Goal: Task Accomplishment & Management: Use online tool/utility

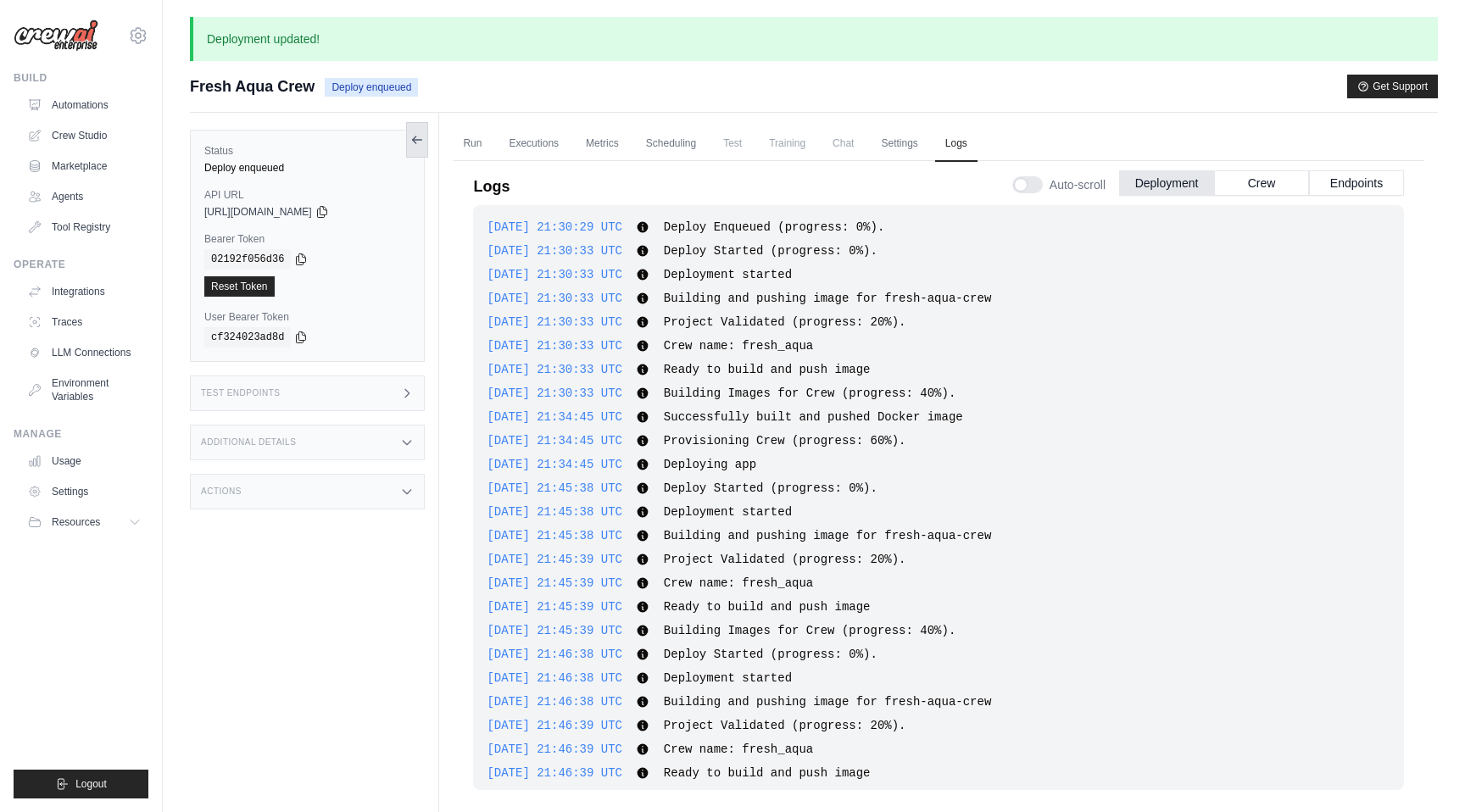
scroll to position [582, 0]
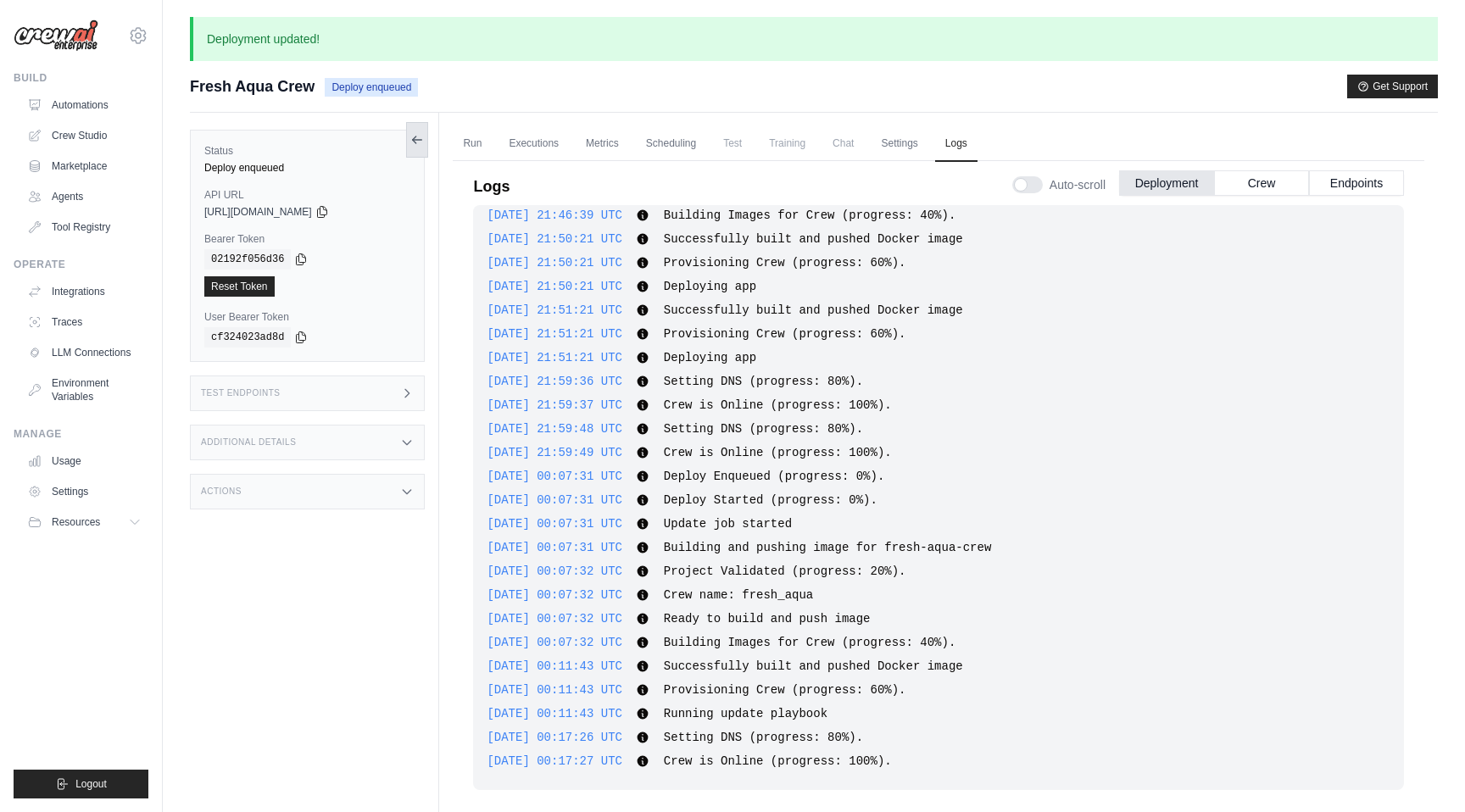
click at [413, 140] on icon at bounding box center [414, 139] width 4 height 6
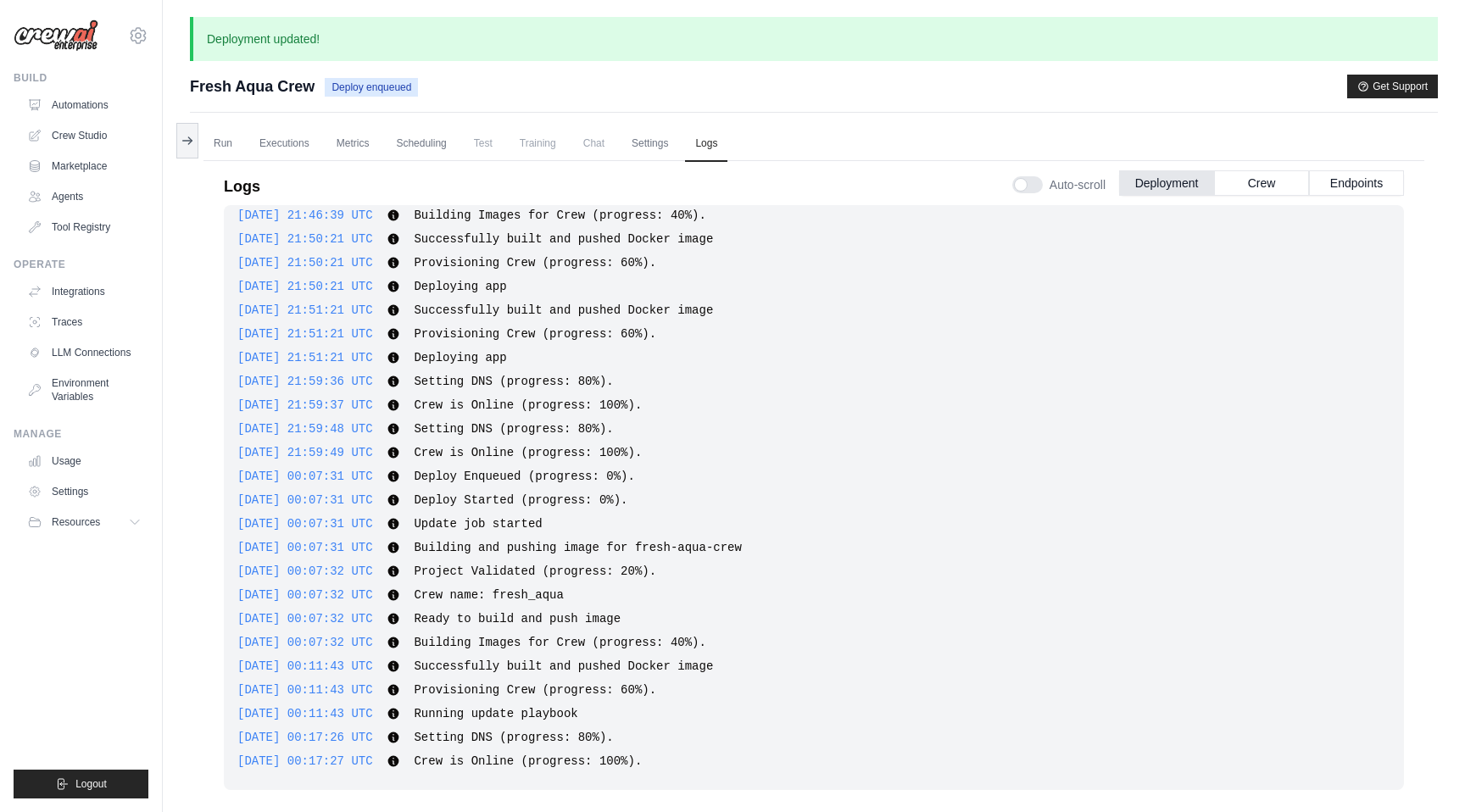
drag, startPoint x: 126, startPoint y: 120, endPoint x: 166, endPoint y: 146, distance: 47.7
click at [127, 119] on ul "Automations Crew Studio Marketplace Agents Tool Registry" at bounding box center [84, 166] width 128 height 149
click at [85, 108] on link "Automations" at bounding box center [86, 104] width 128 height 27
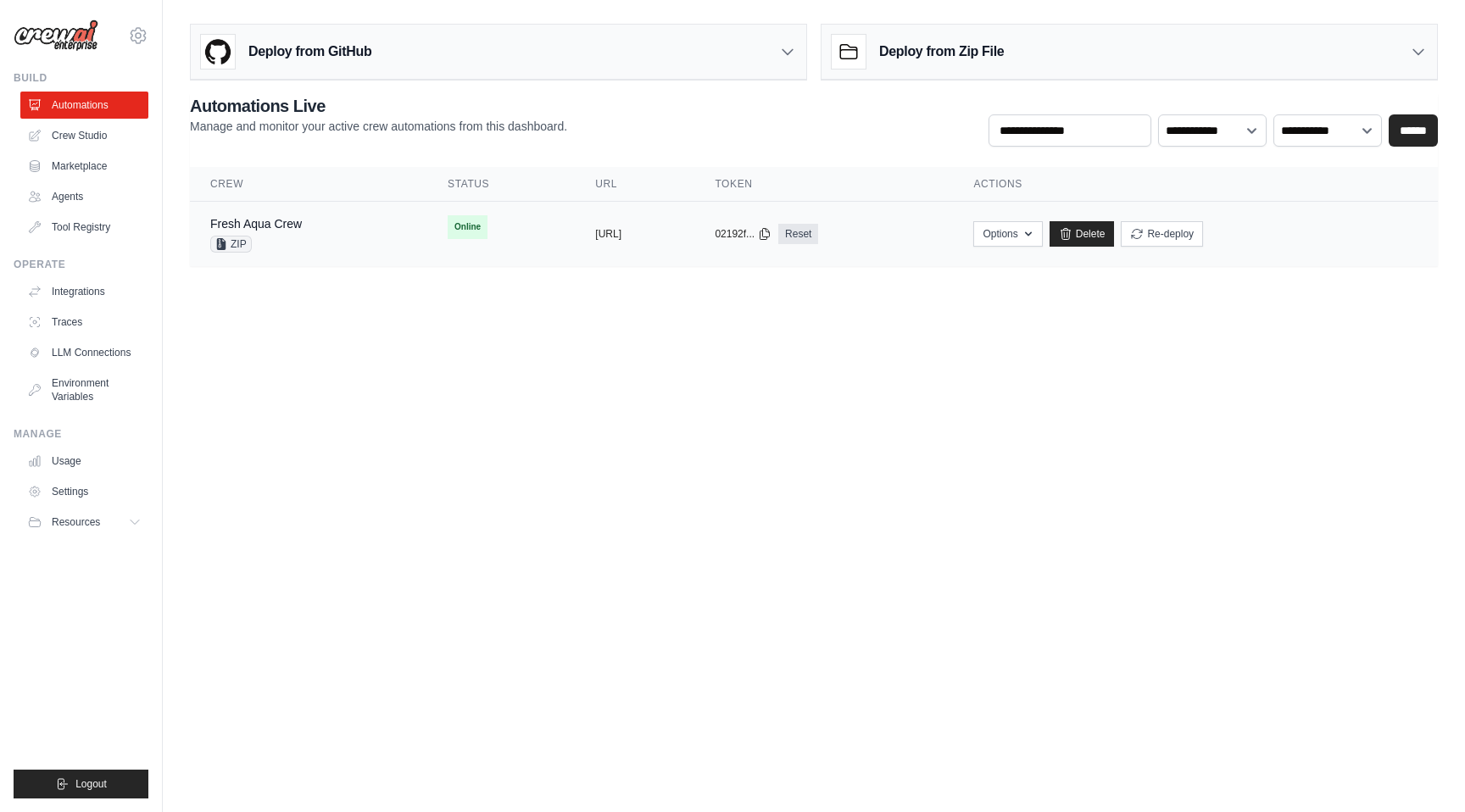
click at [319, 229] on div "Fresh Aqua Crew ZIP" at bounding box center [308, 234] width 197 height 38
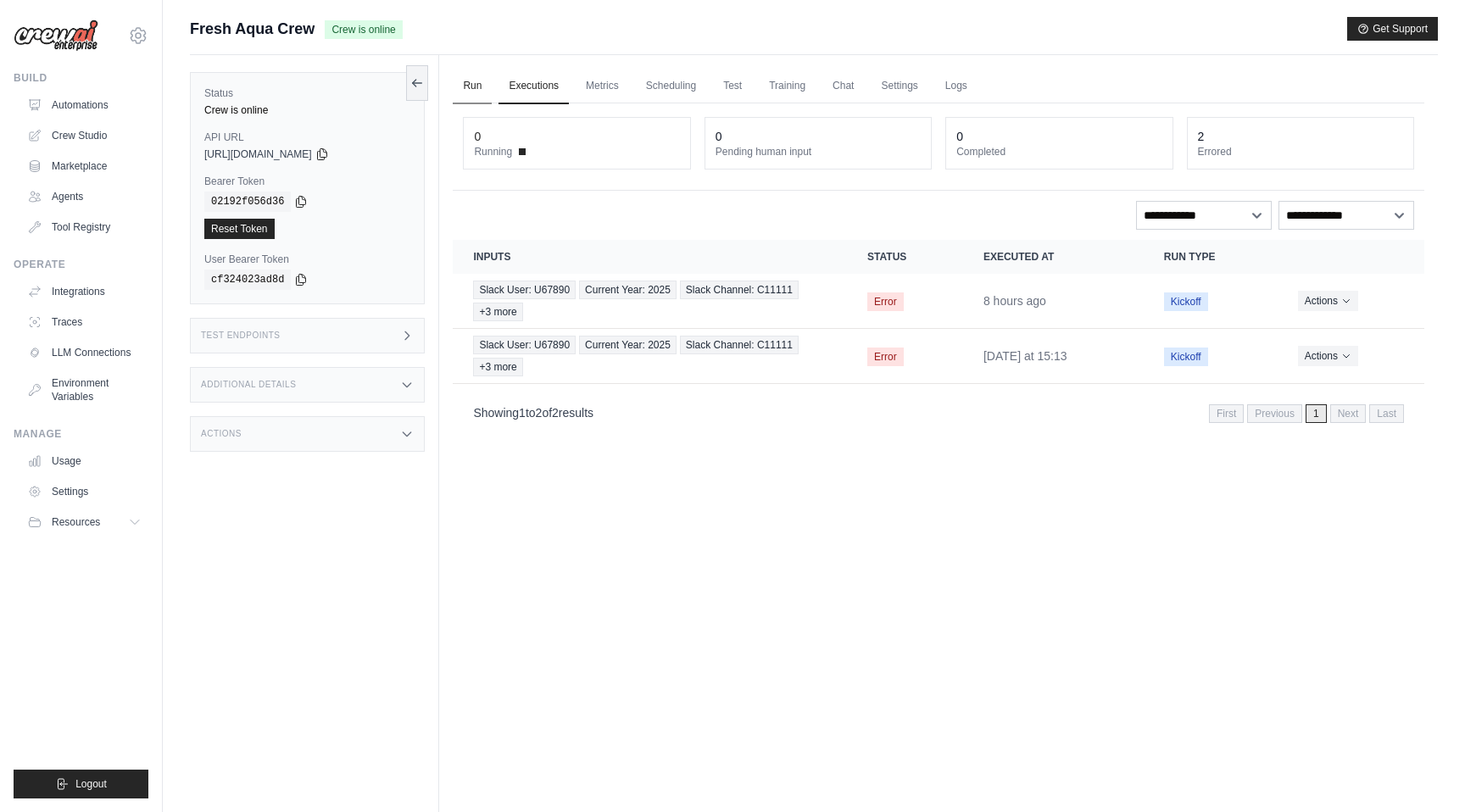
click at [482, 95] on link "Run" at bounding box center [472, 87] width 39 height 36
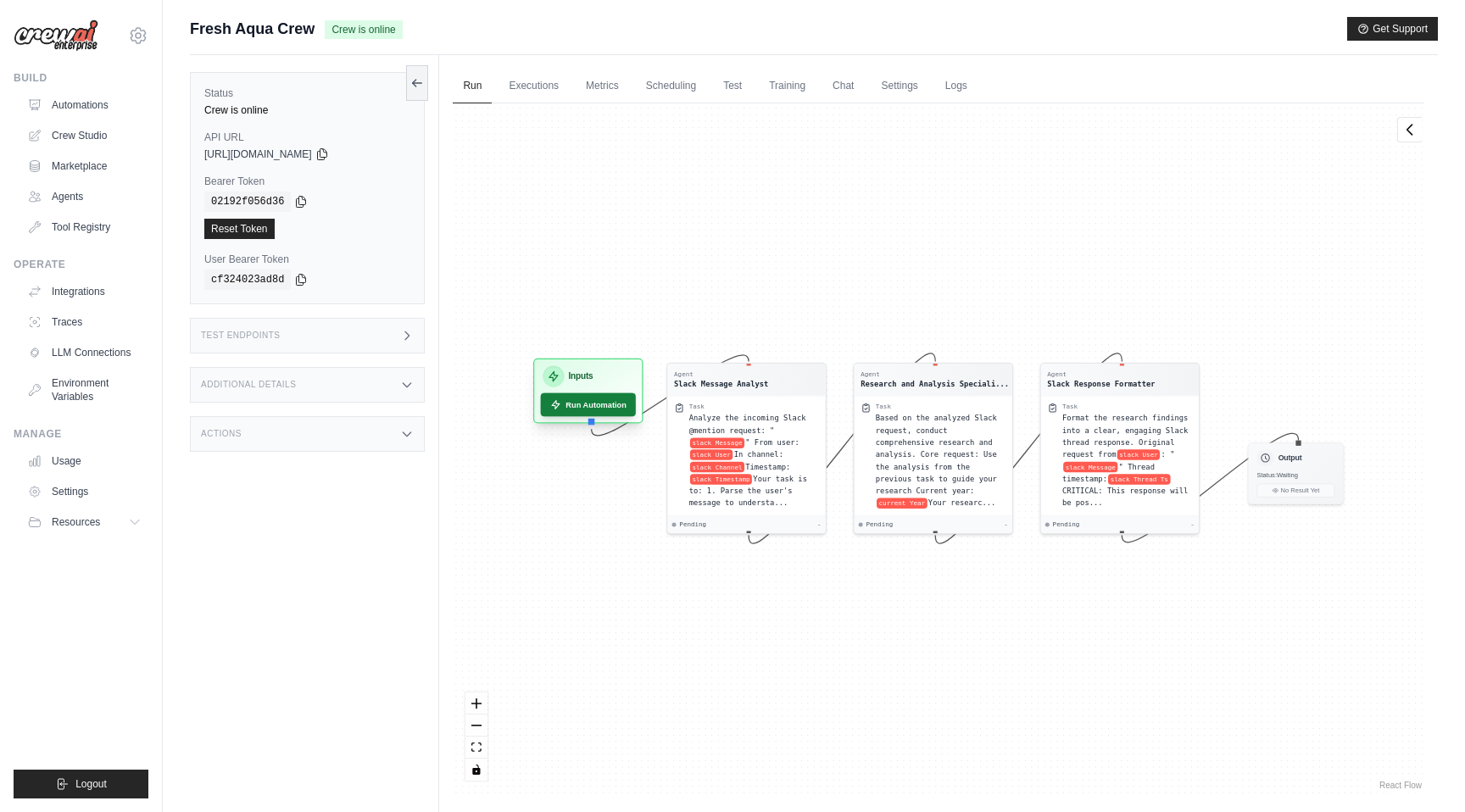
click at [602, 407] on button "Run Automation" at bounding box center [589, 405] width 96 height 24
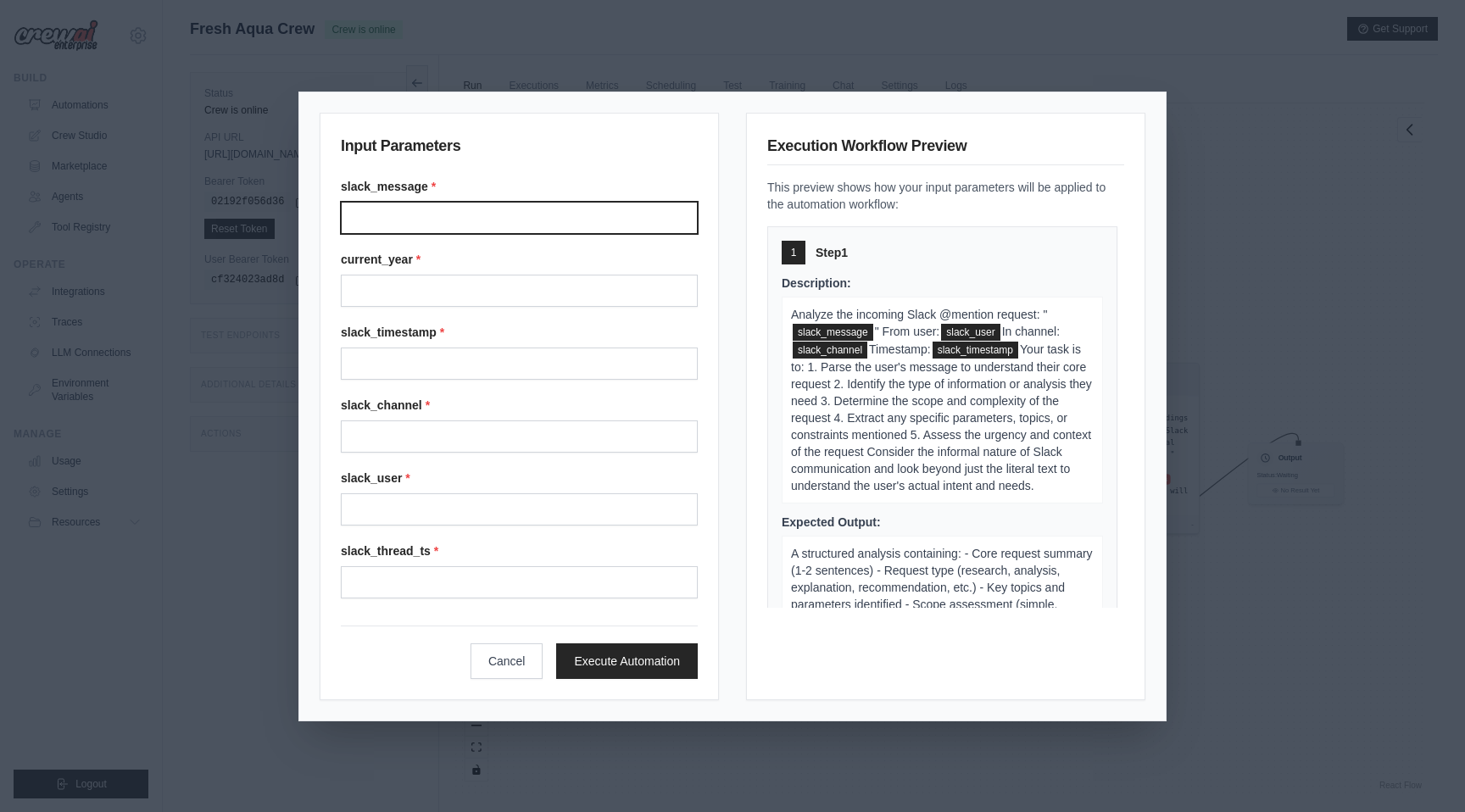
click at [554, 217] on input "Slack message" at bounding box center [519, 217] width 357 height 32
type input "**********"
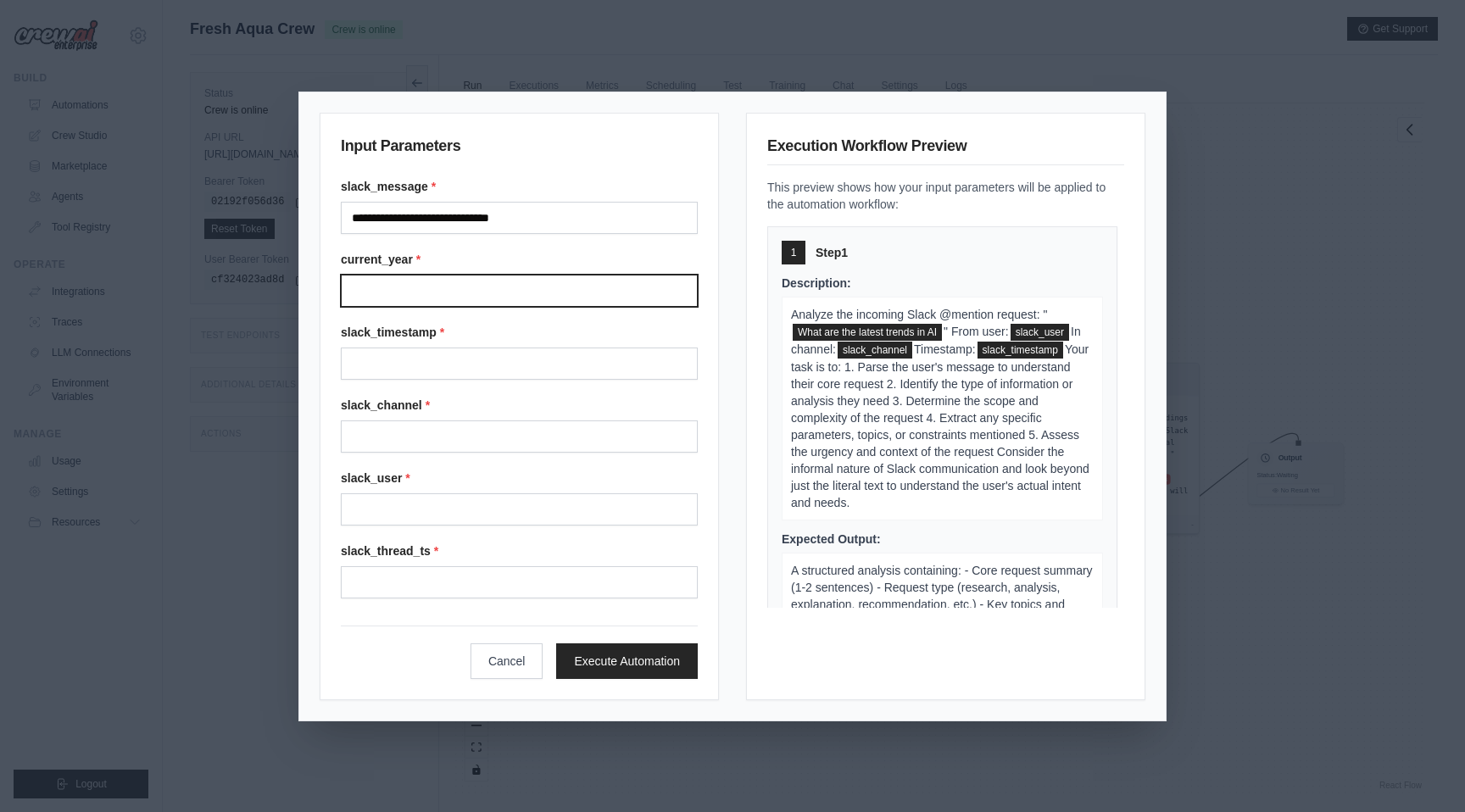
click at [528, 290] on input "Current year" at bounding box center [519, 290] width 357 height 32
type input "****"
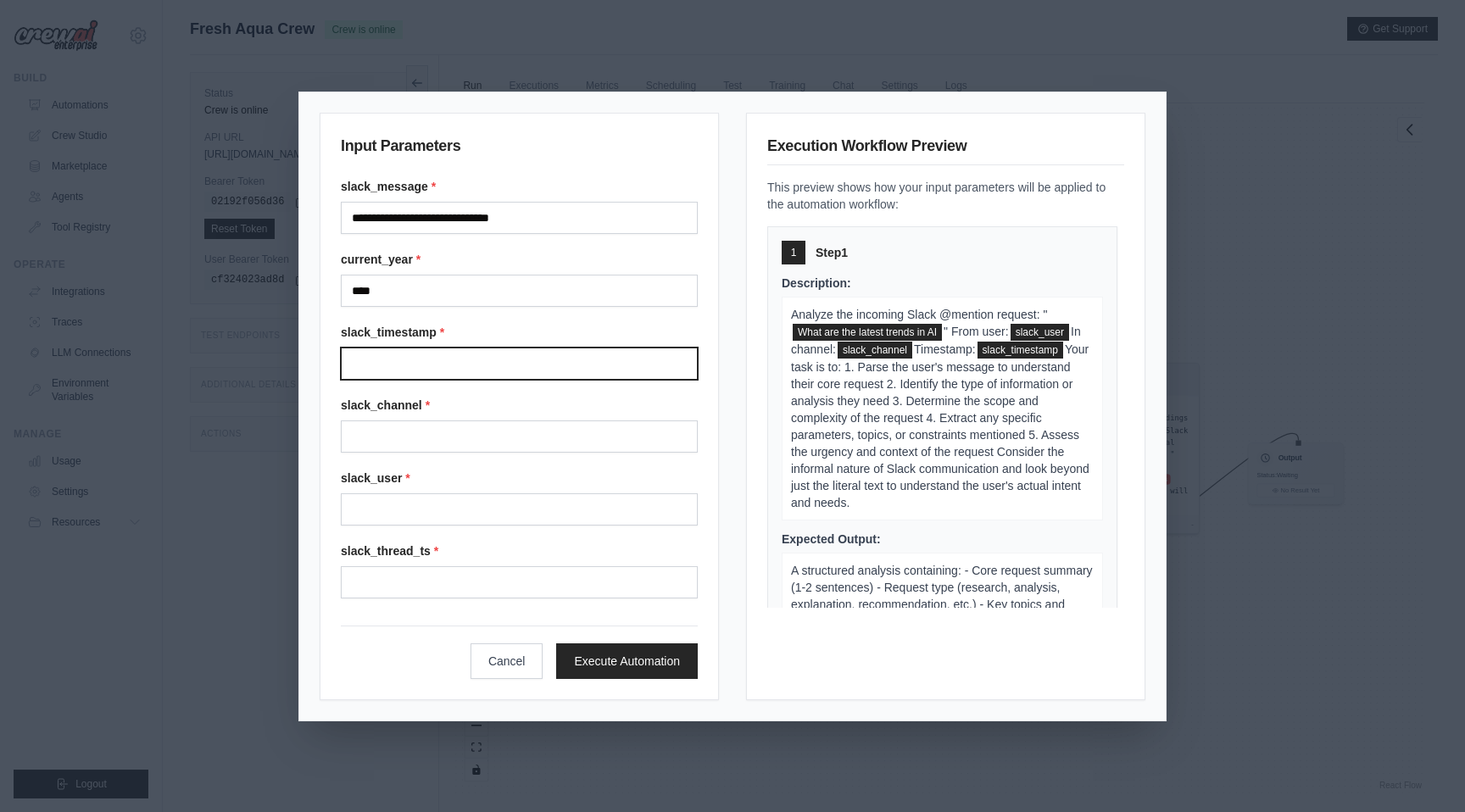
click at [506, 365] on input "Slack timestamp" at bounding box center [519, 364] width 357 height 32
type input "**********"
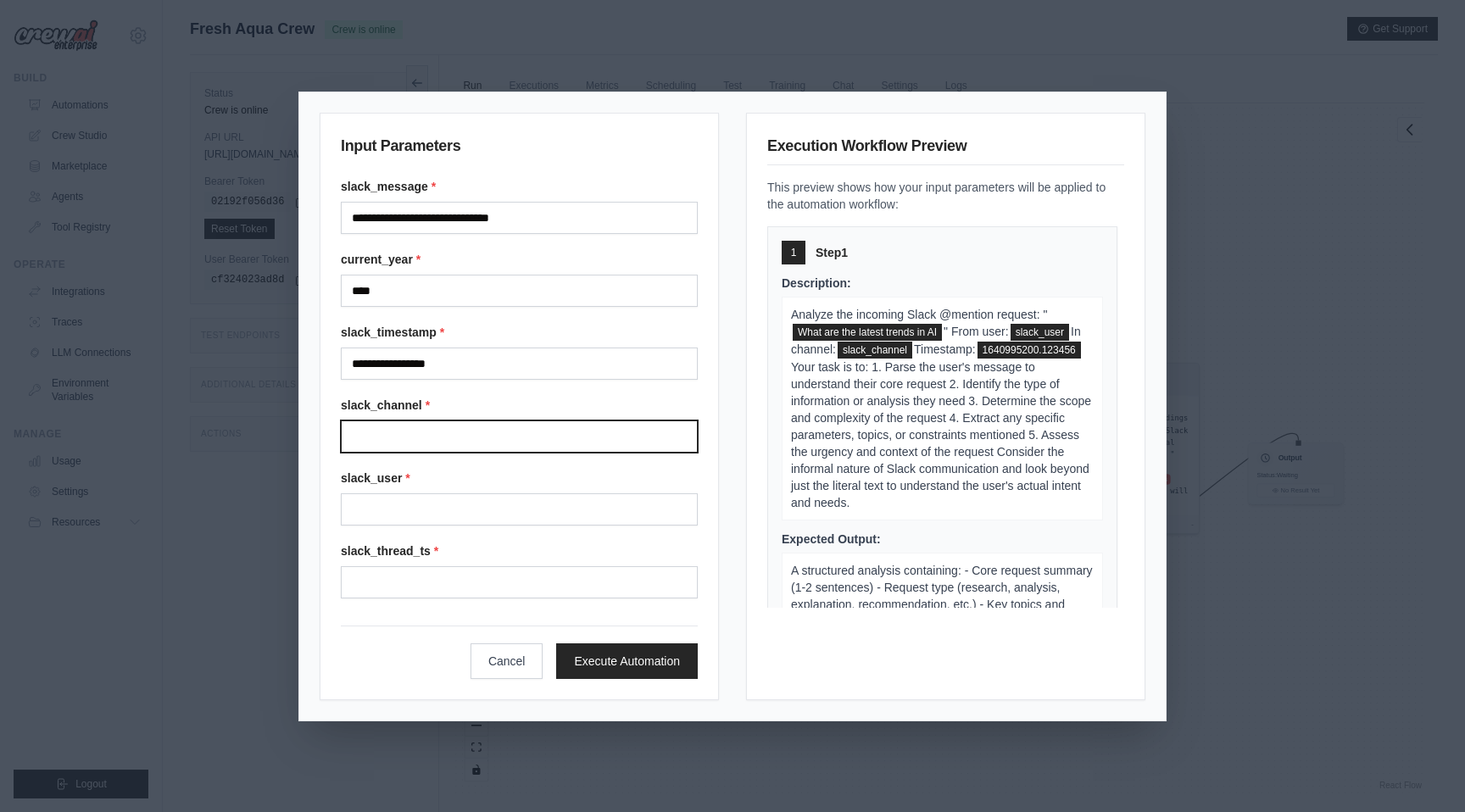
click at [506, 449] on input "Slack channel" at bounding box center [519, 436] width 357 height 32
type input "******"
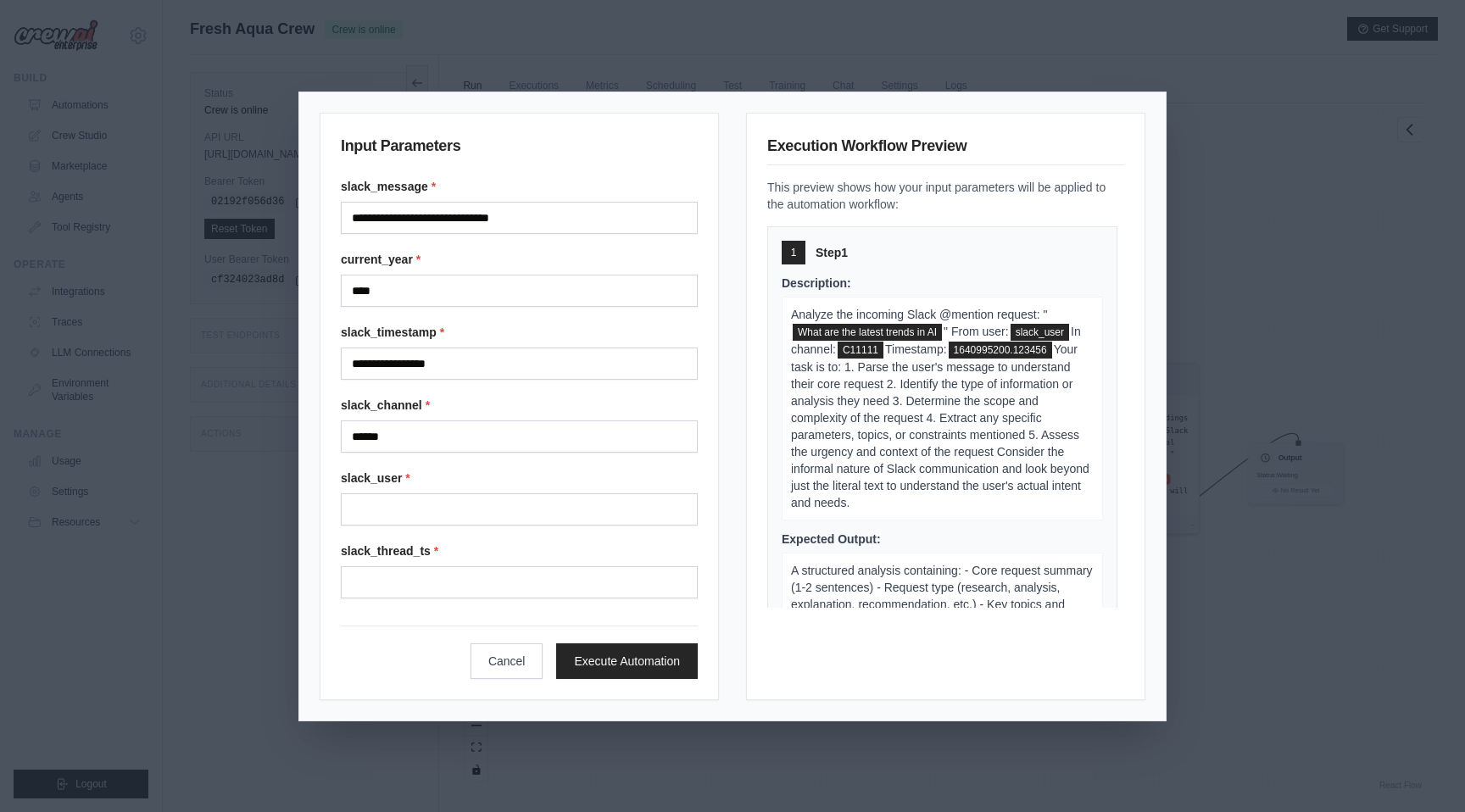
click at [466, 542] on label "slack_thread_ts *" at bounding box center [519, 551] width 357 height 17
click at [466, 566] on input "Slack thread ts" at bounding box center [519, 582] width 357 height 32
click at [471, 516] on input "Slack user" at bounding box center [519, 509] width 357 height 32
type input "******"
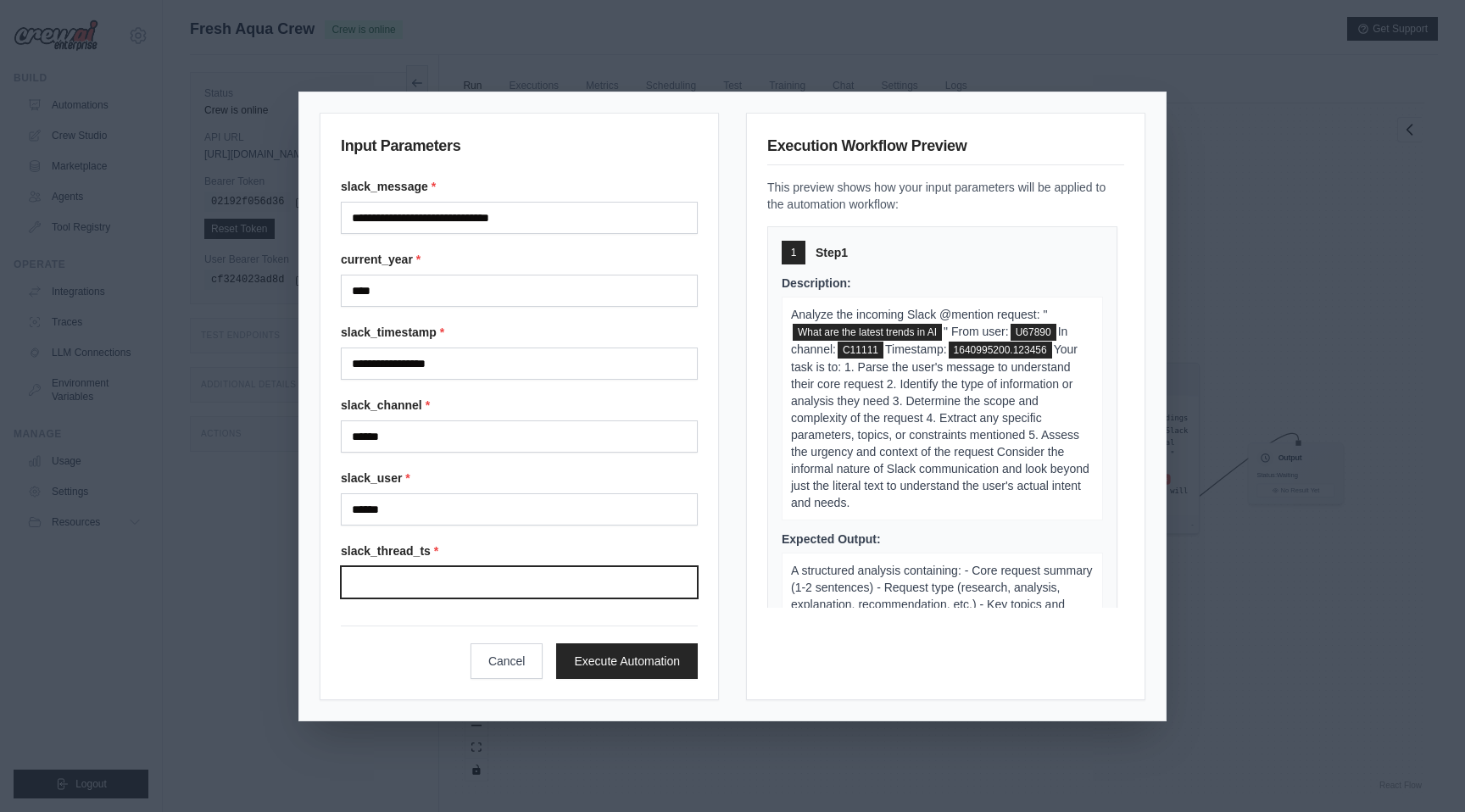
click at [470, 578] on input "Slack thread ts" at bounding box center [519, 582] width 357 height 32
type input "**********"
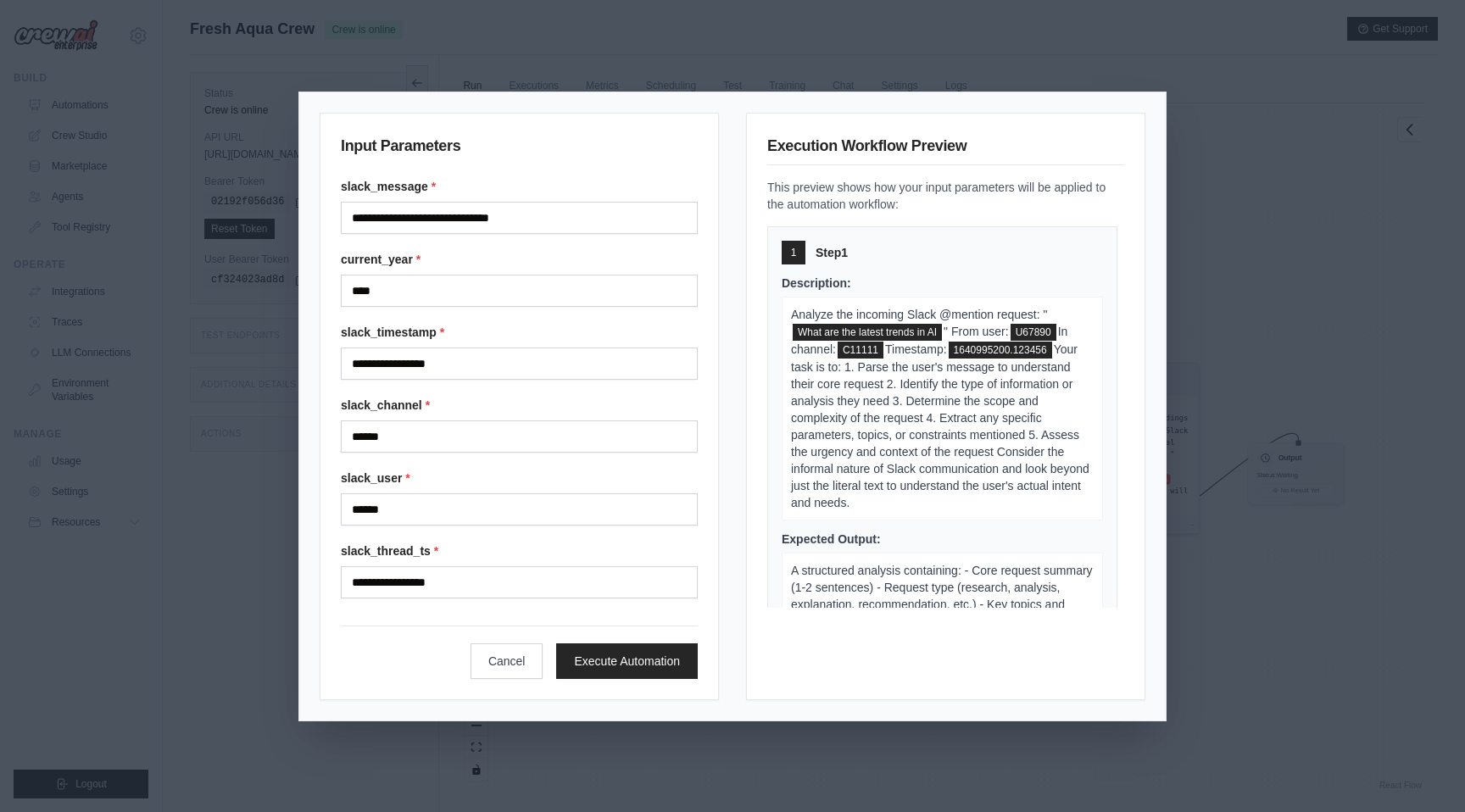
click at [627, 630] on div "Cancel Execute Automation" at bounding box center [519, 653] width 357 height 53
click at [626, 659] on button "Execute Automation" at bounding box center [627, 660] width 142 height 36
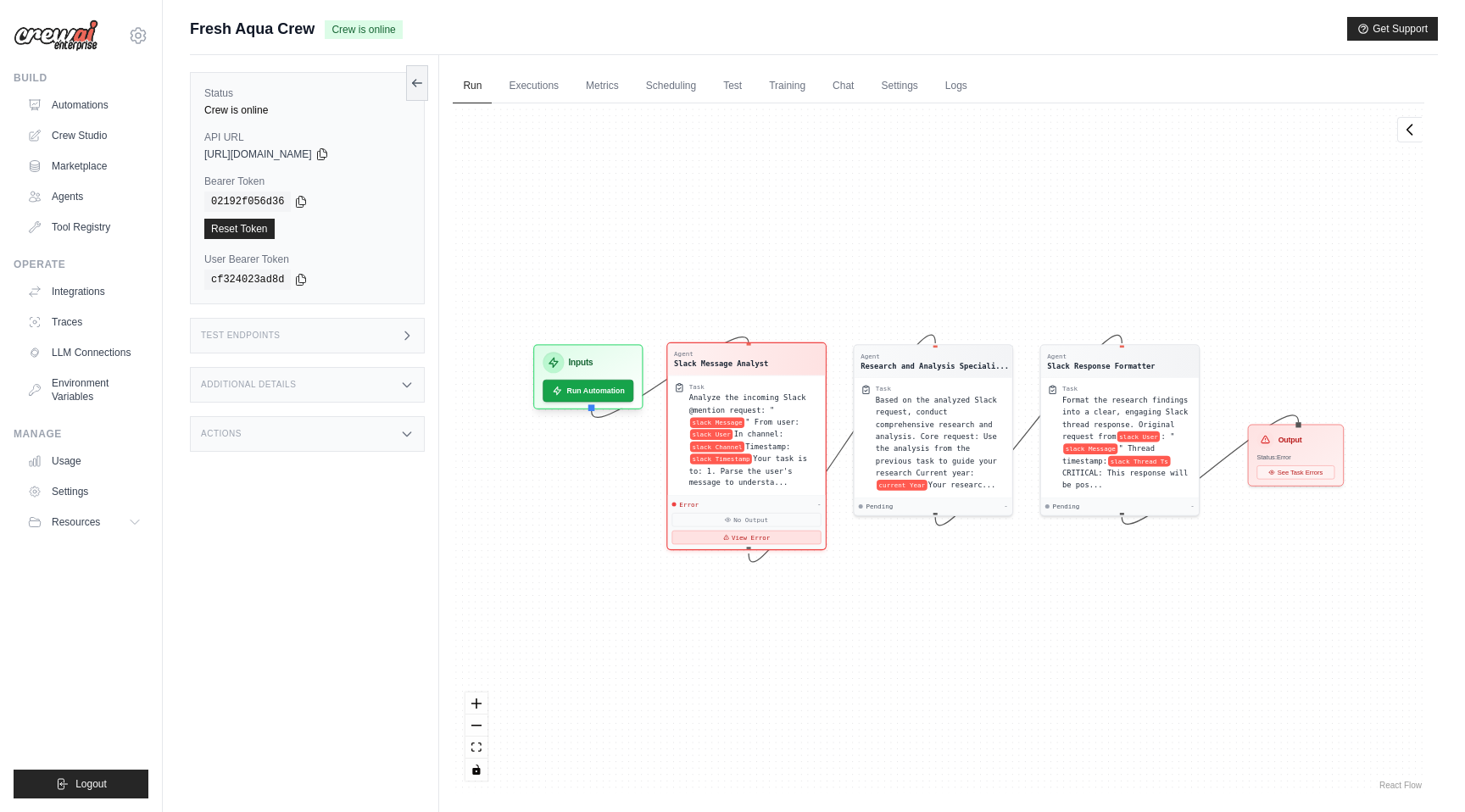
click at [732, 539] on button "View Error" at bounding box center [747, 537] width 149 height 14
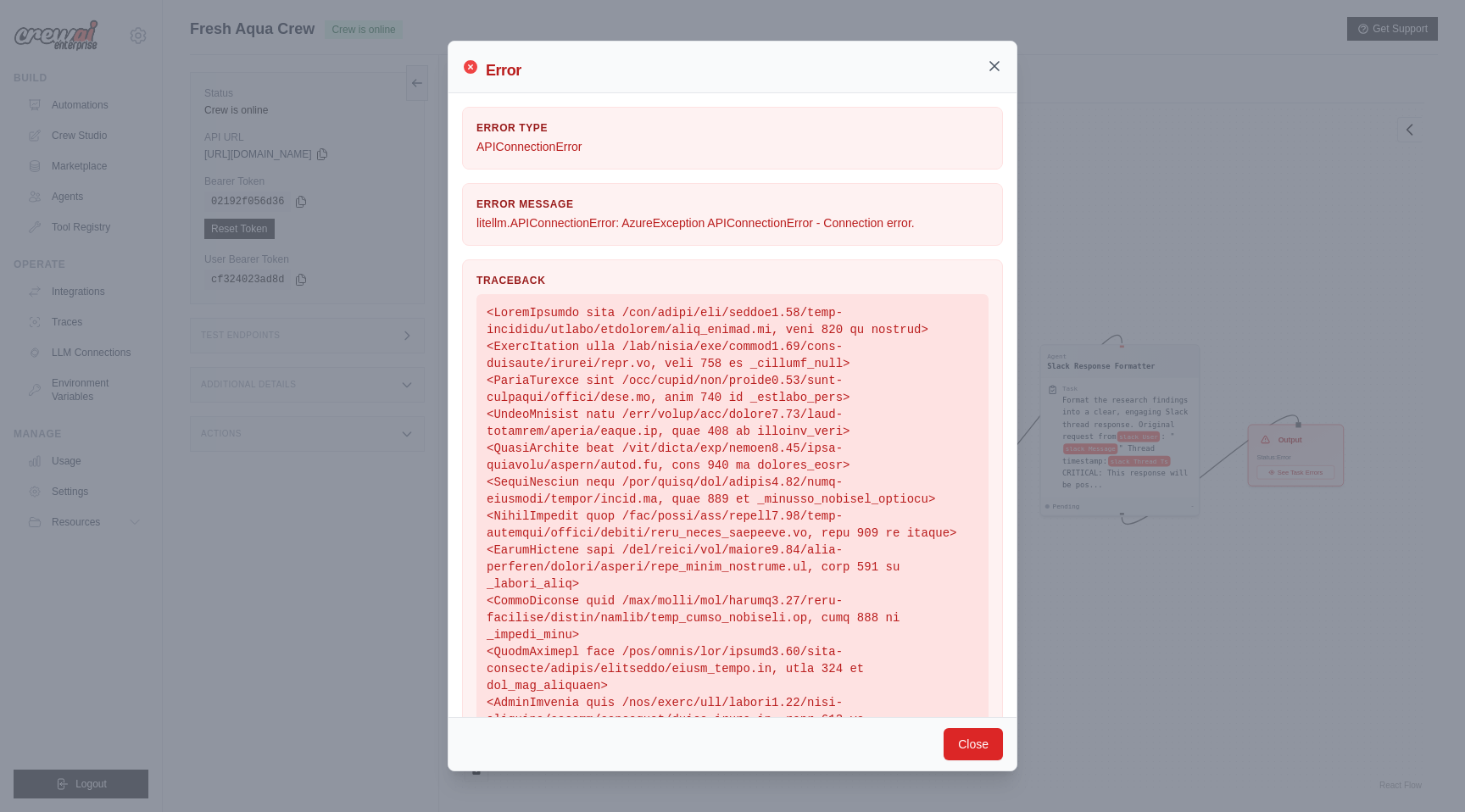
click at [999, 64] on icon at bounding box center [994, 66] width 17 height 17
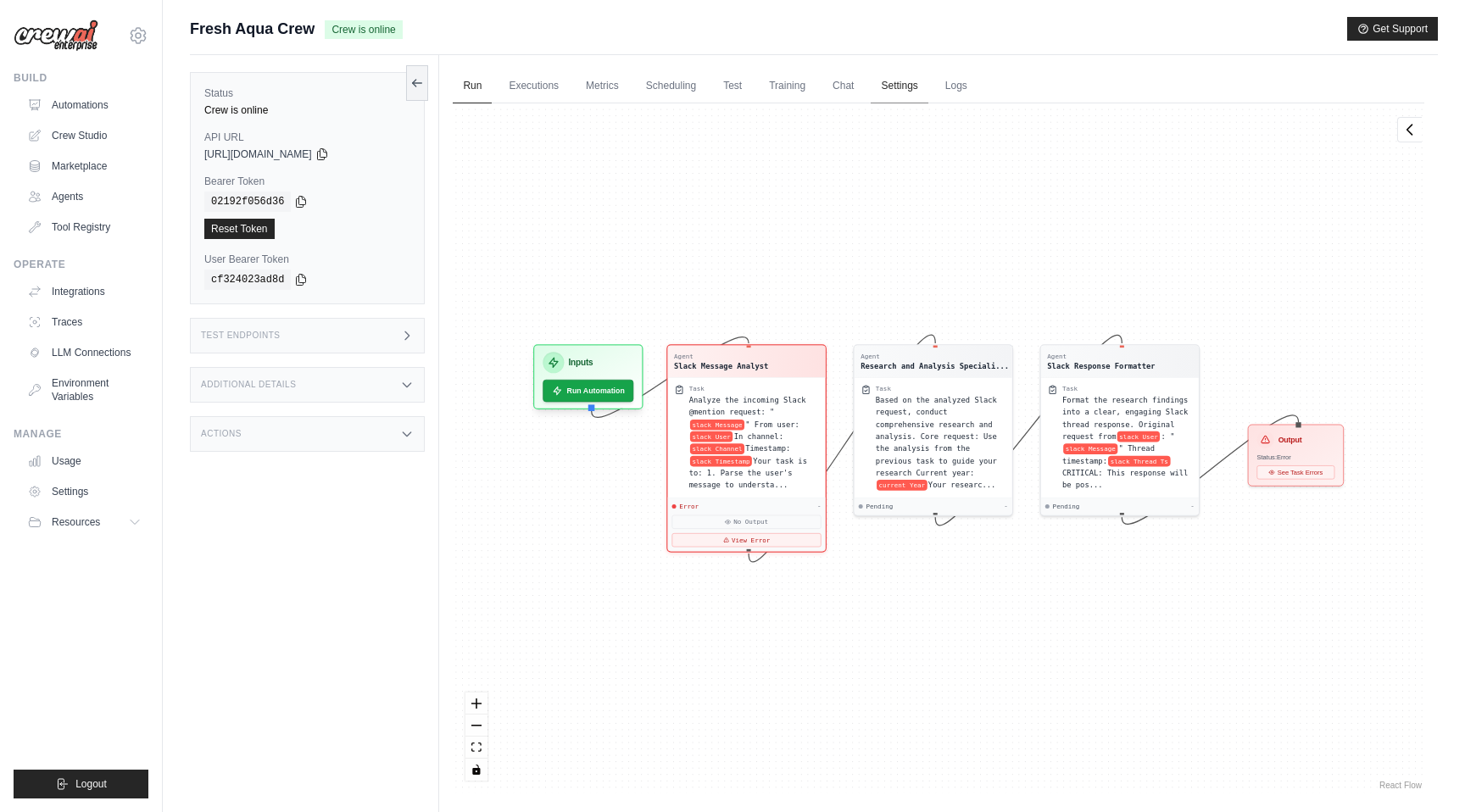
click at [894, 85] on link "Settings" at bounding box center [900, 87] width 57 height 36
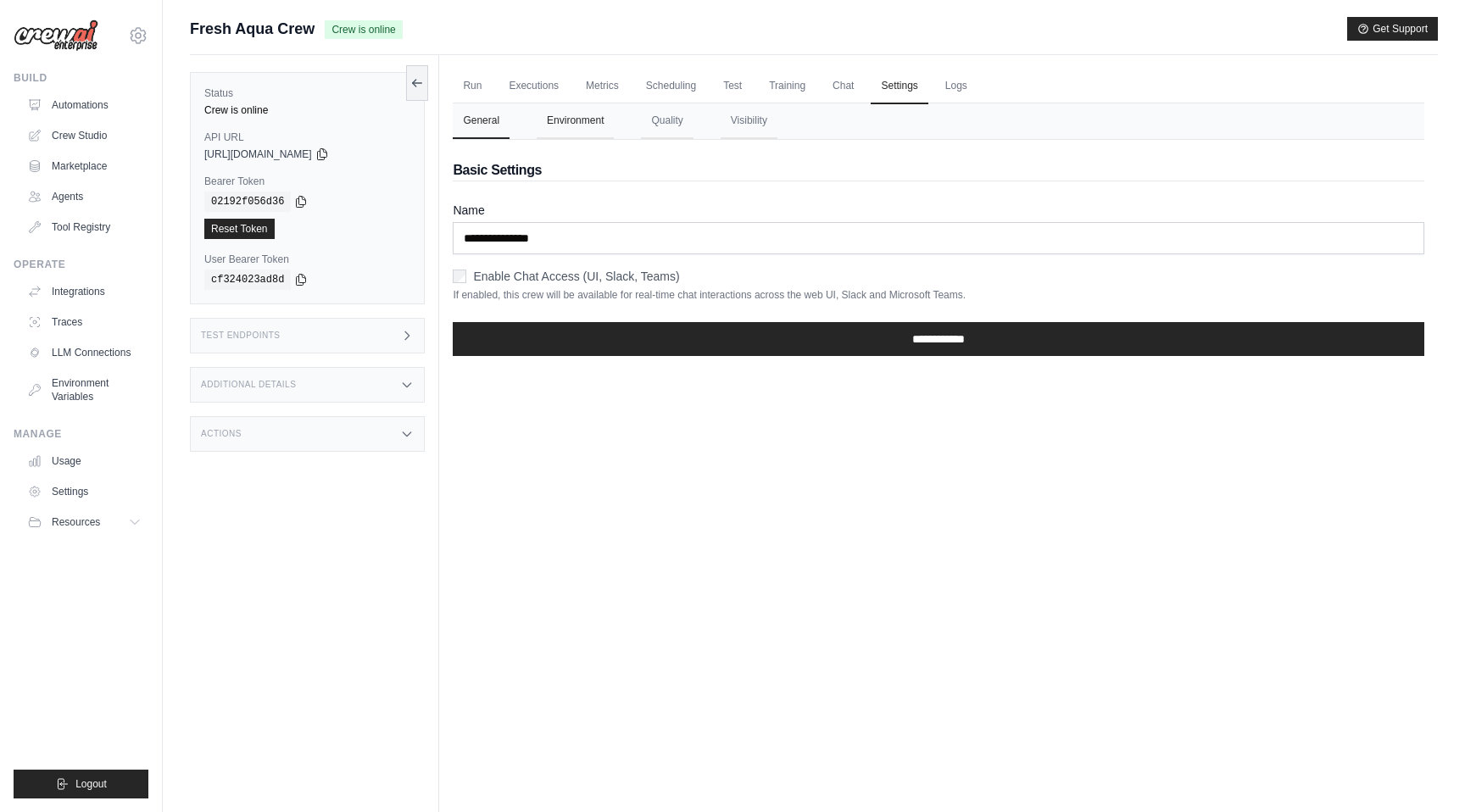
click at [579, 120] on button "Environment" at bounding box center [576, 121] width 77 height 36
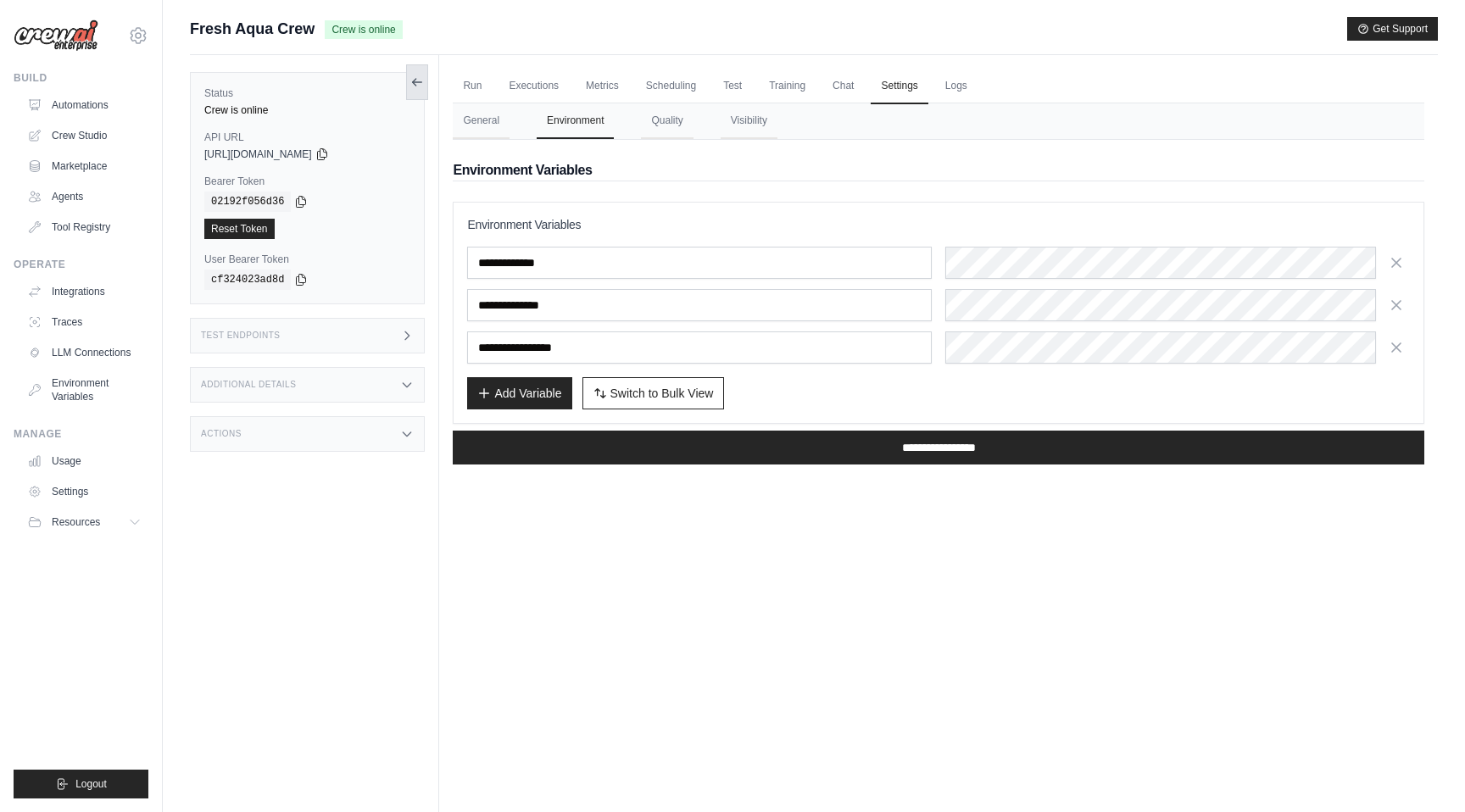
click at [418, 78] on icon at bounding box center [417, 82] width 14 height 14
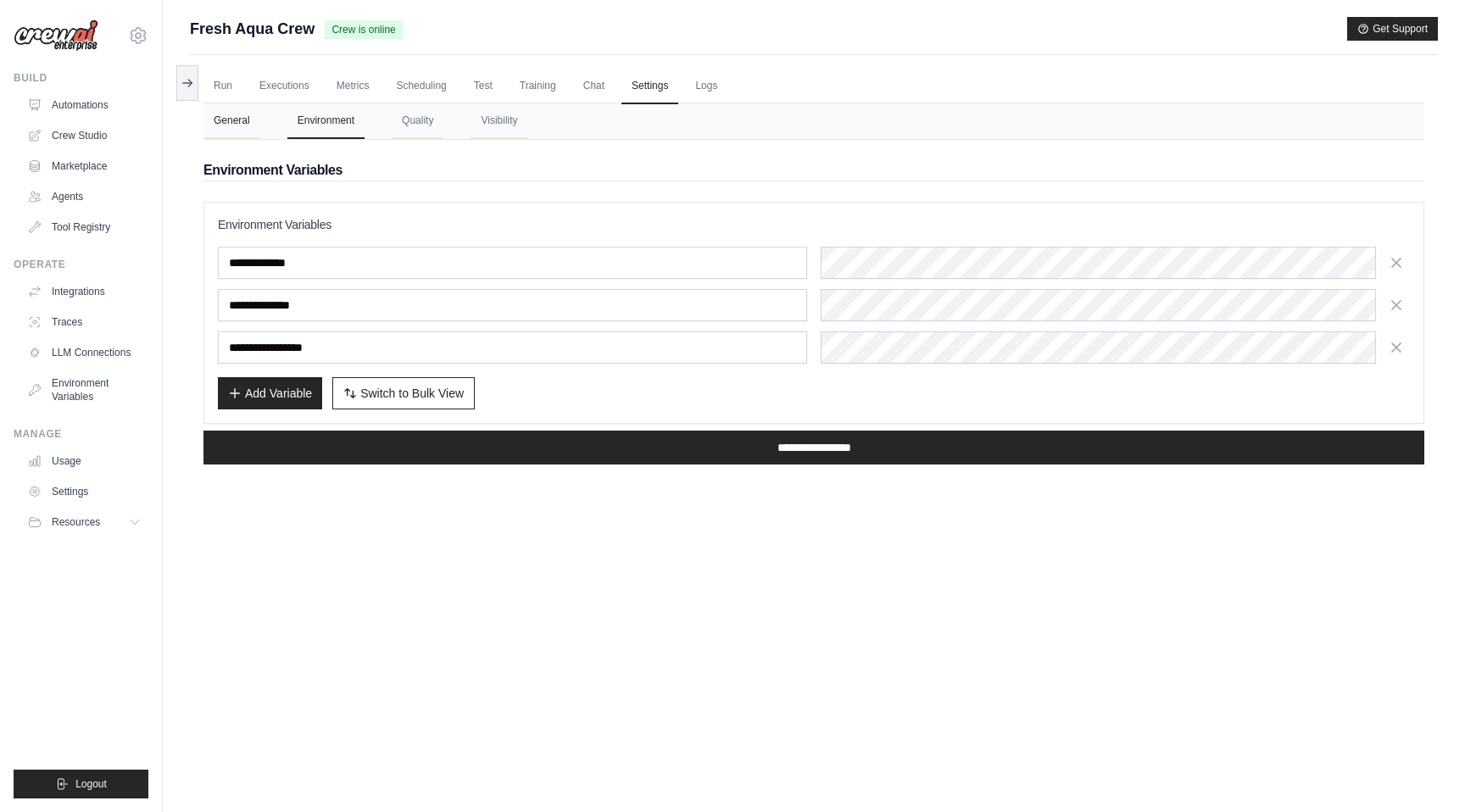
click at [225, 116] on button "General" at bounding box center [232, 121] width 57 height 36
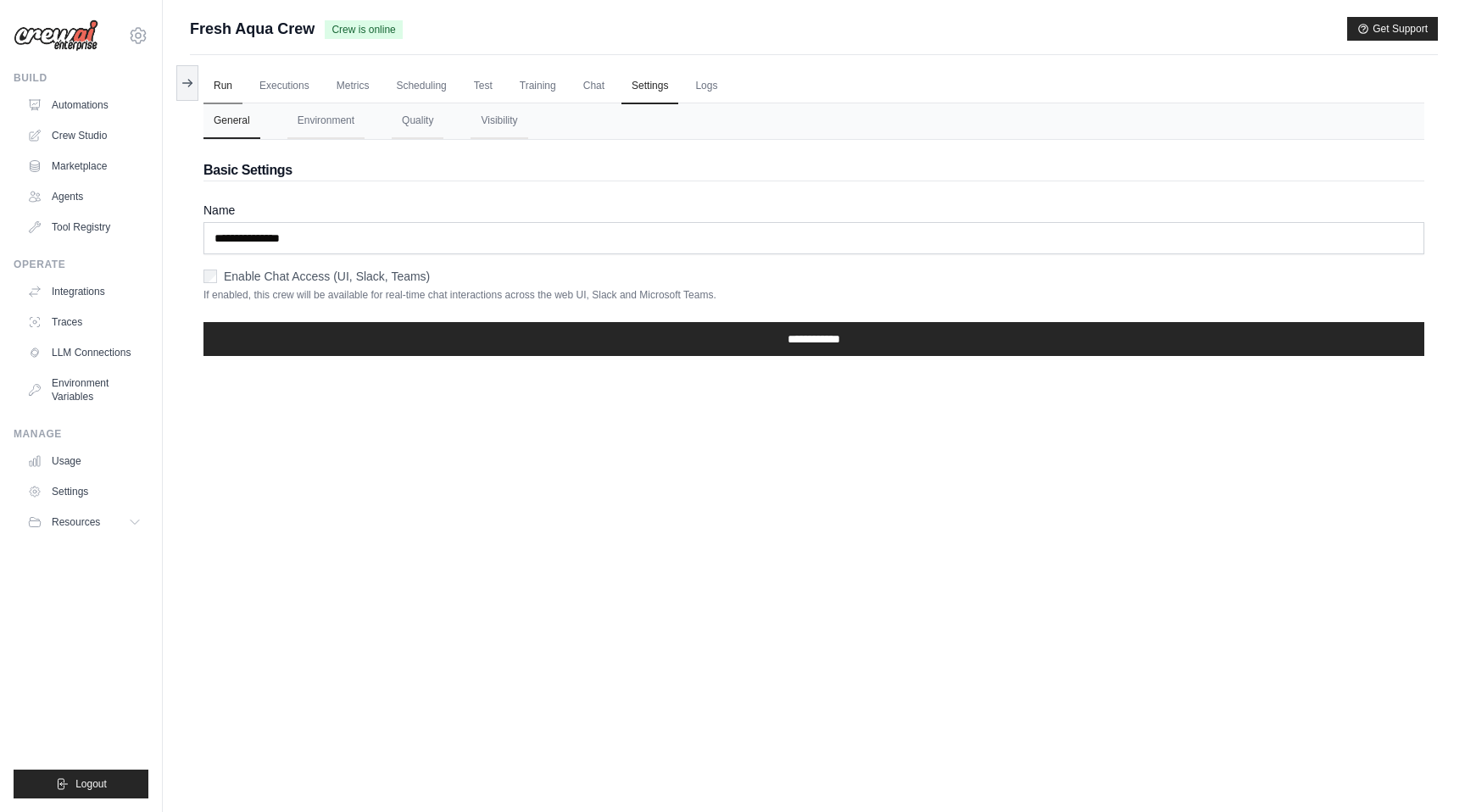
click at [229, 84] on link "Run" at bounding box center [223, 87] width 39 height 36
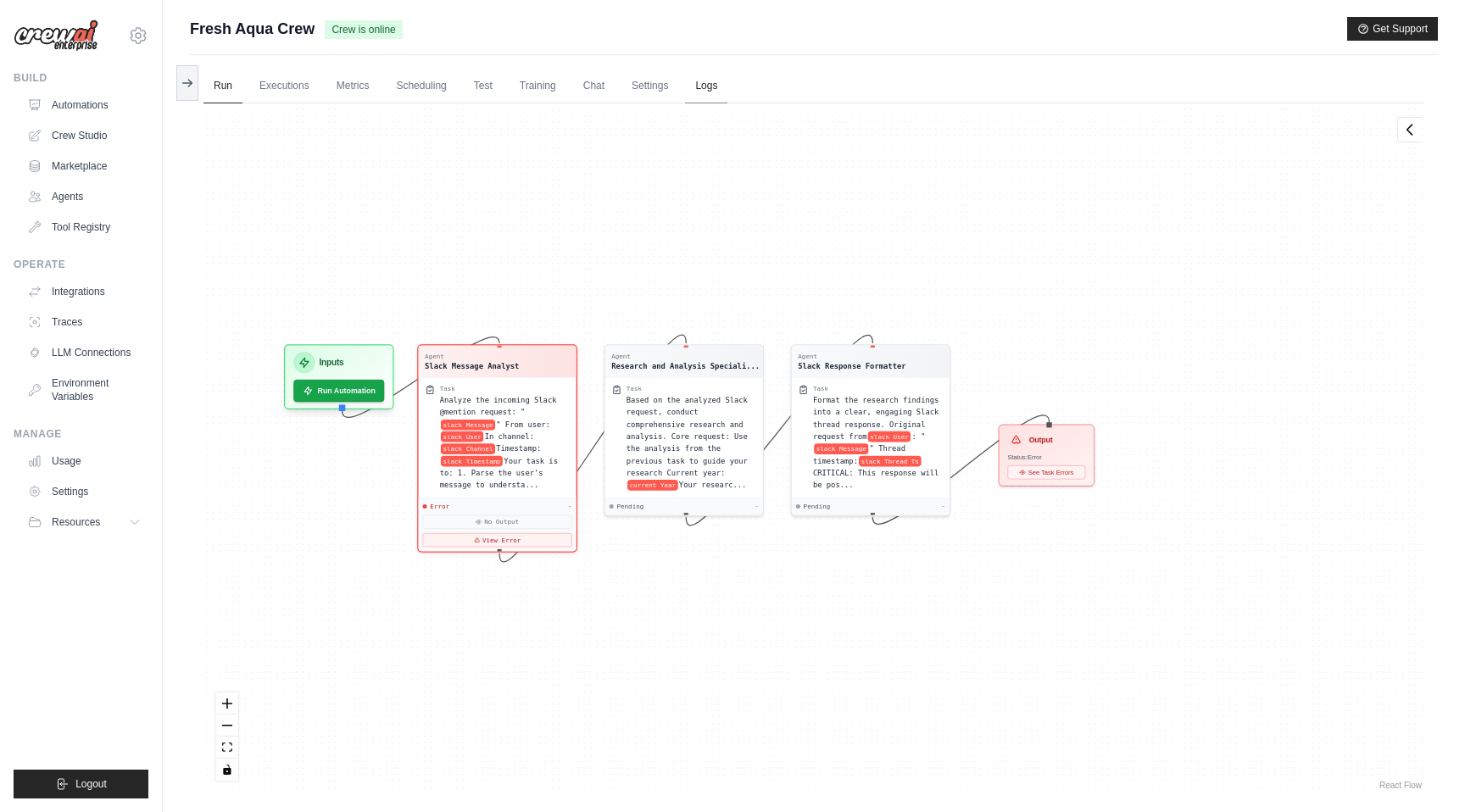
click at [688, 94] on link "Logs" at bounding box center [706, 87] width 42 height 36
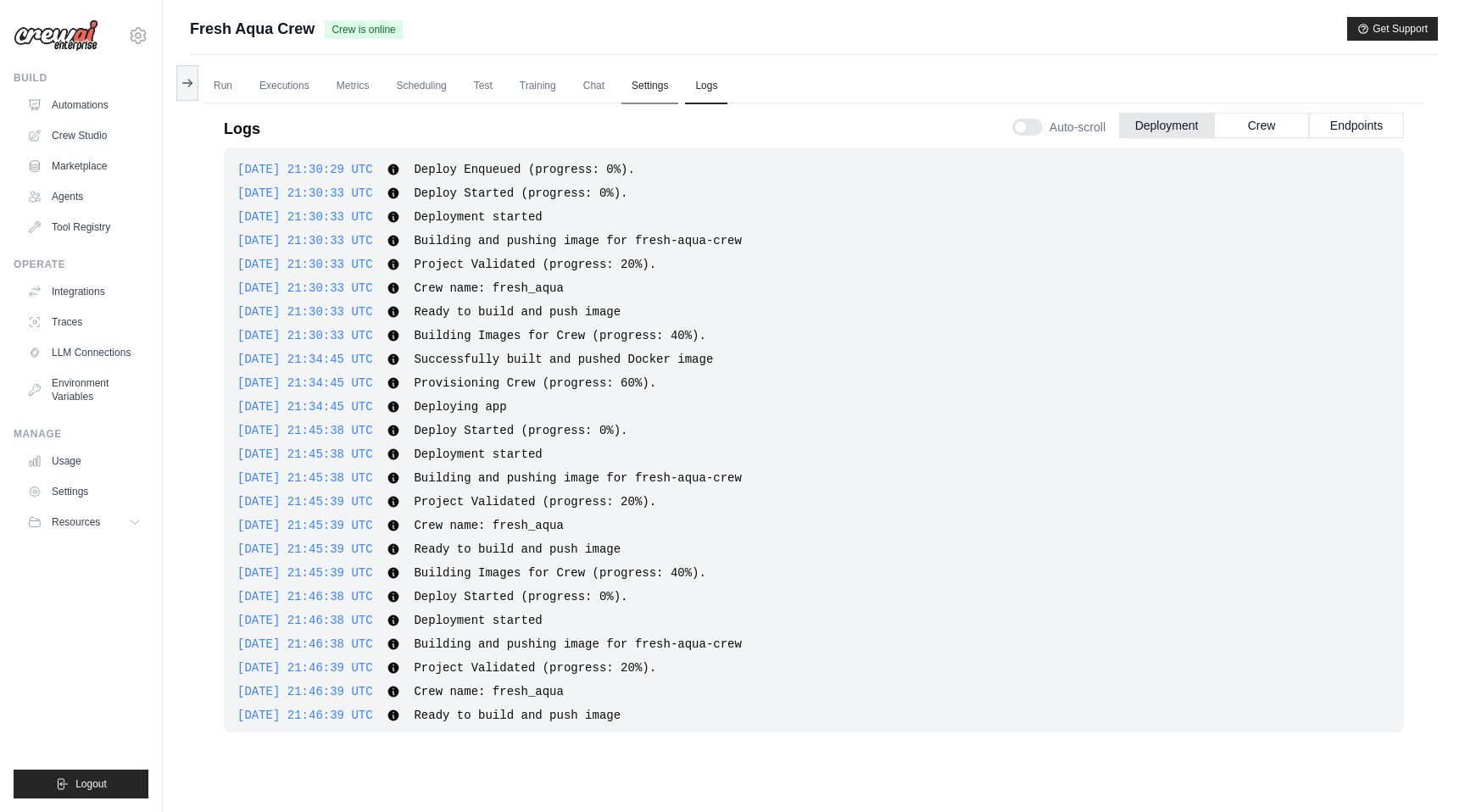
scroll to position [582, 0]
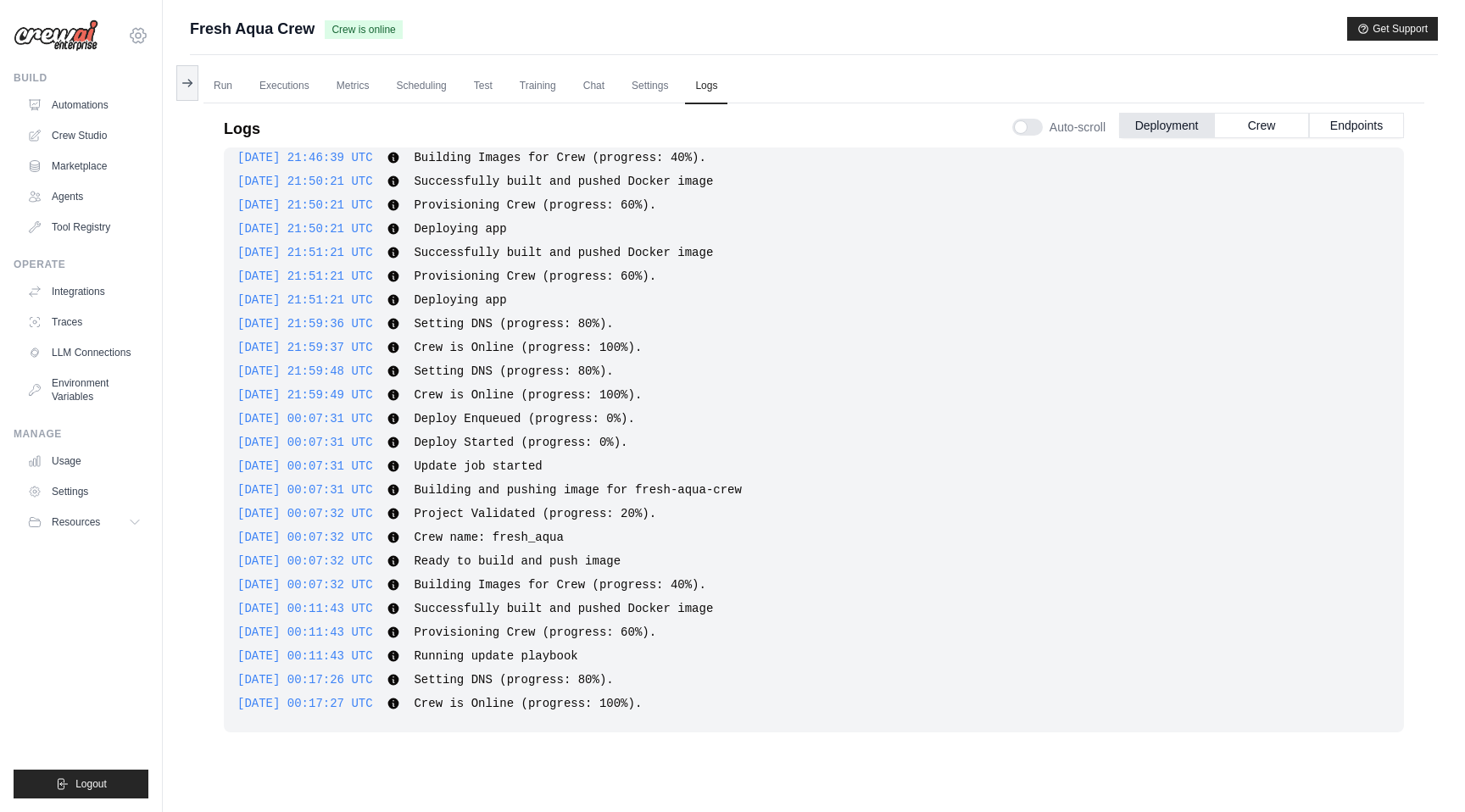
click at [138, 36] on icon at bounding box center [138, 36] width 20 height 20
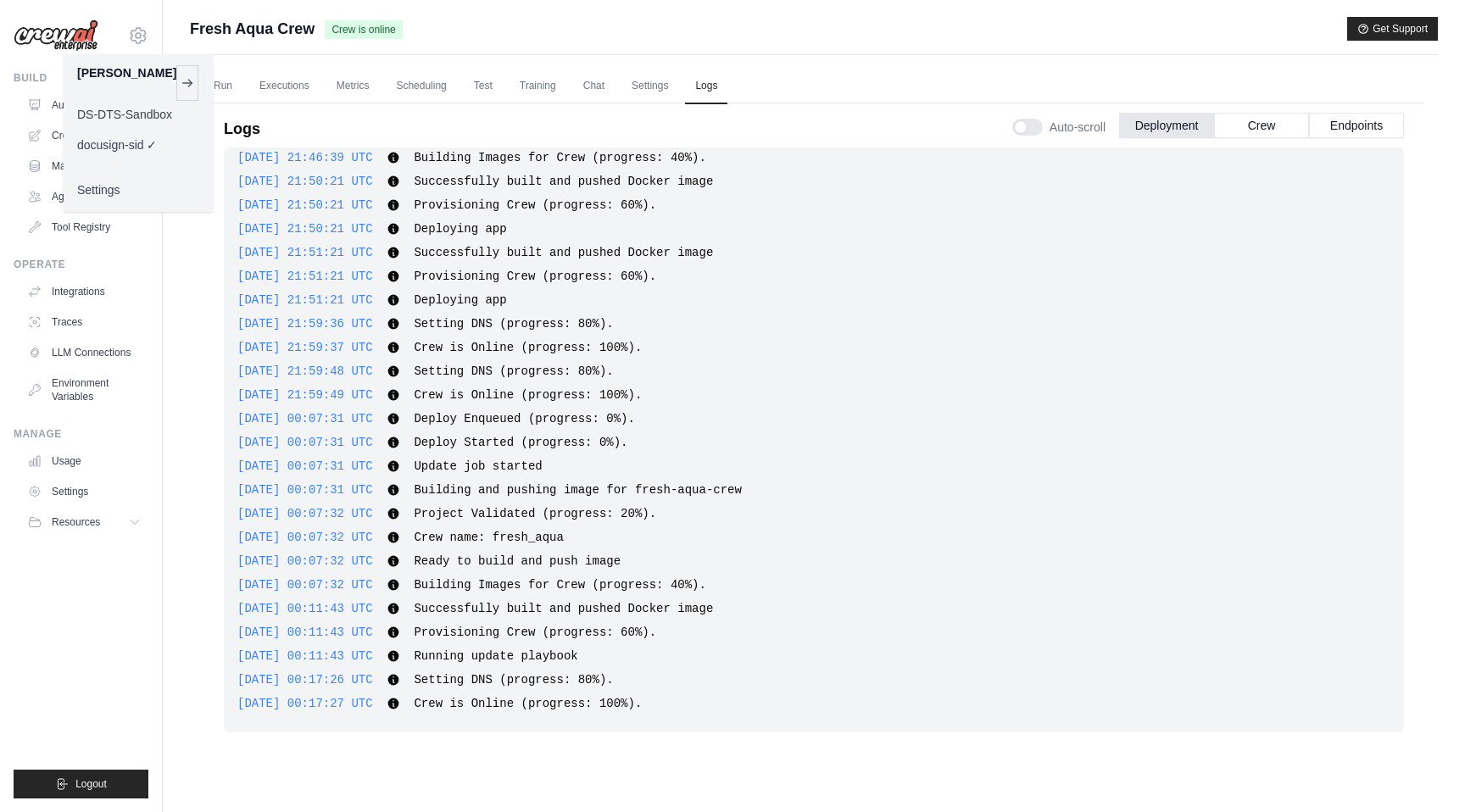
click at [437, 31] on div "Fresh Aqua Crew Crew is online Get Support" at bounding box center [814, 29] width 1249 height 24
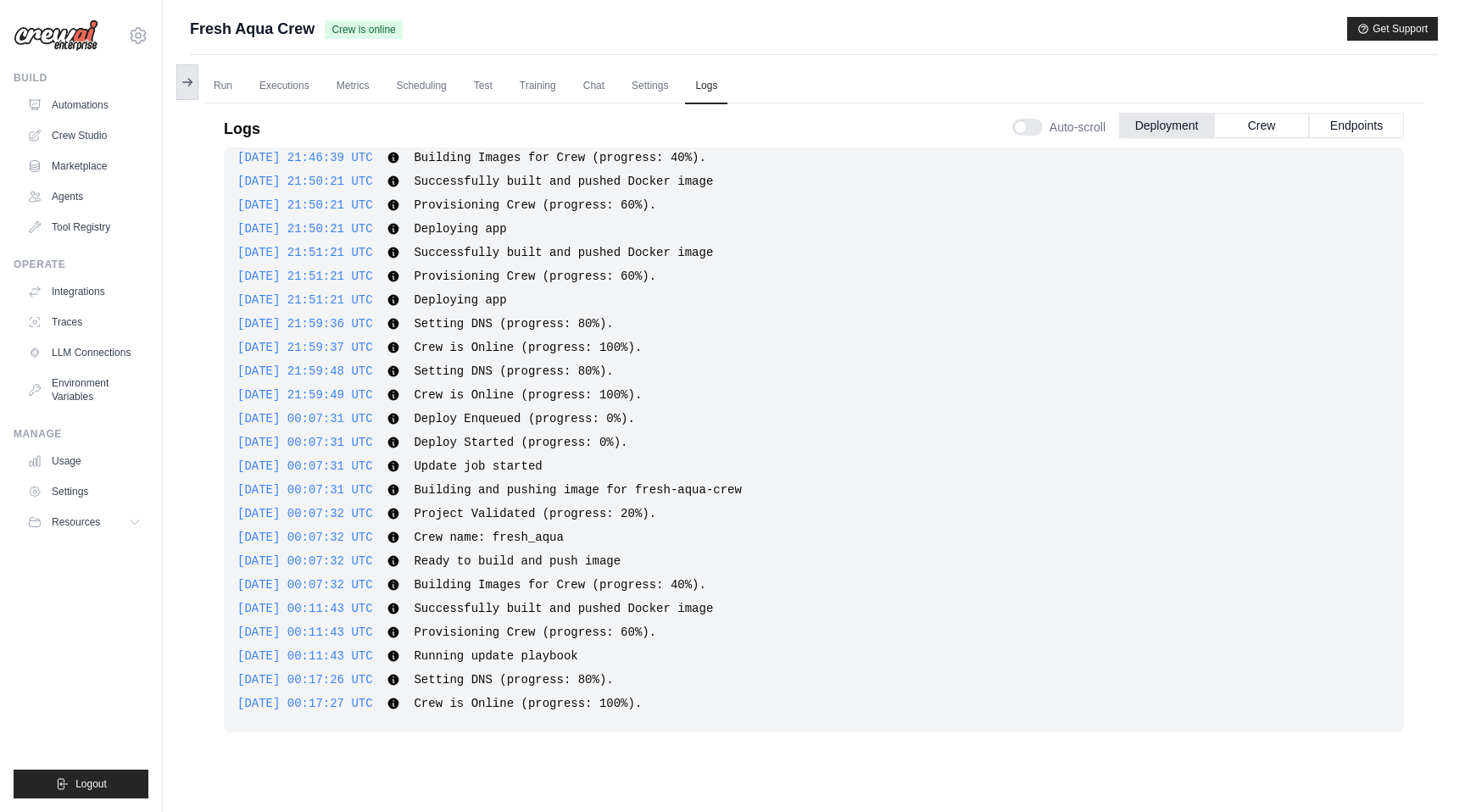
click at [187, 80] on icon at bounding box center [187, 82] width 14 height 14
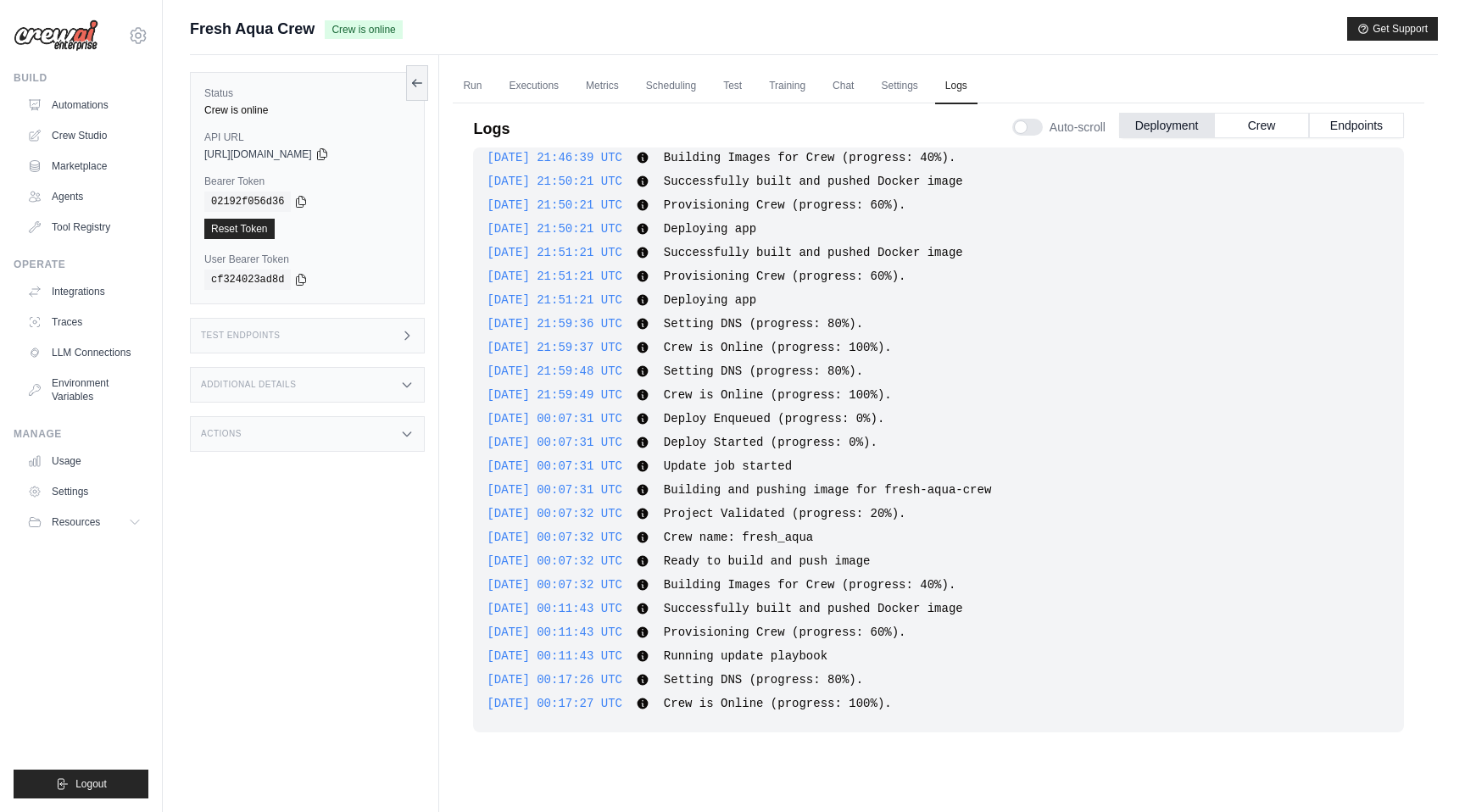
click at [132, 44] on div "sidhant.agarwal@docusign.com DS-DTS-Sandbox docusign-sid ✓ Settings" at bounding box center [81, 27] width 134 height 54
click at [136, 34] on icon at bounding box center [138, 36] width 20 height 20
click at [134, 114] on link "DS-DTS-Sandbox" at bounding box center [138, 114] width 149 height 30
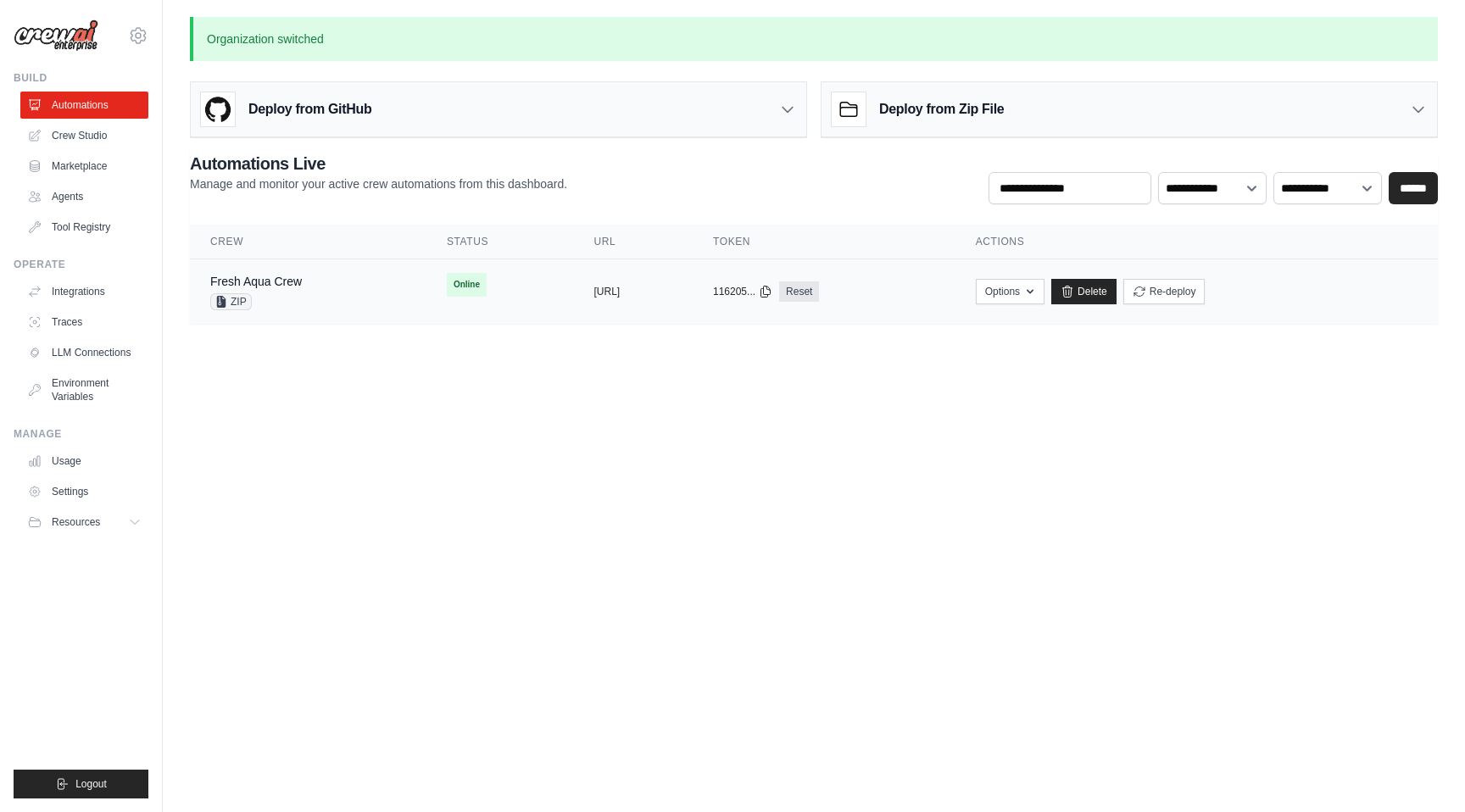
click at [303, 275] on div "Fresh Aqua Crew ZIP" at bounding box center [308, 292] width 196 height 38
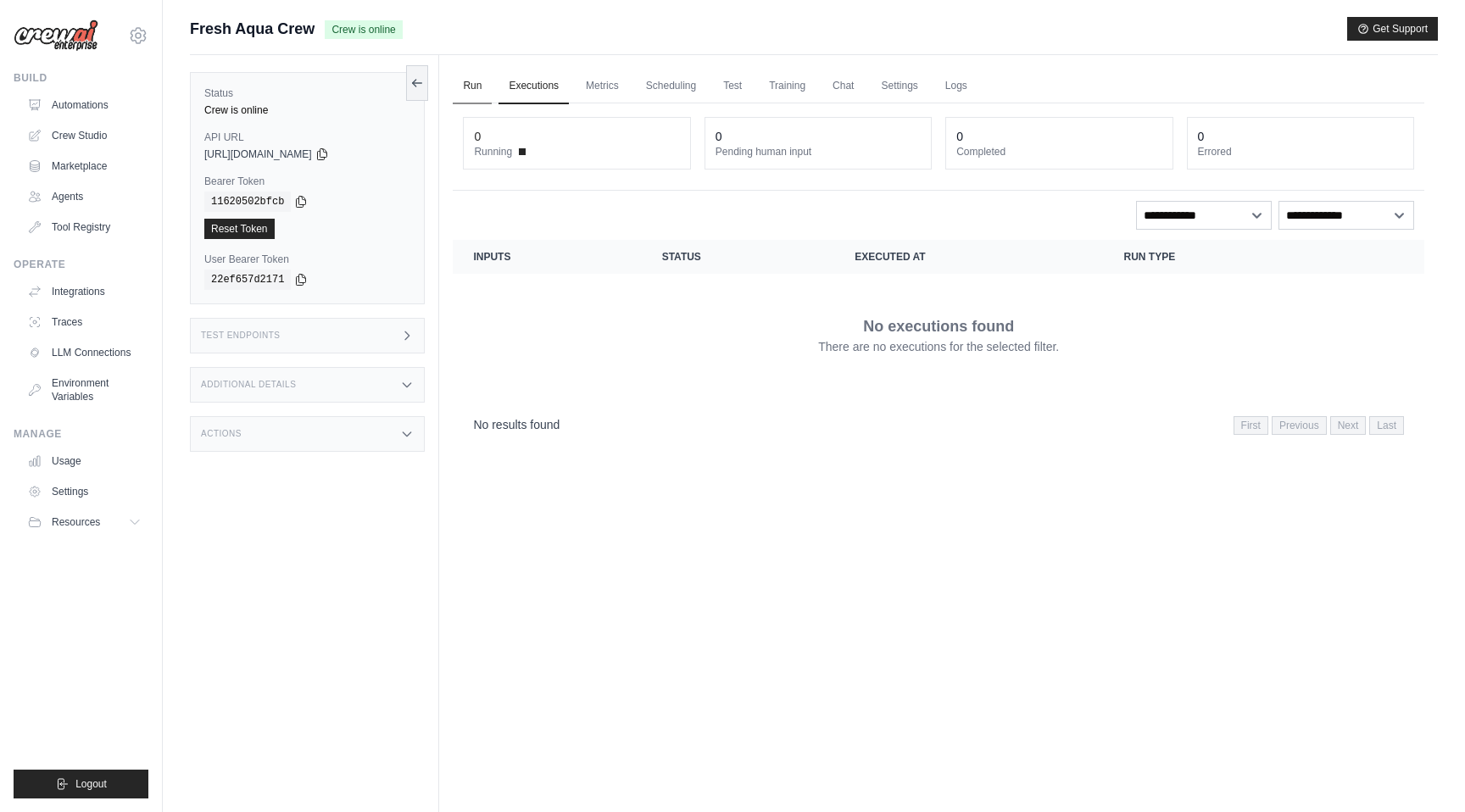
click at [471, 88] on link "Run" at bounding box center [472, 87] width 39 height 36
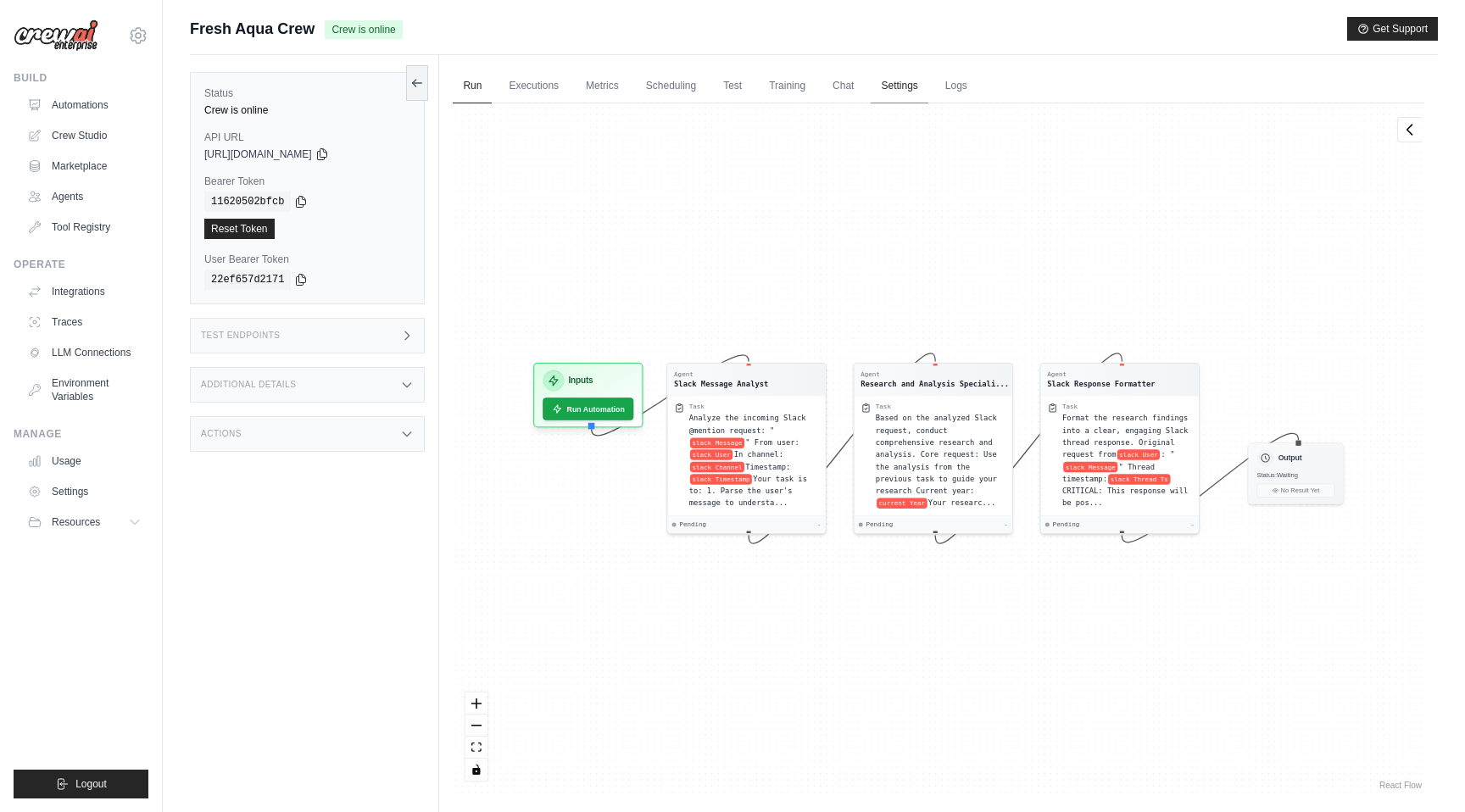
click at [893, 85] on link "Settings" at bounding box center [900, 87] width 57 height 36
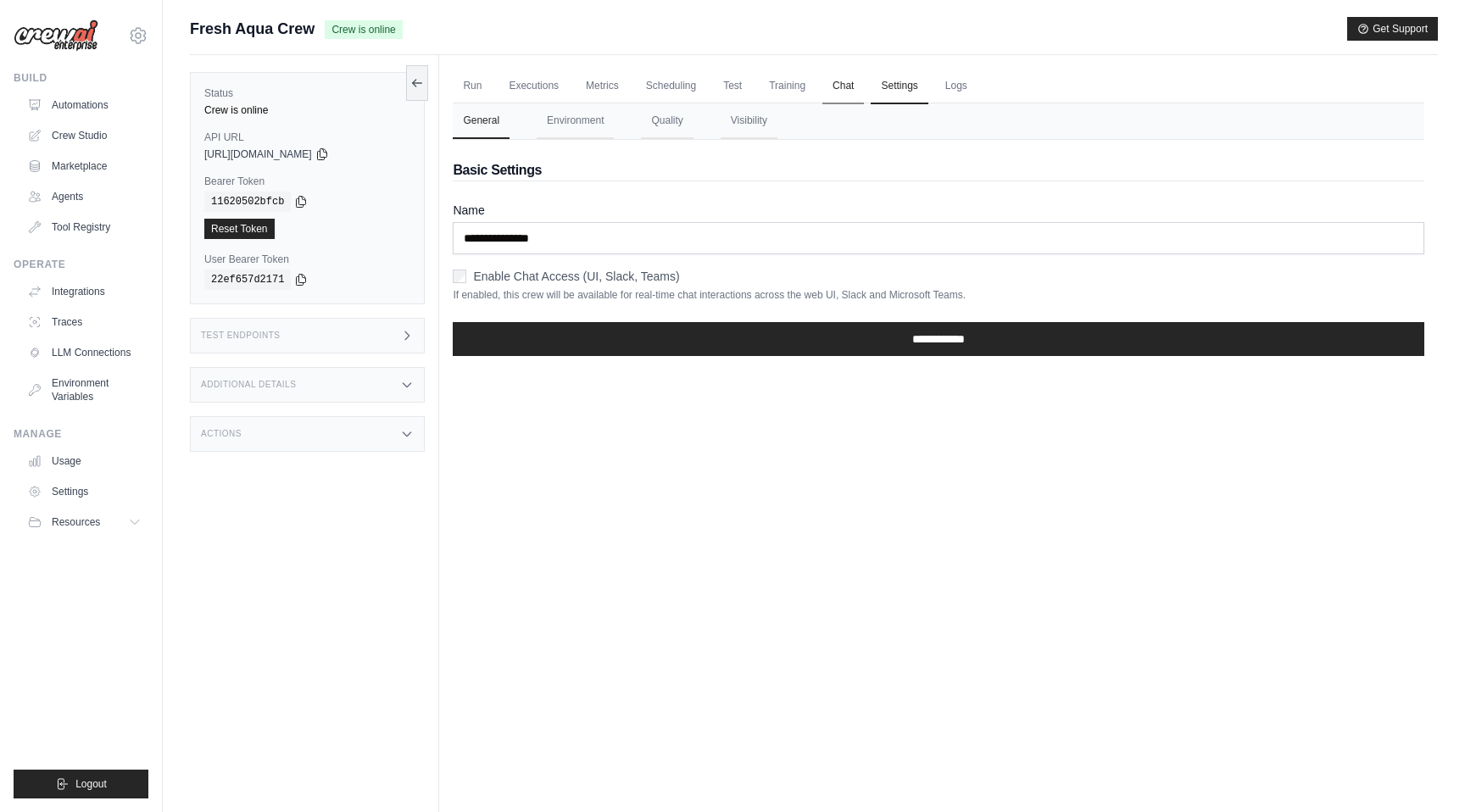
click at [834, 87] on link "Chat" at bounding box center [843, 87] width 41 height 36
click at [587, 110] on button "Environment" at bounding box center [576, 121] width 77 height 36
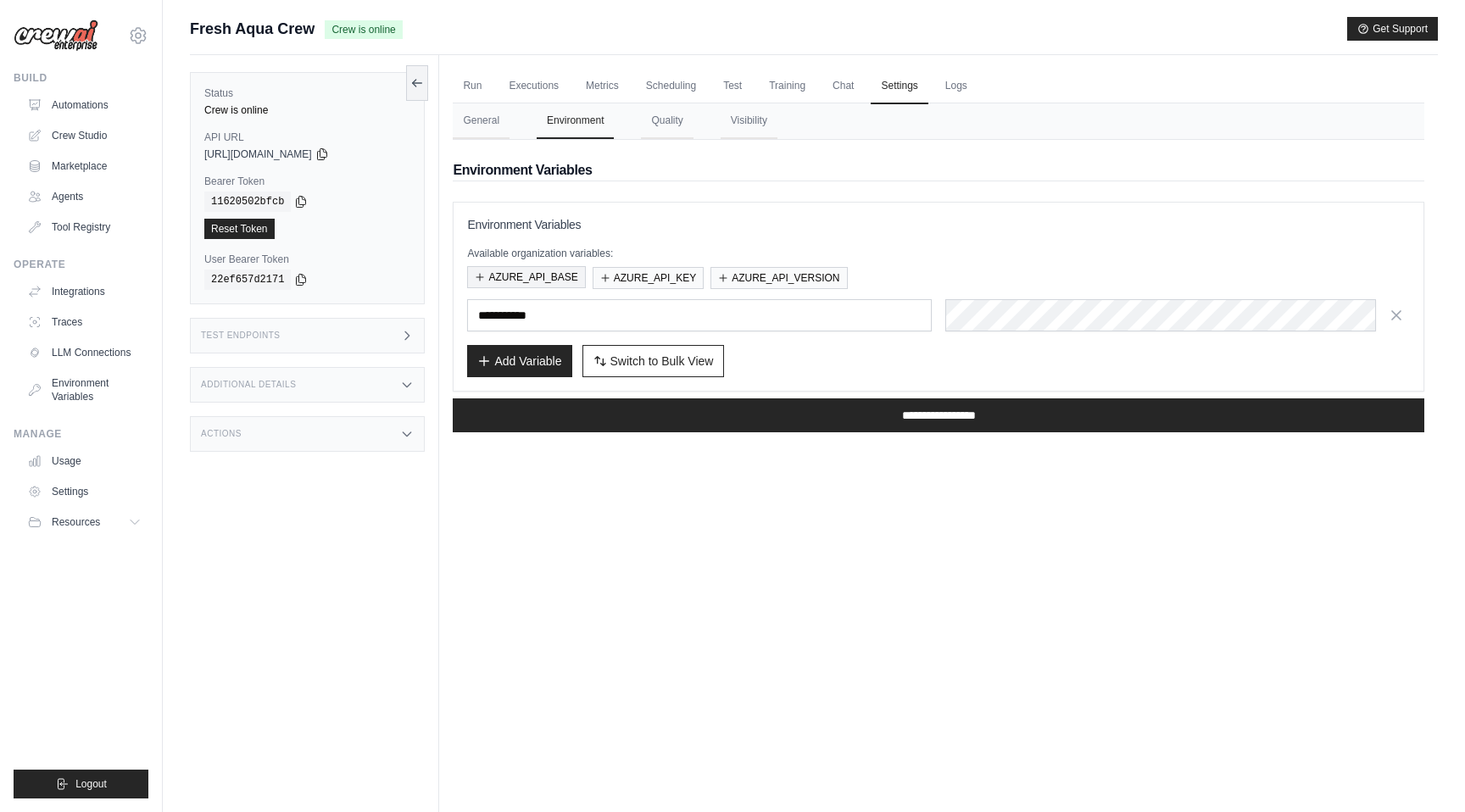
click at [547, 274] on button "AZURE_API_BASE" at bounding box center [526, 277] width 118 height 22
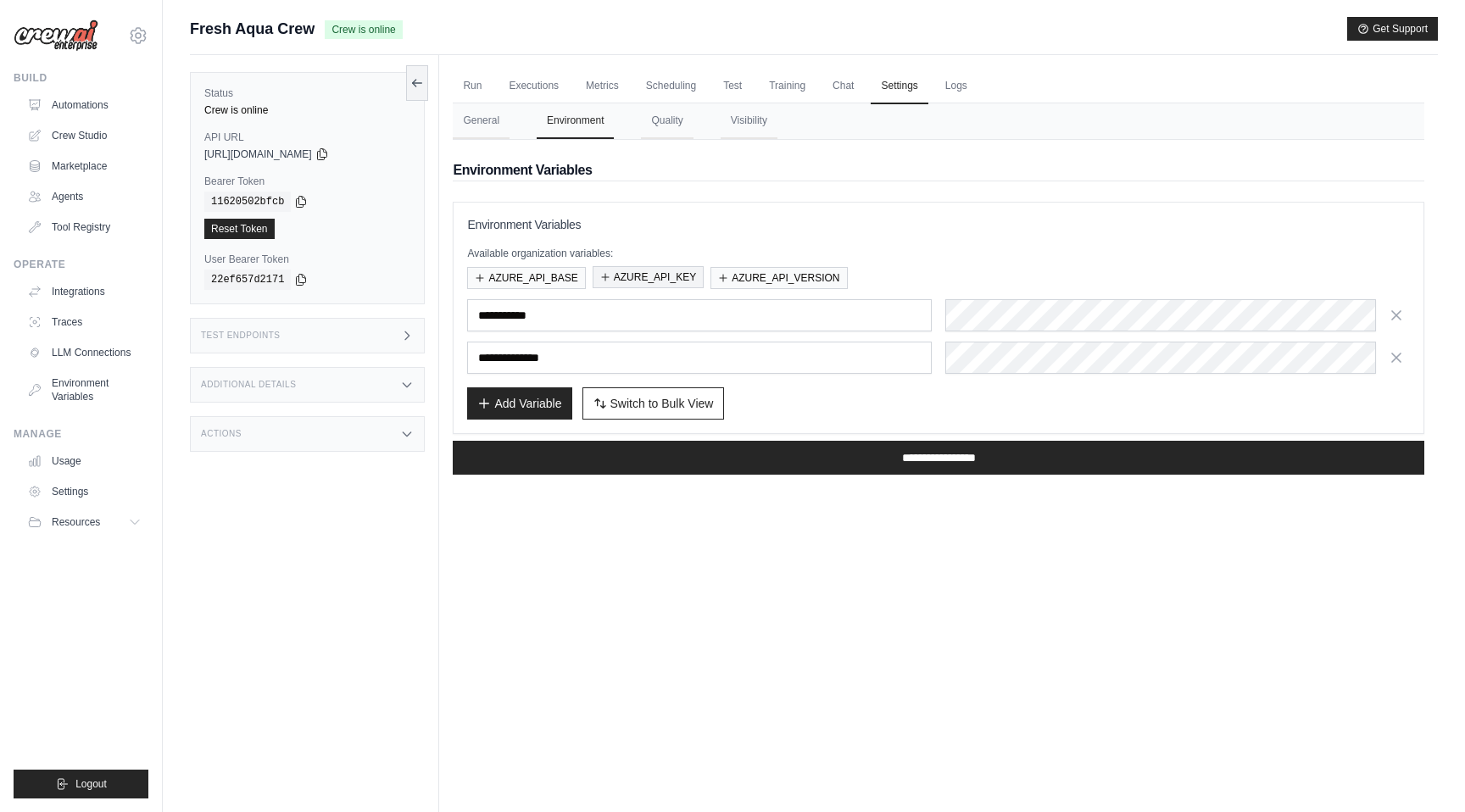
click at [631, 273] on button "AZURE_API_KEY" at bounding box center [648, 277] width 111 height 22
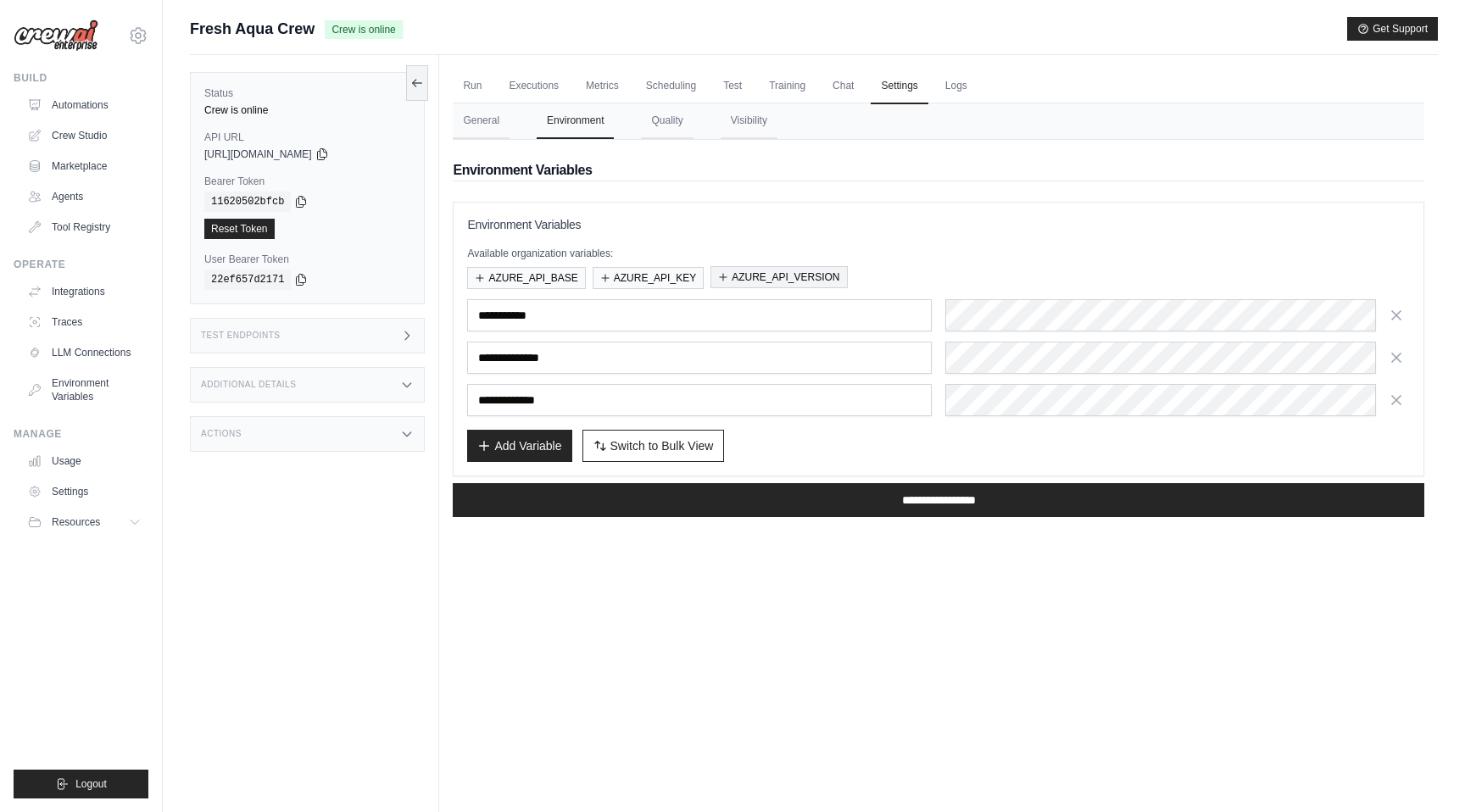
click at [758, 275] on button "AZURE_API_VERSION" at bounding box center [779, 277] width 136 height 22
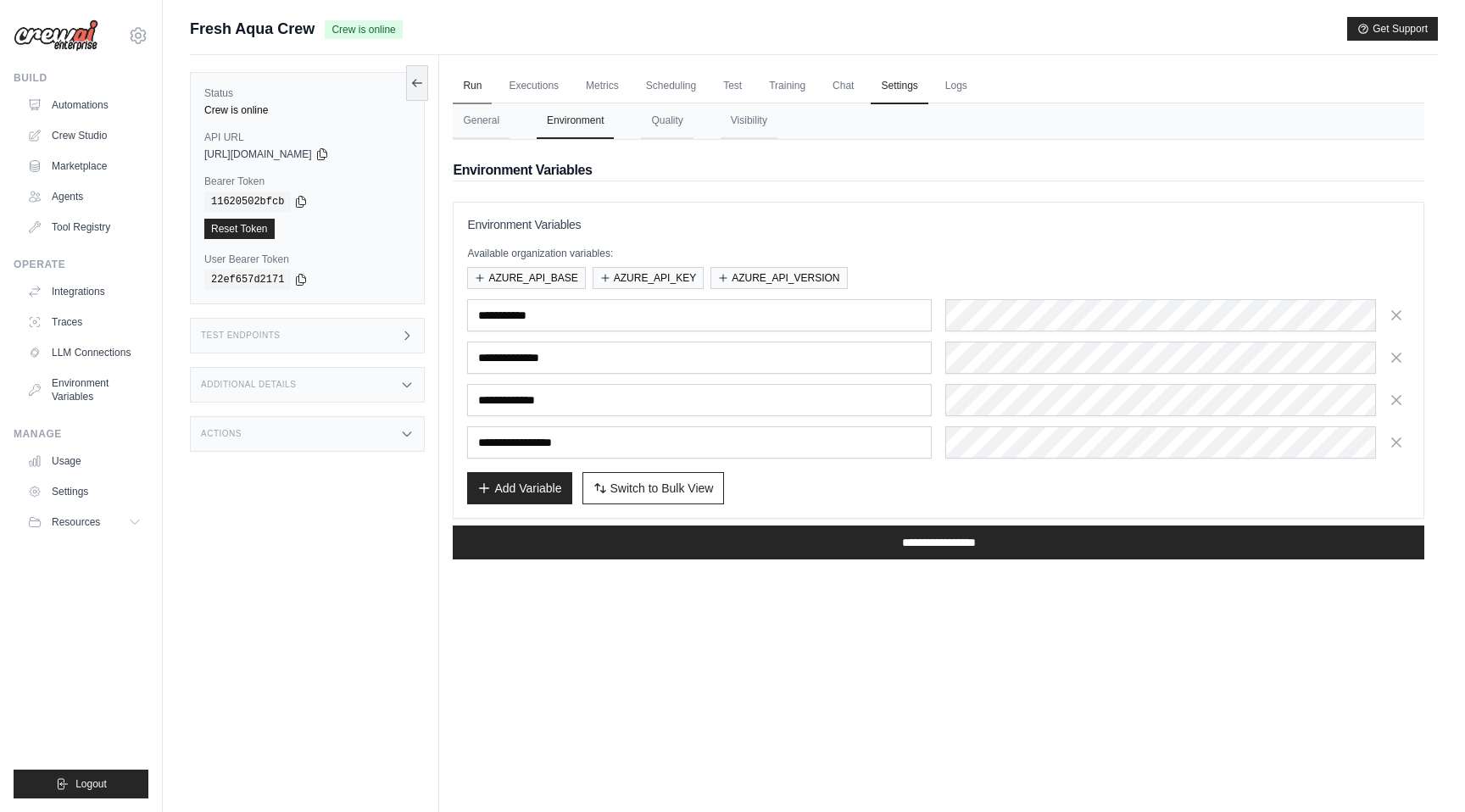
click at [471, 85] on link "Run" at bounding box center [472, 87] width 39 height 36
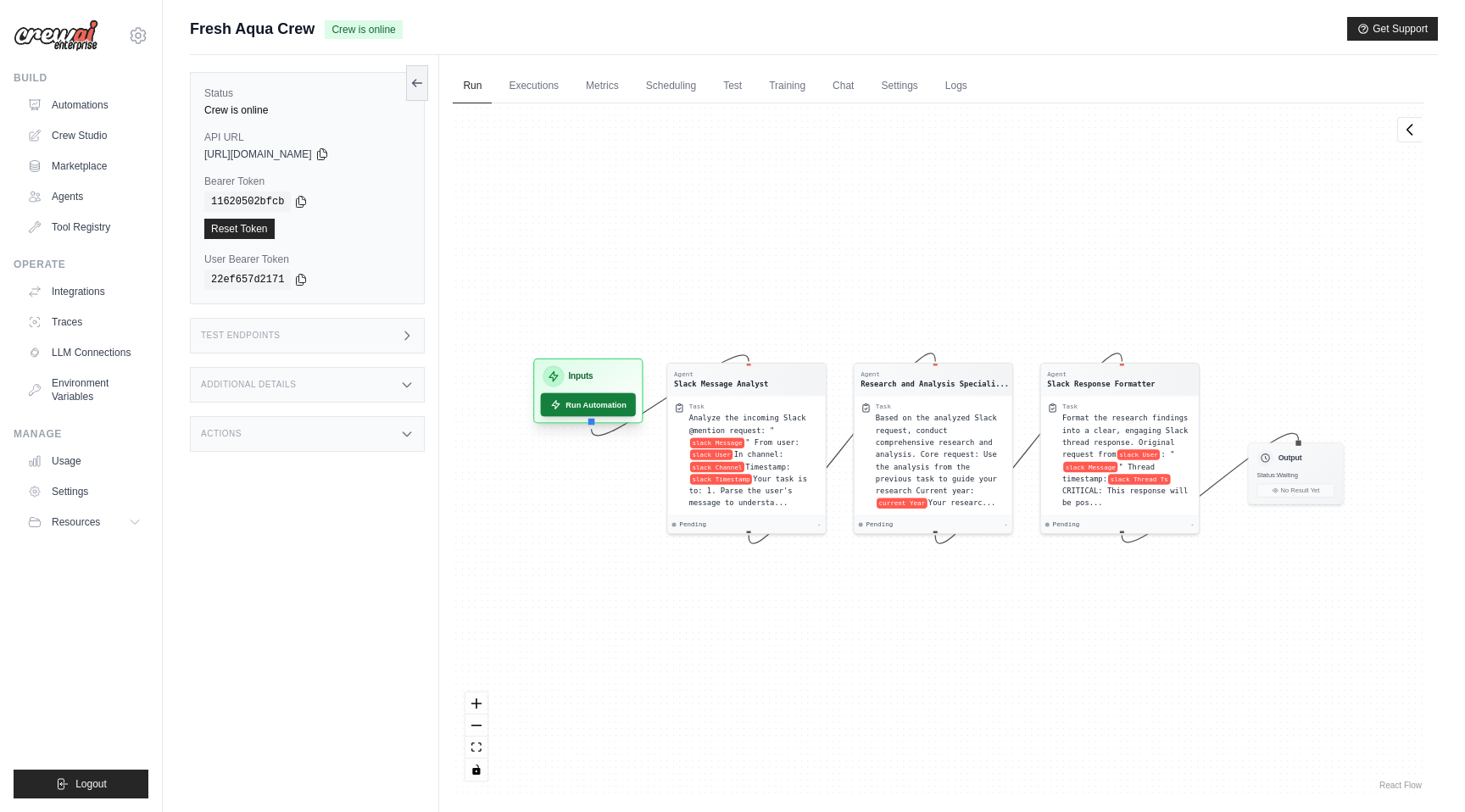
click at [568, 402] on button "Run Automation" at bounding box center [589, 405] width 96 height 24
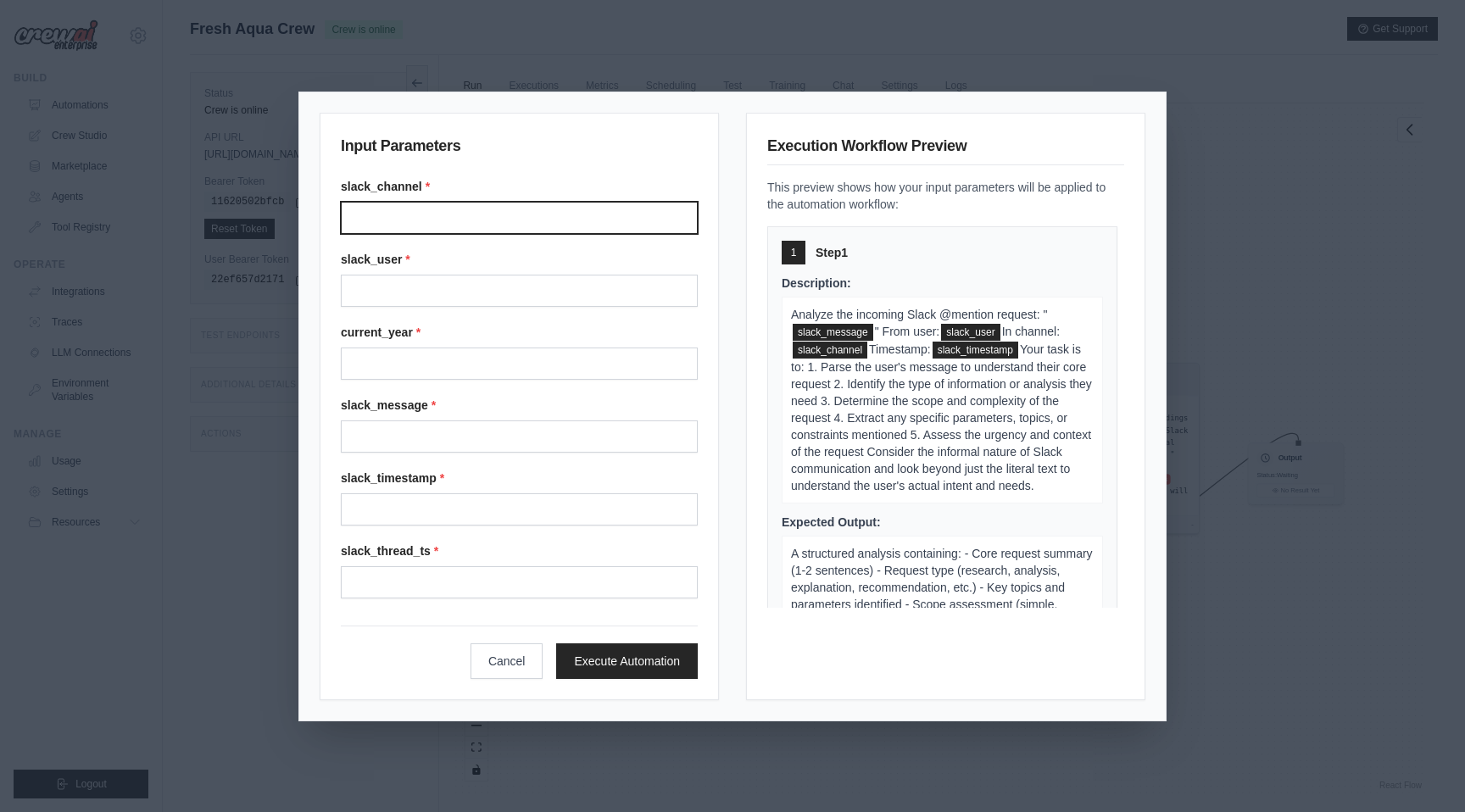
click at [468, 214] on input "Slack channel" at bounding box center [519, 217] width 357 height 32
type input "******"
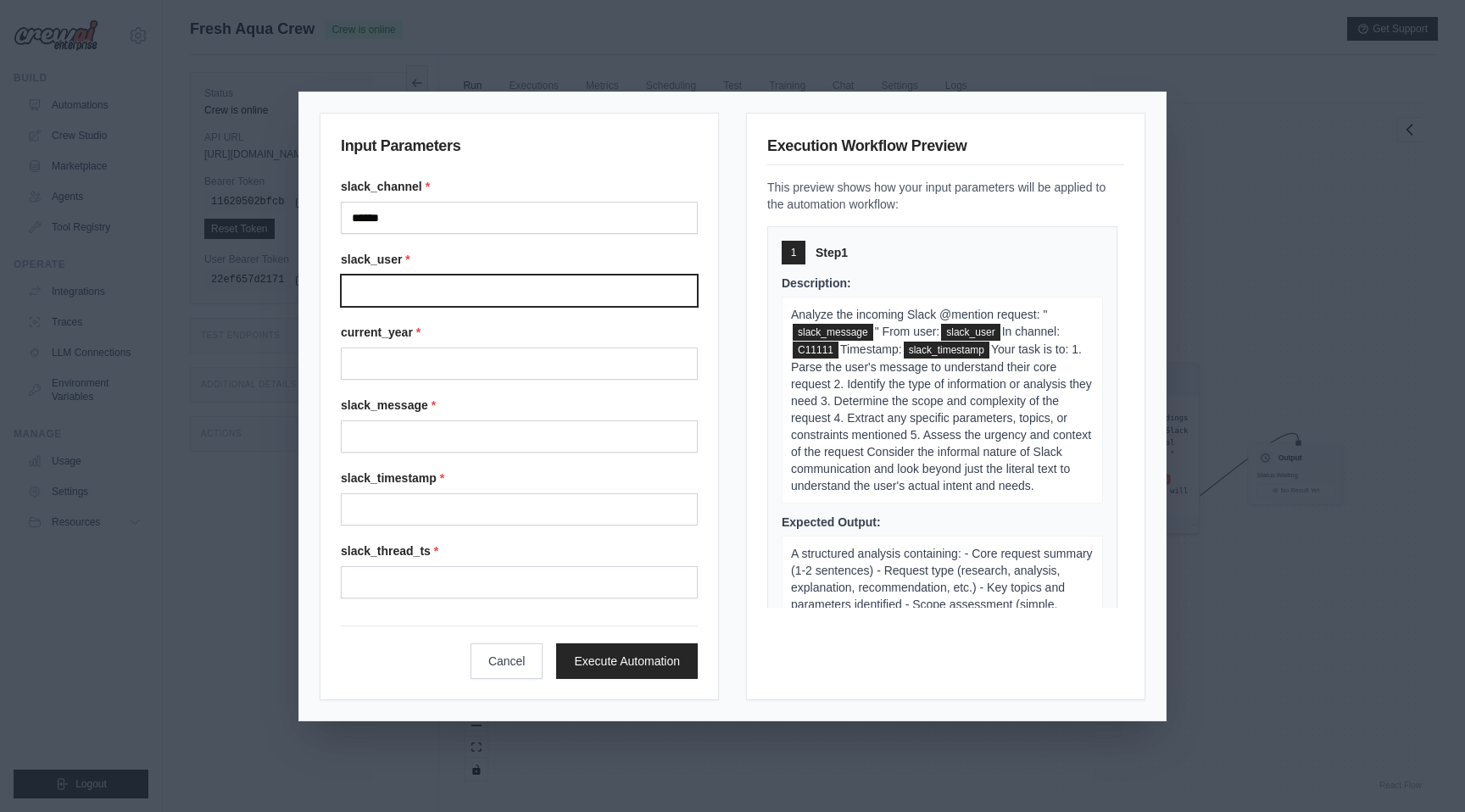
click at [459, 290] on input "Slack user" at bounding box center [519, 290] width 357 height 32
type input "******"
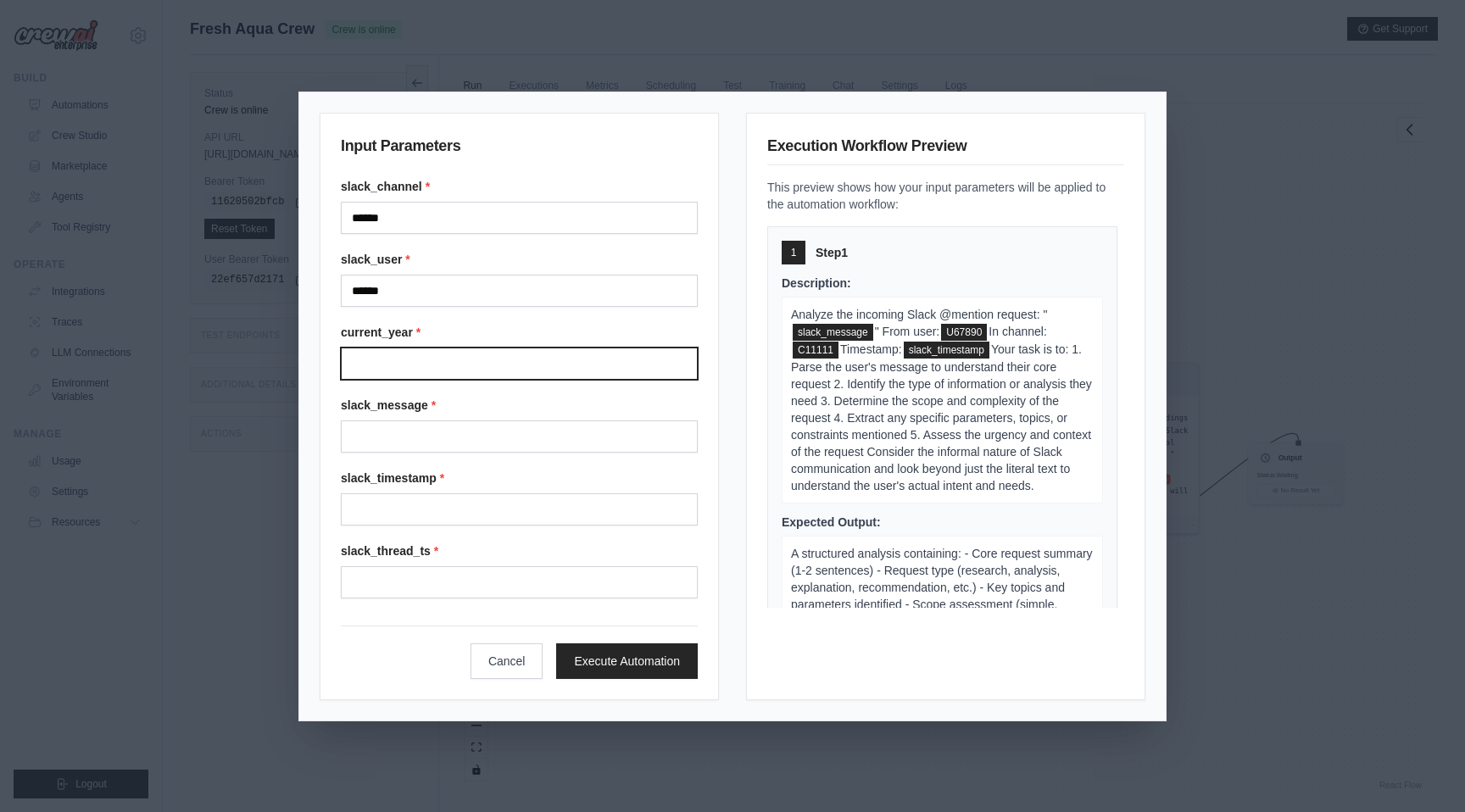
click at [454, 364] on input "Current year" at bounding box center [519, 364] width 357 height 32
type input "****"
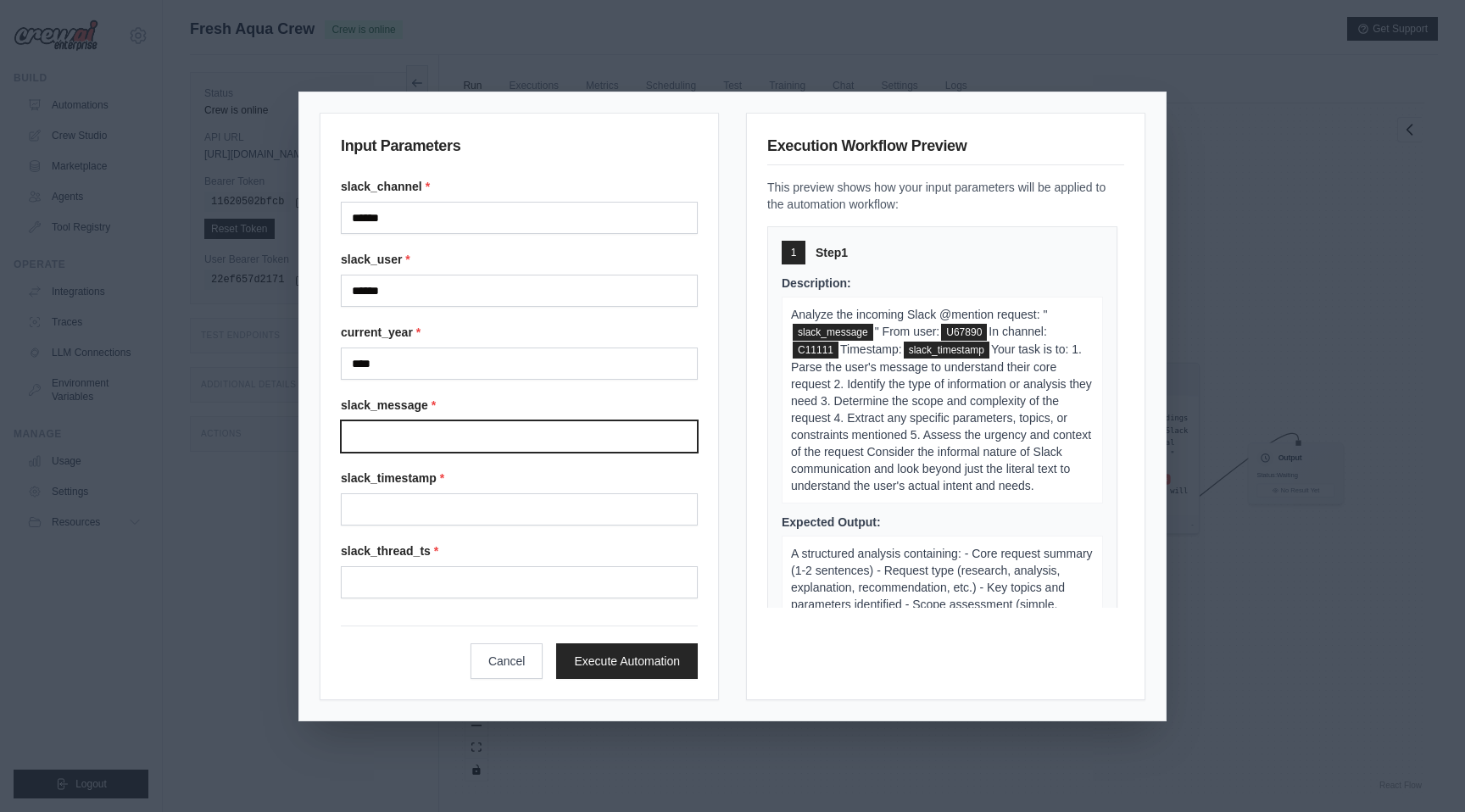
click at [454, 428] on input "Slack message" at bounding box center [519, 436] width 357 height 32
type input "**********"
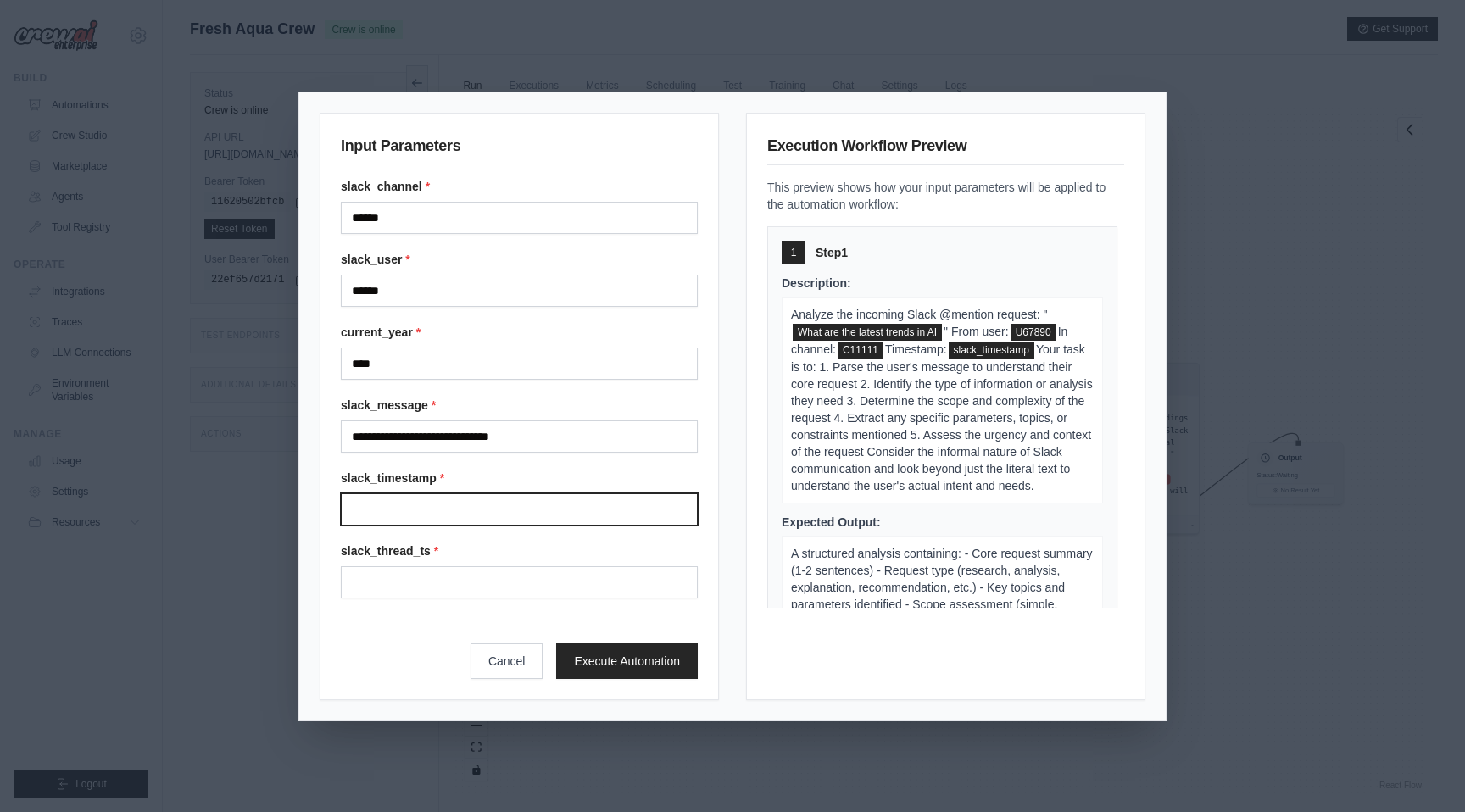
click at [458, 511] on input "Slack timestamp" at bounding box center [519, 509] width 357 height 32
type input "**********"
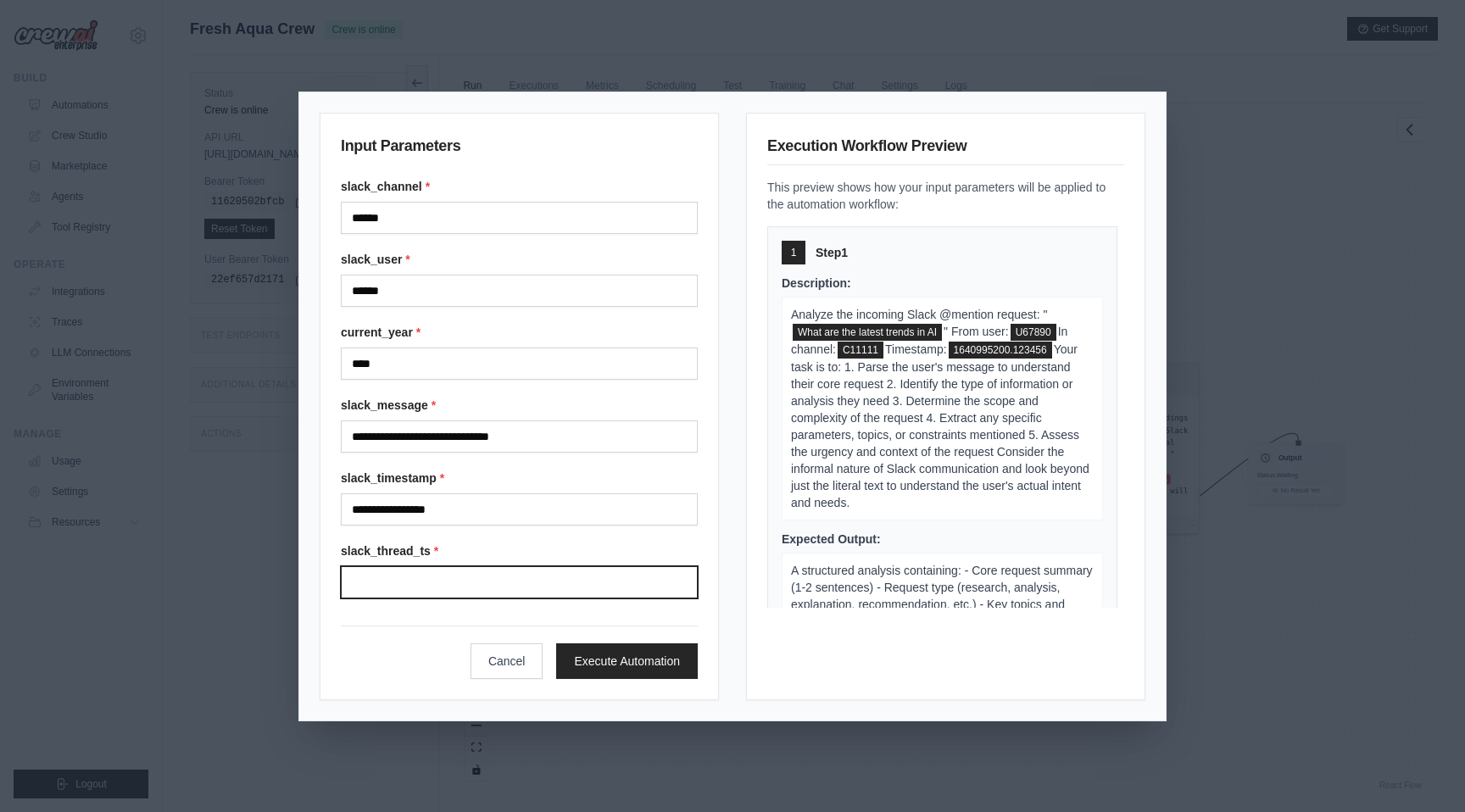
click at [458, 580] on input "Slack thread ts" at bounding box center [519, 582] width 357 height 32
type input "**********"
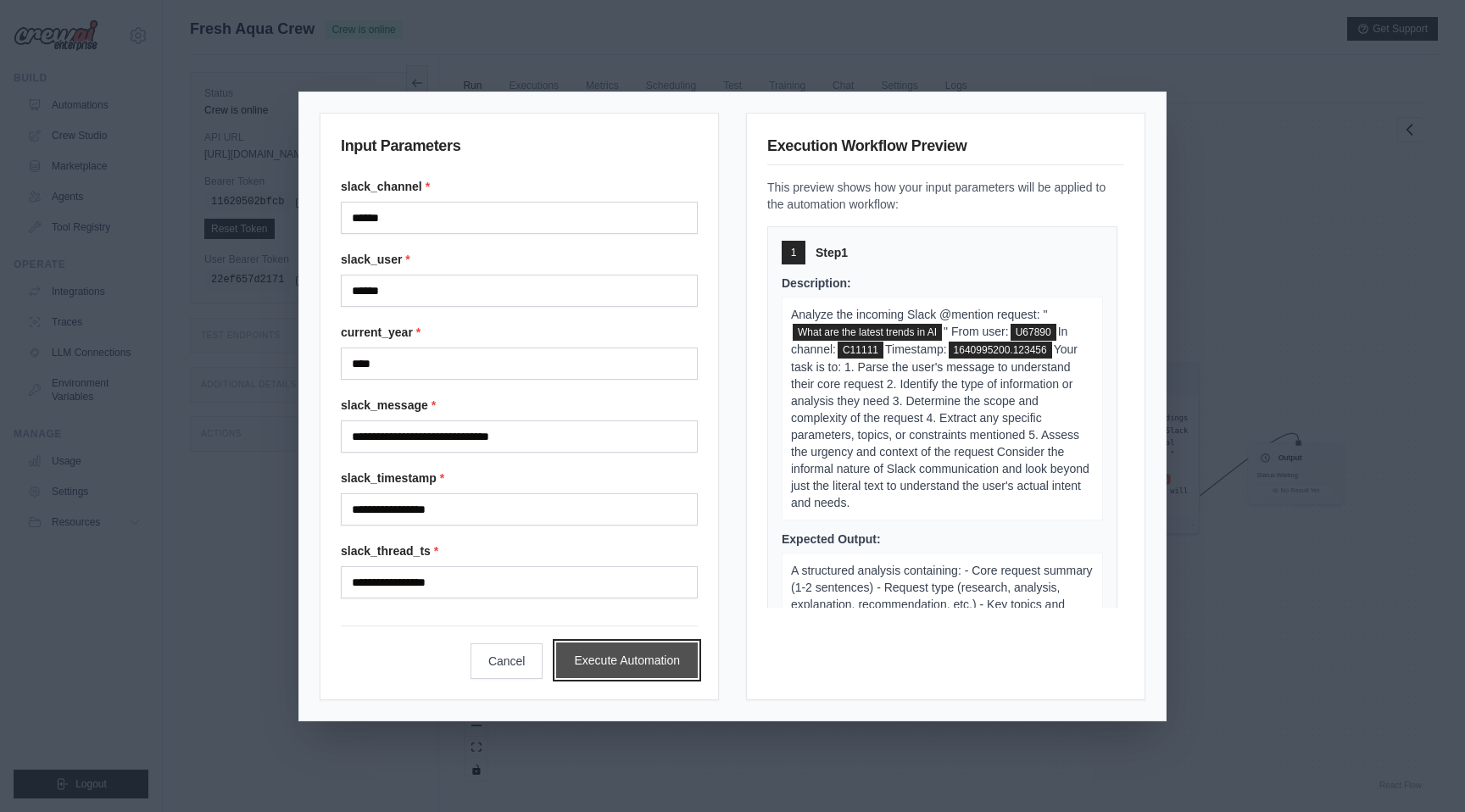
click at [645, 656] on button "Execute Automation" at bounding box center [627, 660] width 142 height 36
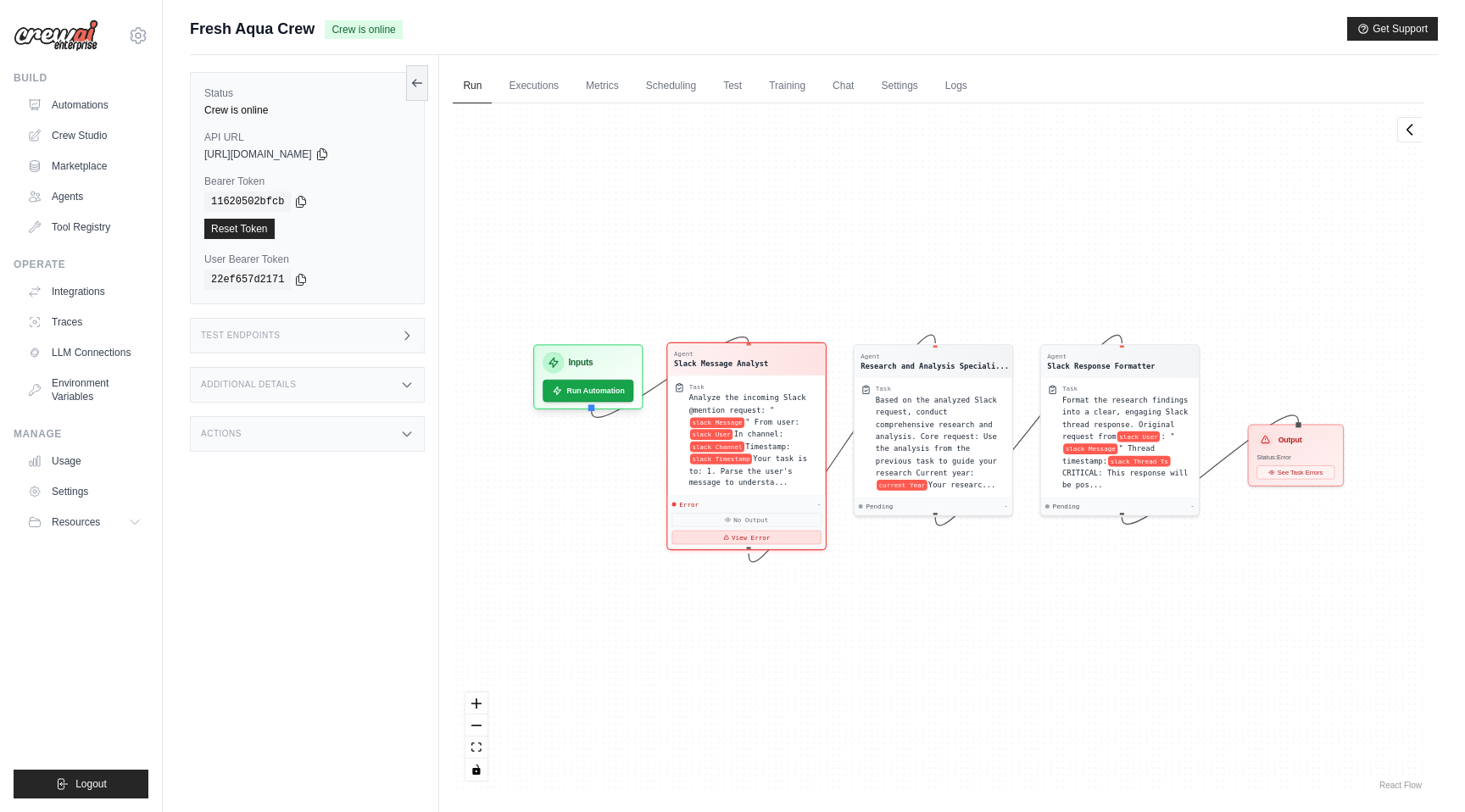
click at [734, 535] on button "View Error" at bounding box center [747, 537] width 149 height 14
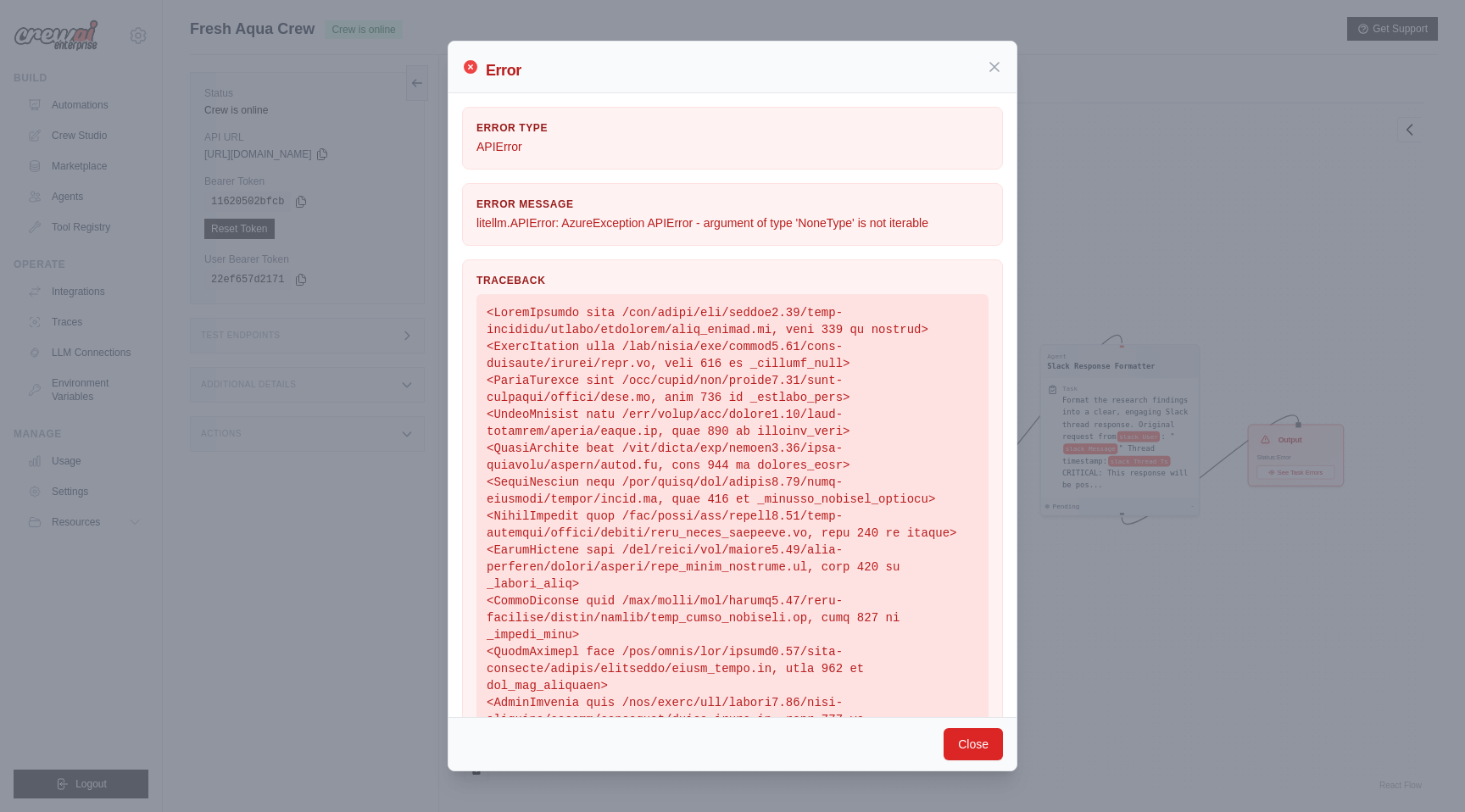
click at [992, 56] on div "Error" at bounding box center [733, 66] width 541 height 30
click at [992, 60] on icon at bounding box center [994, 66] width 17 height 17
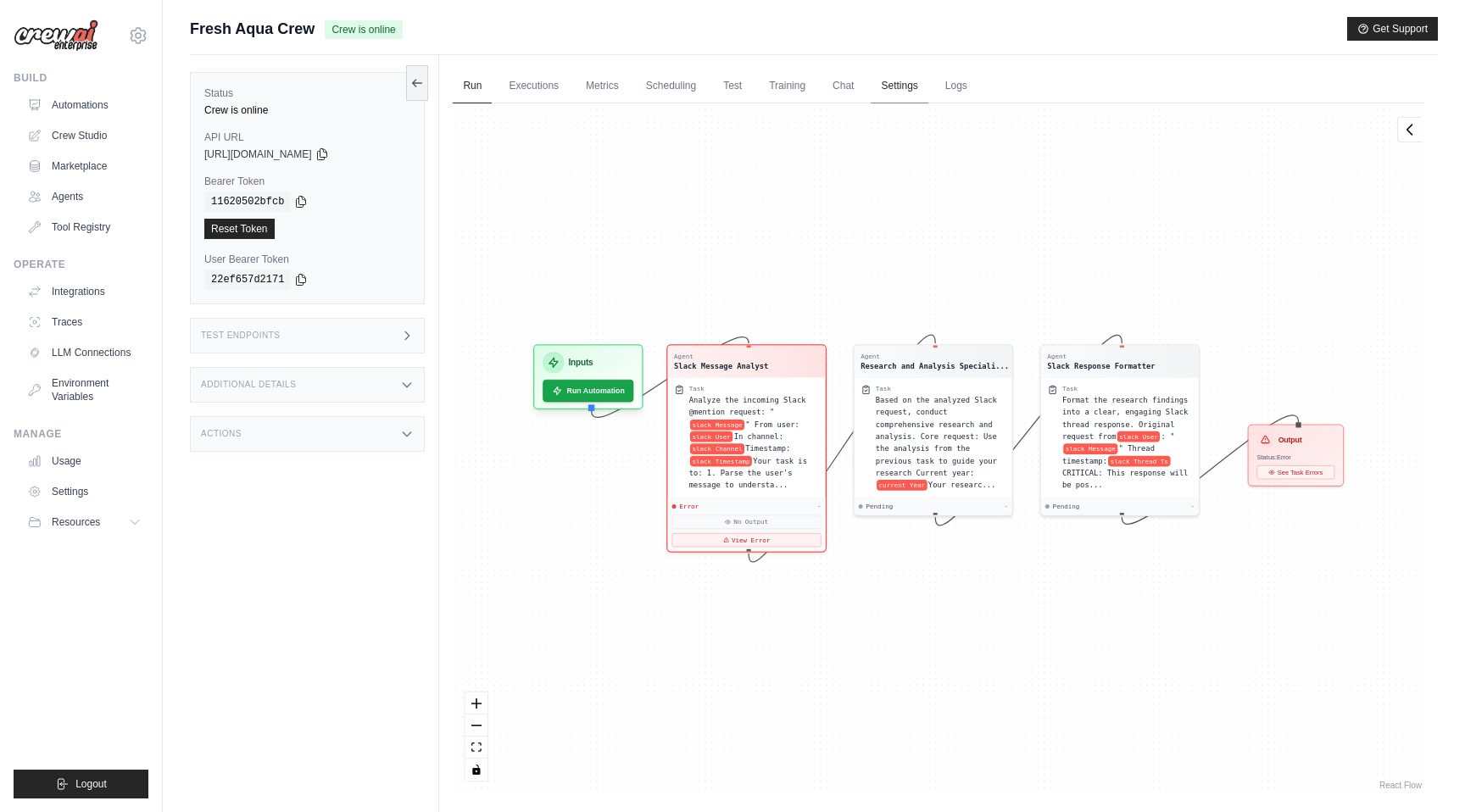
click at [885, 87] on link "Settings" at bounding box center [900, 87] width 57 height 36
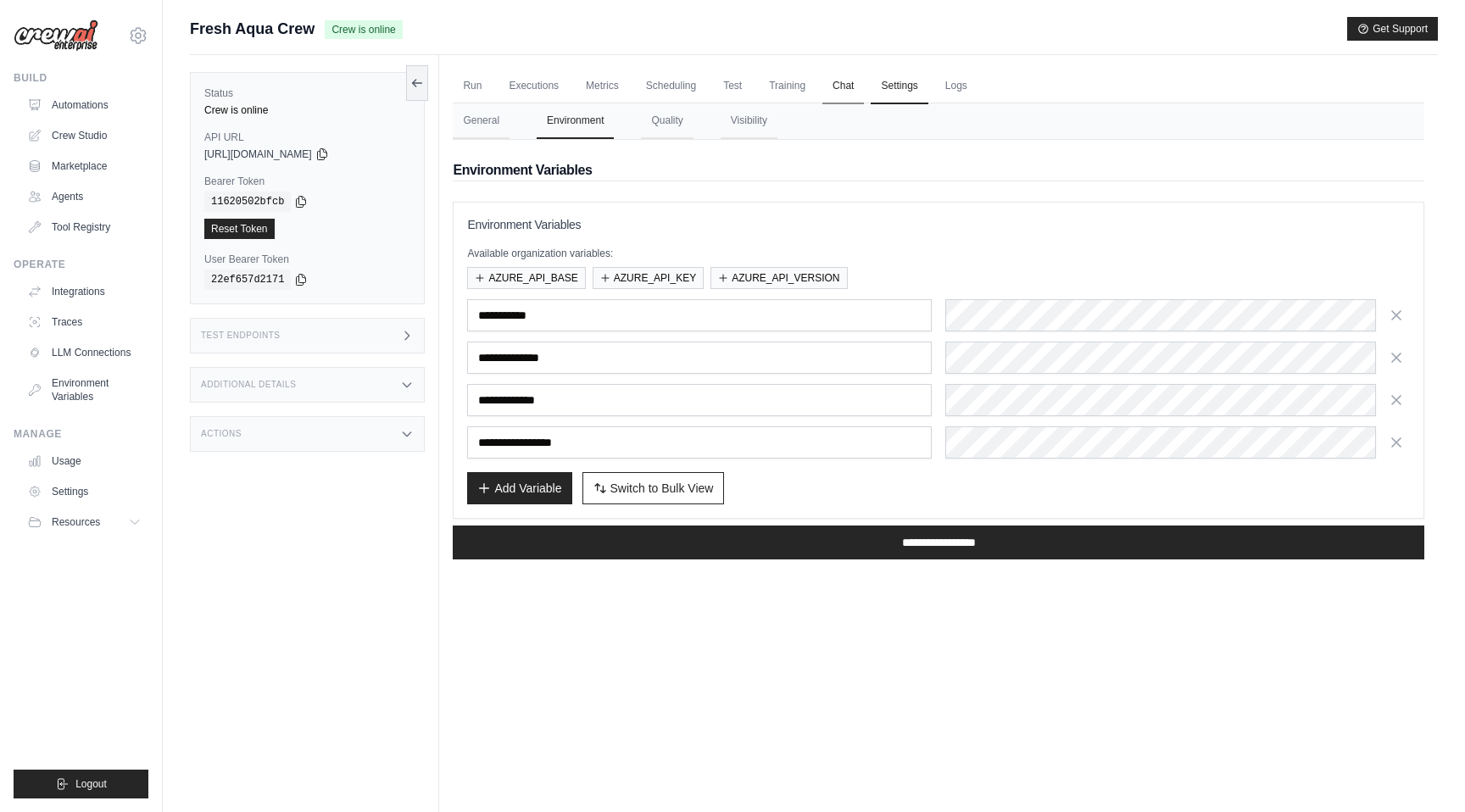
click at [843, 90] on link "Chat" at bounding box center [843, 87] width 41 height 36
click at [959, 91] on link "Logs" at bounding box center [957, 87] width 42 height 36
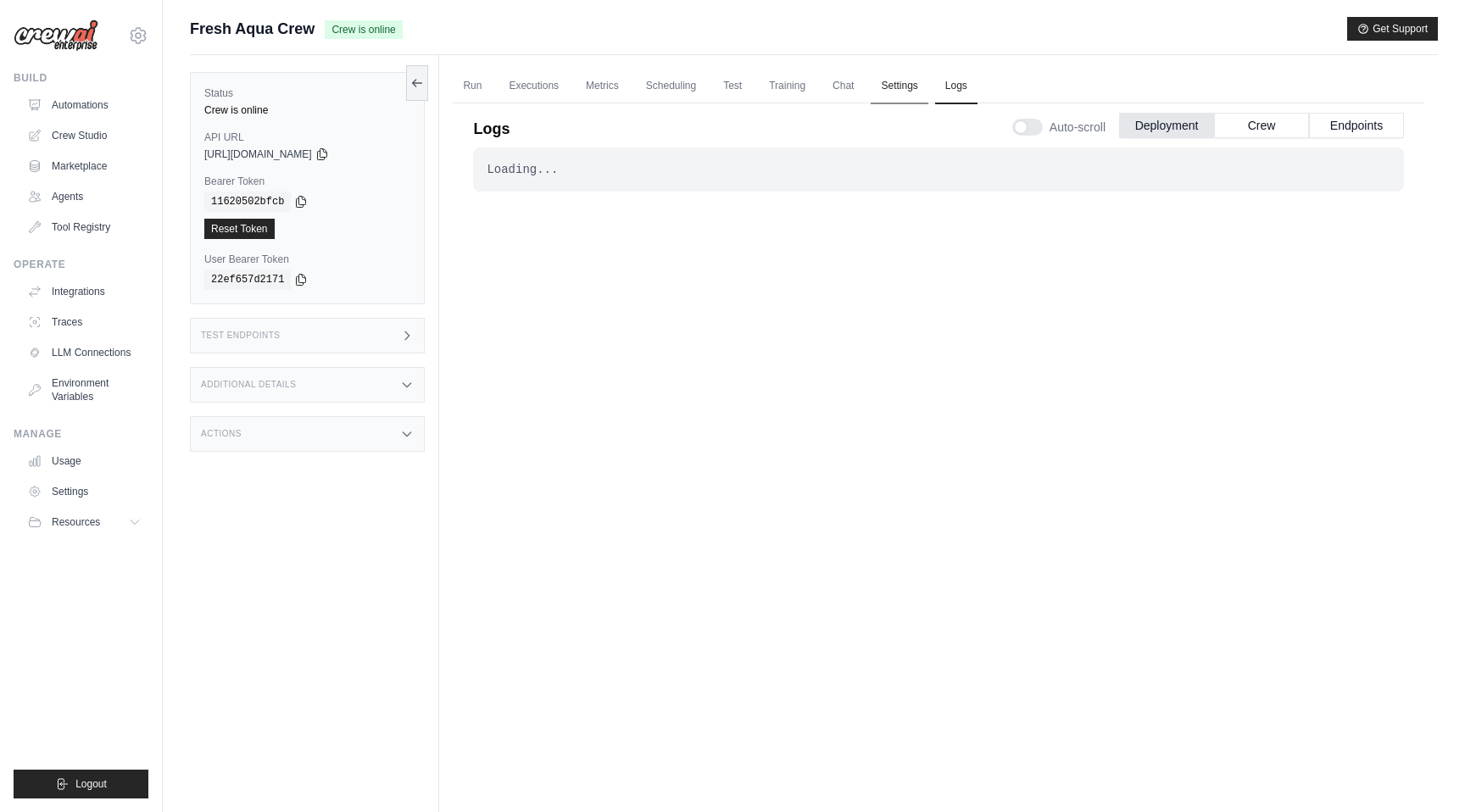
click at [901, 92] on link "Settings" at bounding box center [900, 87] width 57 height 36
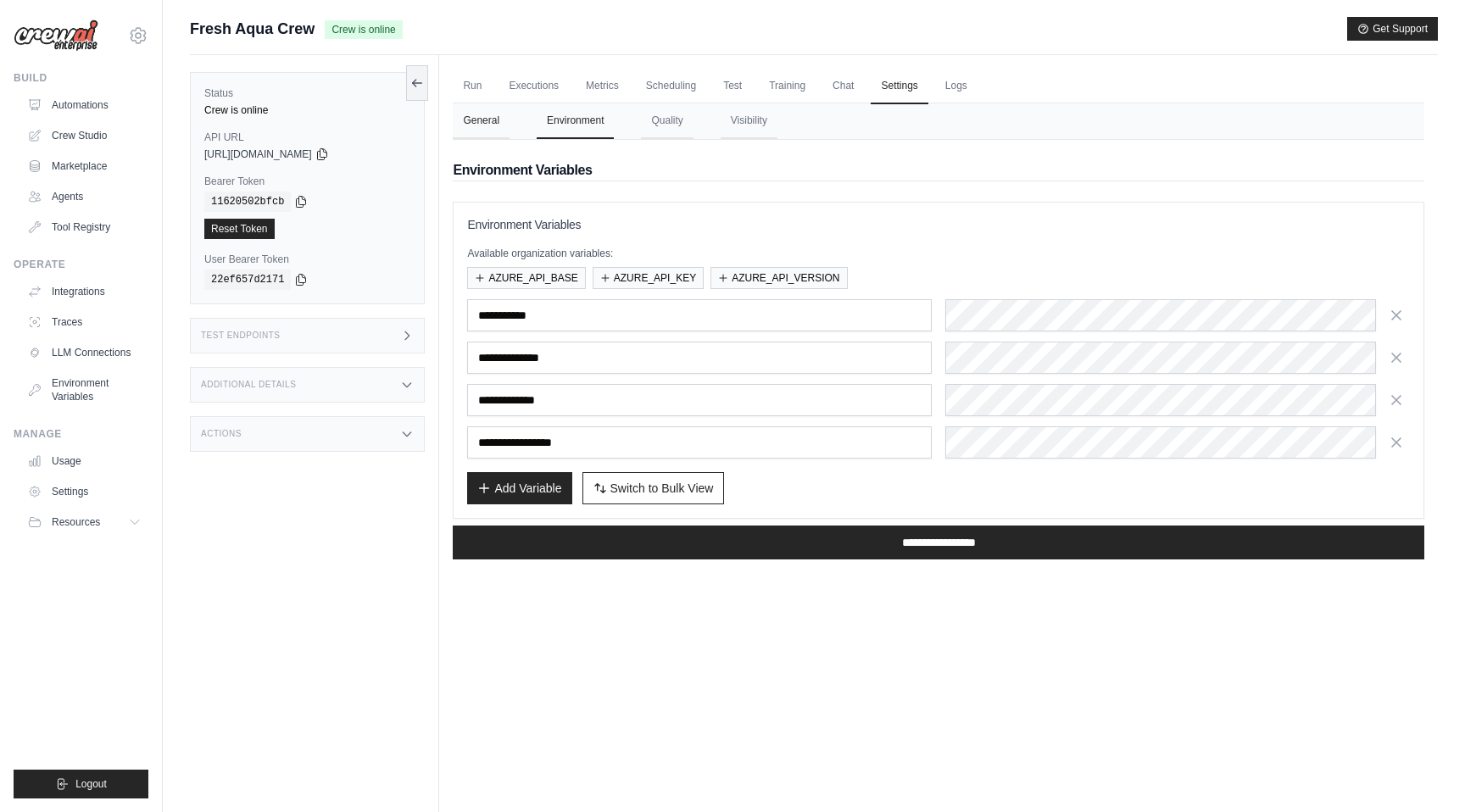
click at [494, 117] on button "General" at bounding box center [482, 121] width 57 height 36
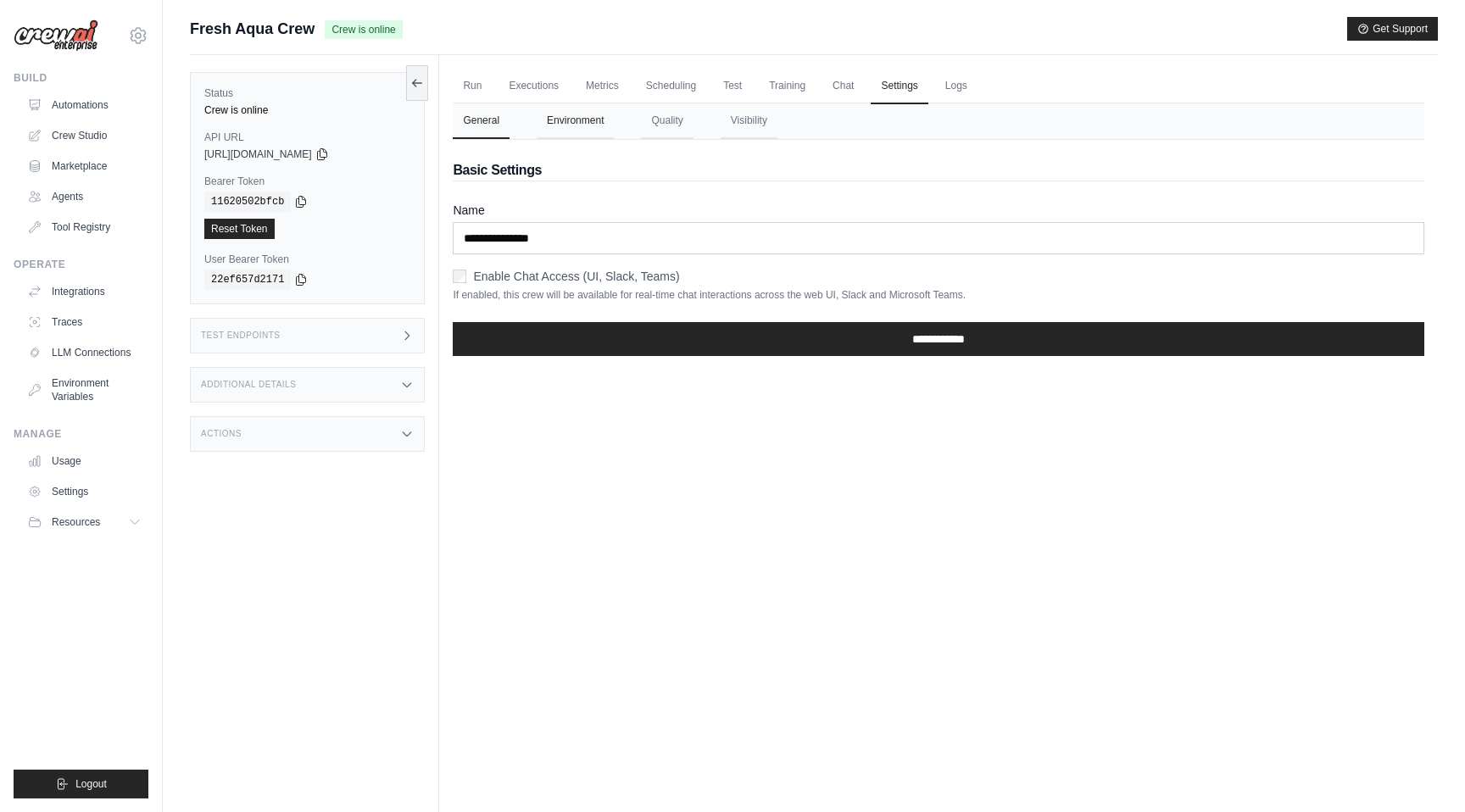
click at [565, 122] on button "Environment" at bounding box center [576, 121] width 77 height 36
click at [564, 123] on button "Environment" at bounding box center [576, 121] width 77 height 36
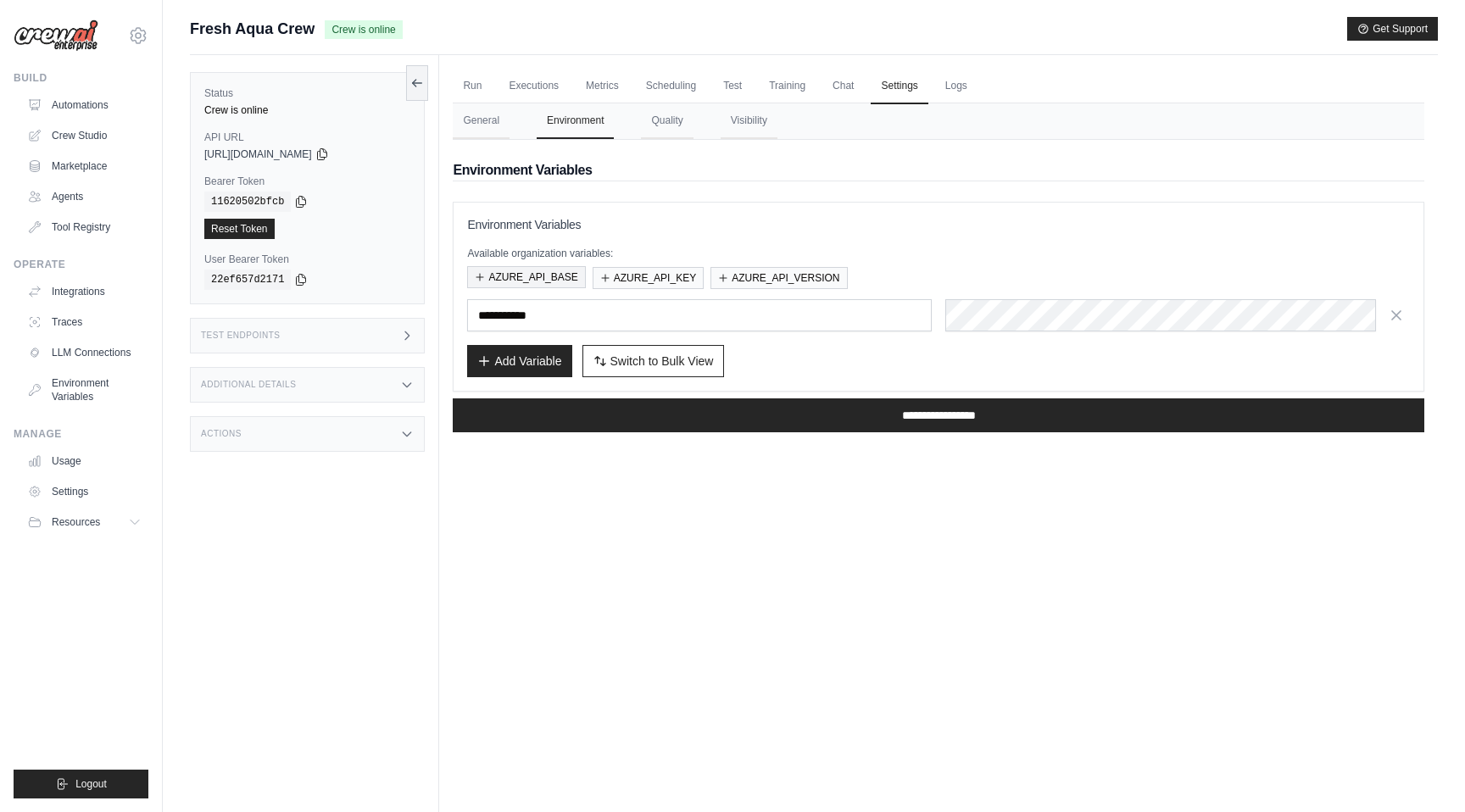
click at [546, 273] on button "AZURE_API_BASE" at bounding box center [526, 277] width 118 height 22
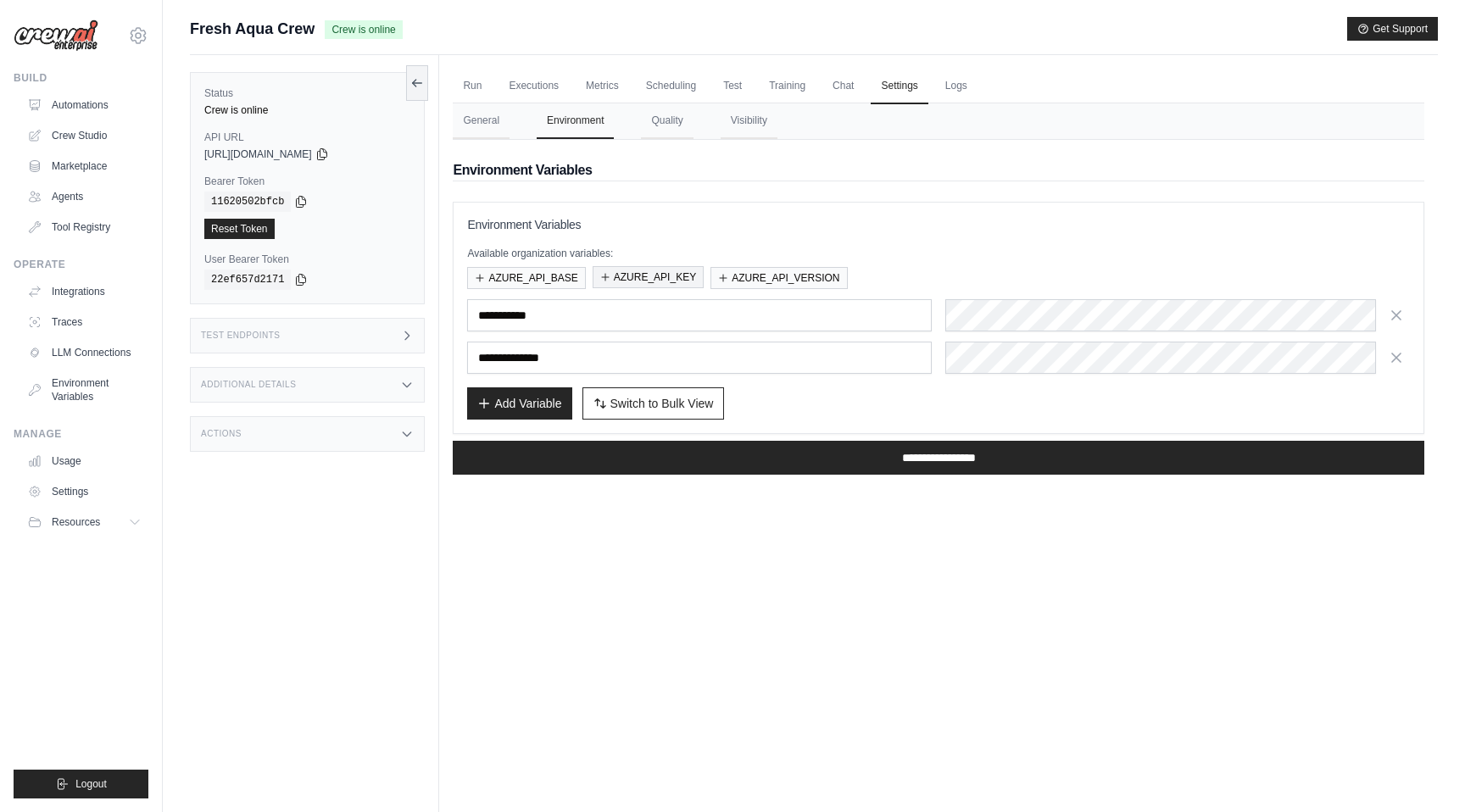
click at [631, 273] on button "AZURE_API_KEY" at bounding box center [648, 277] width 111 height 22
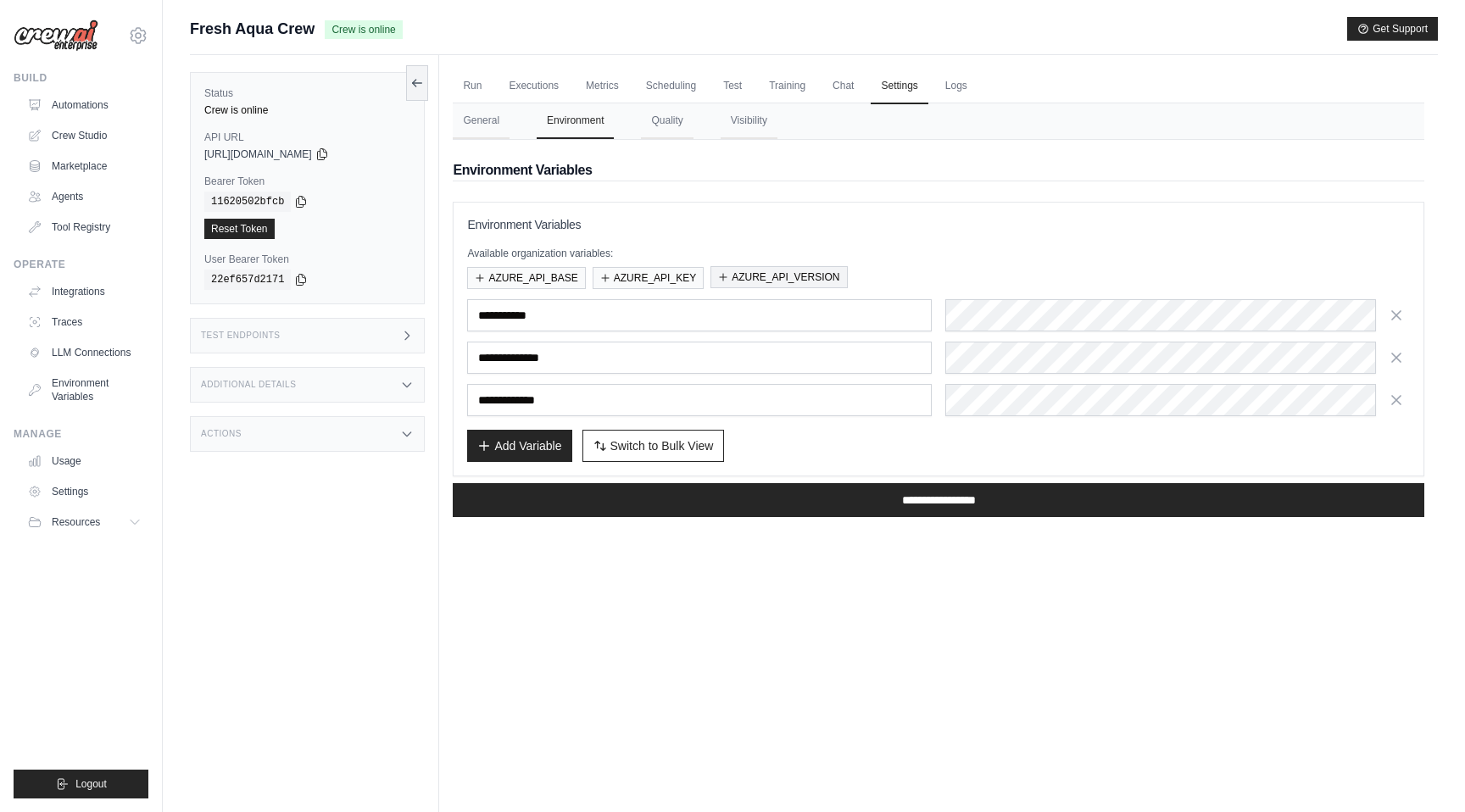
click at [754, 273] on button "AZURE_API_VERSION" at bounding box center [779, 277] width 136 height 22
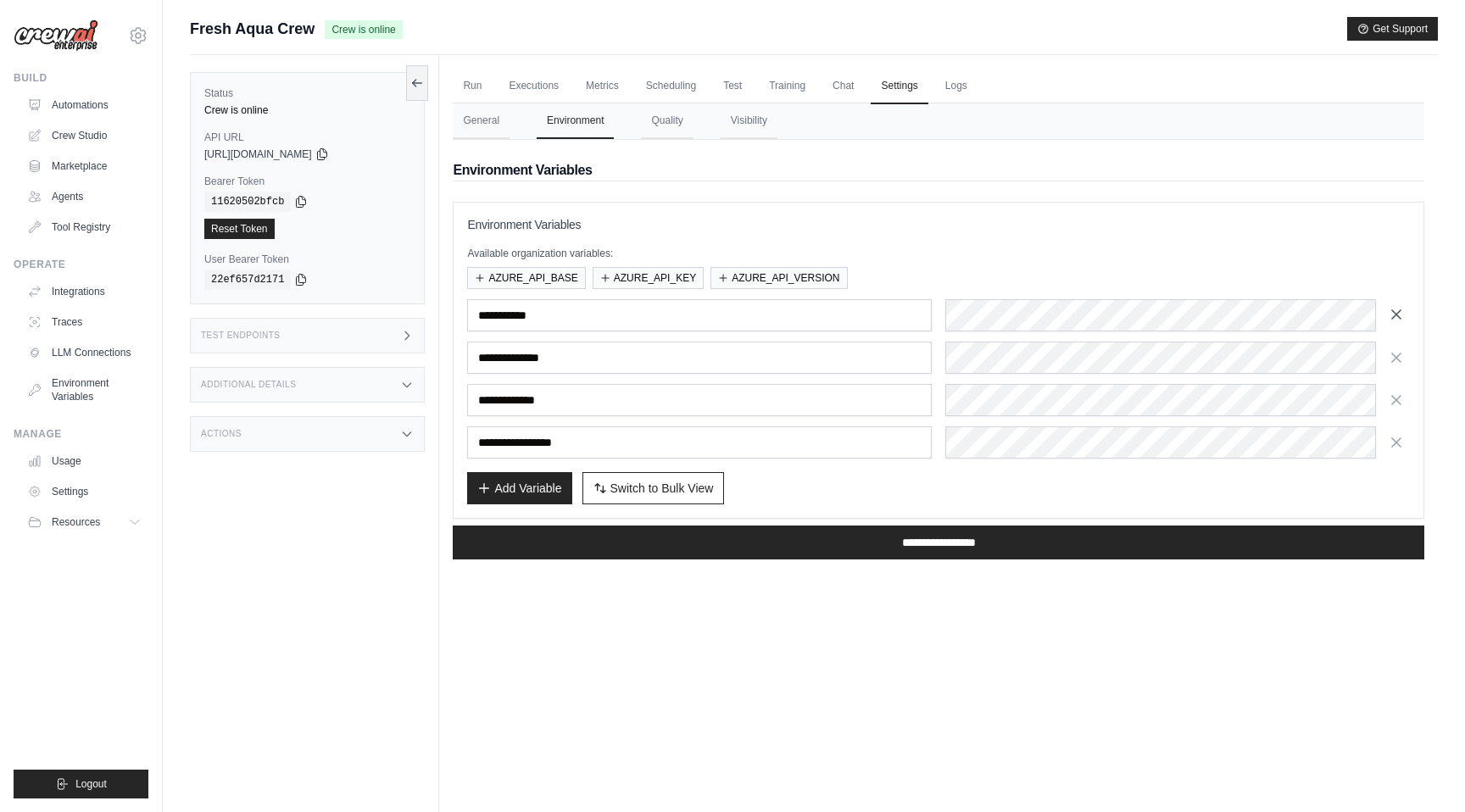
click at [1409, 317] on button "button" at bounding box center [1396, 314] width 27 height 27
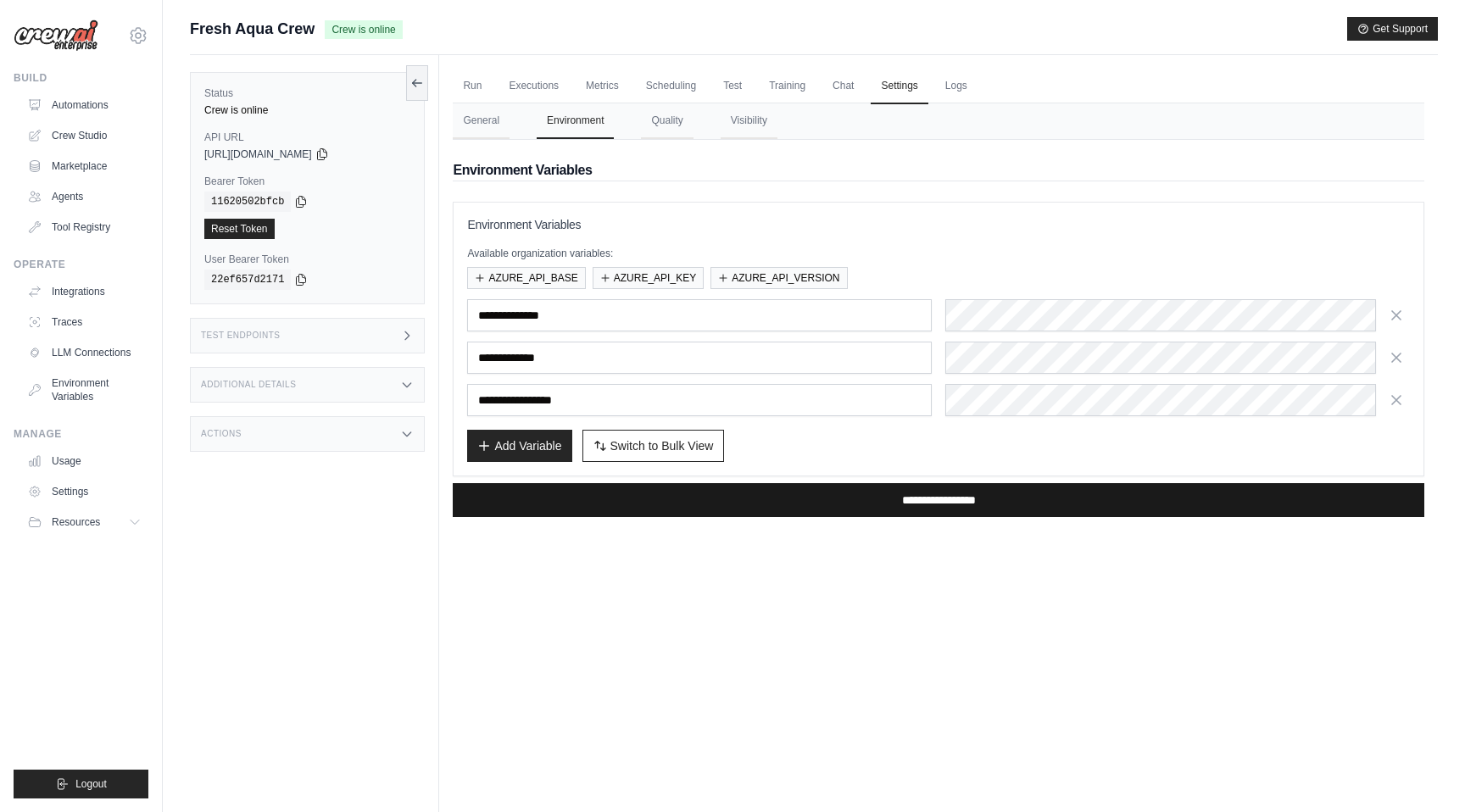
click at [939, 501] on input "**********" at bounding box center [938, 500] width 971 height 34
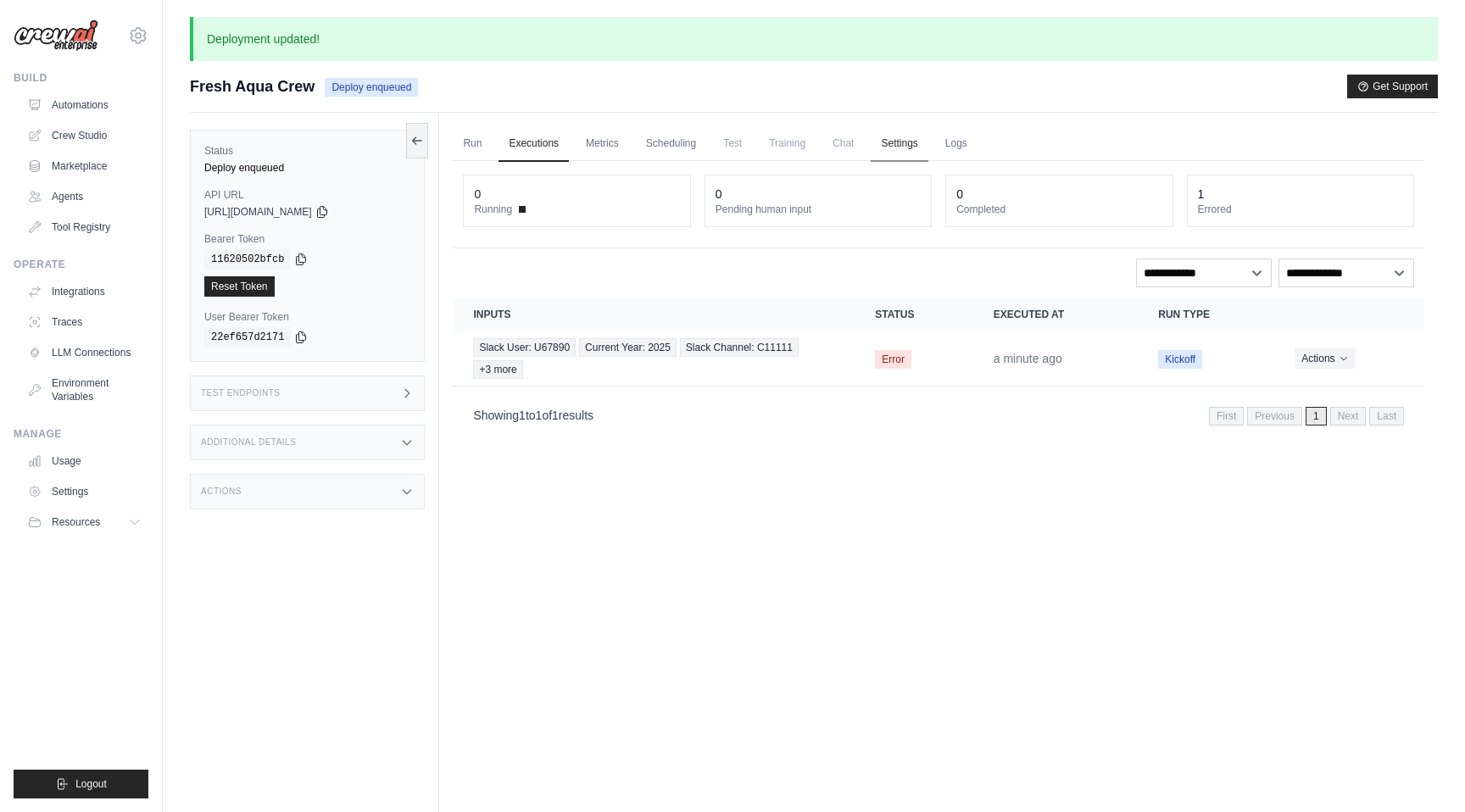
click at [890, 142] on link "Settings" at bounding box center [900, 144] width 57 height 36
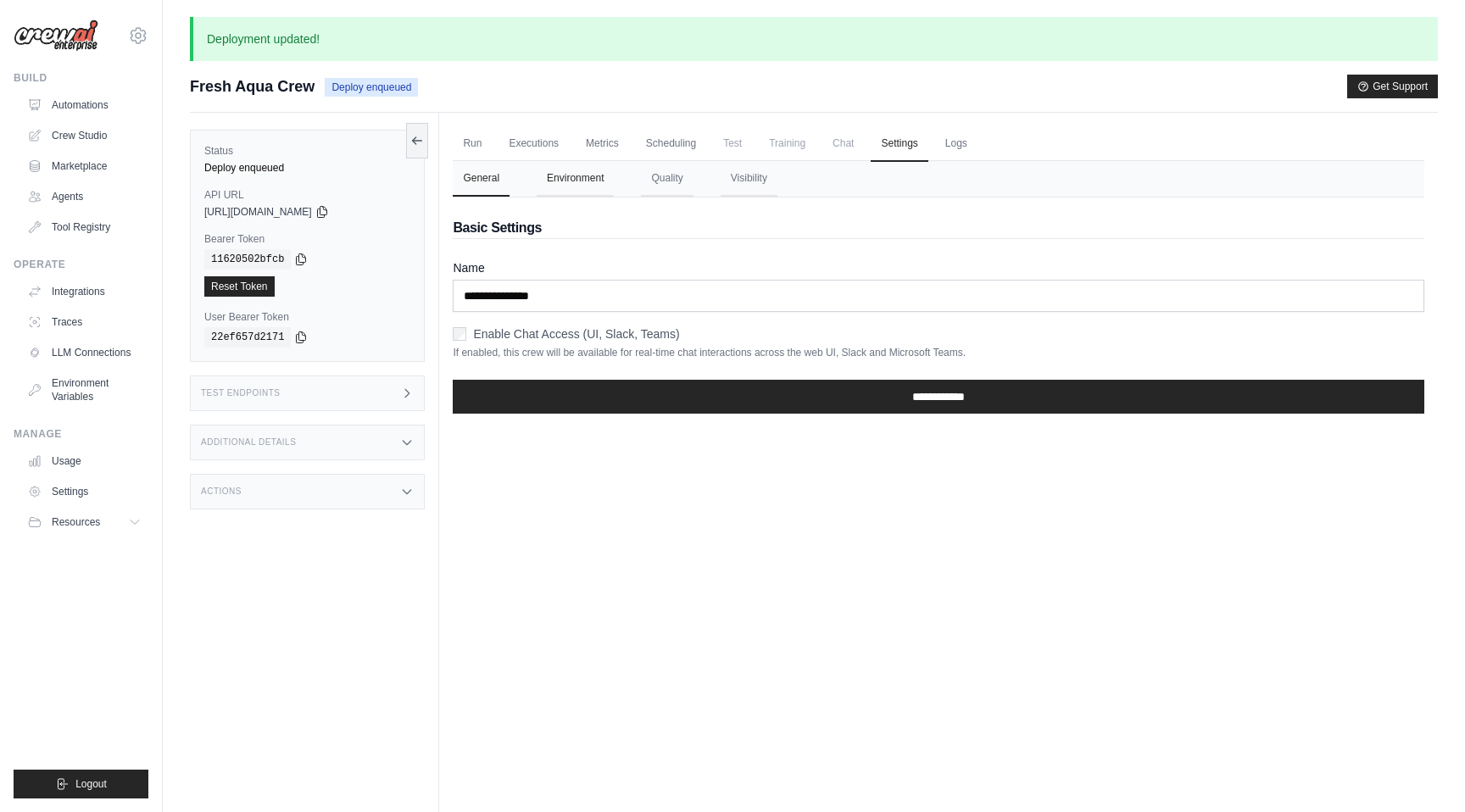
click at [602, 183] on button "Environment" at bounding box center [576, 179] width 77 height 36
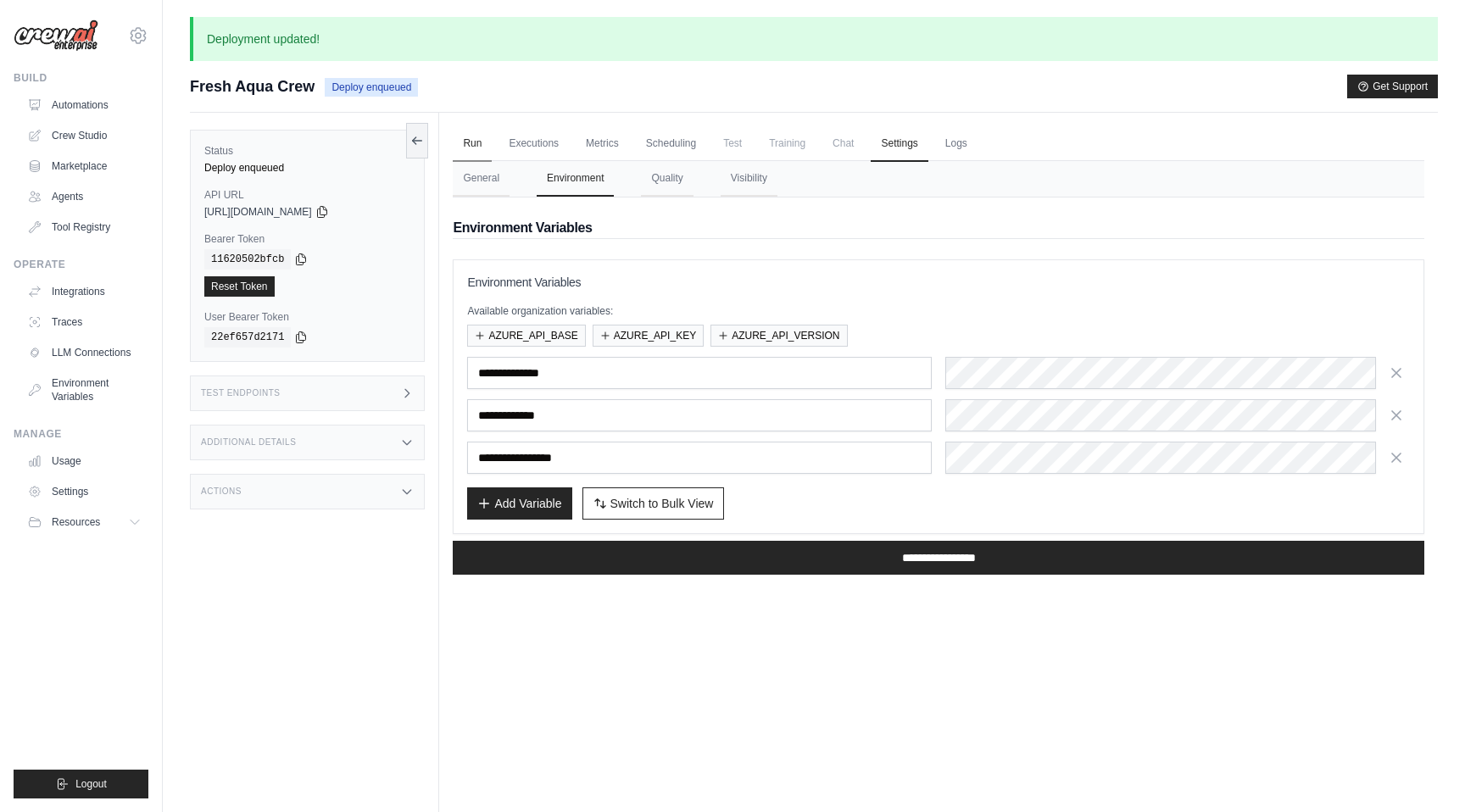
click at [476, 146] on link "Run" at bounding box center [472, 144] width 39 height 36
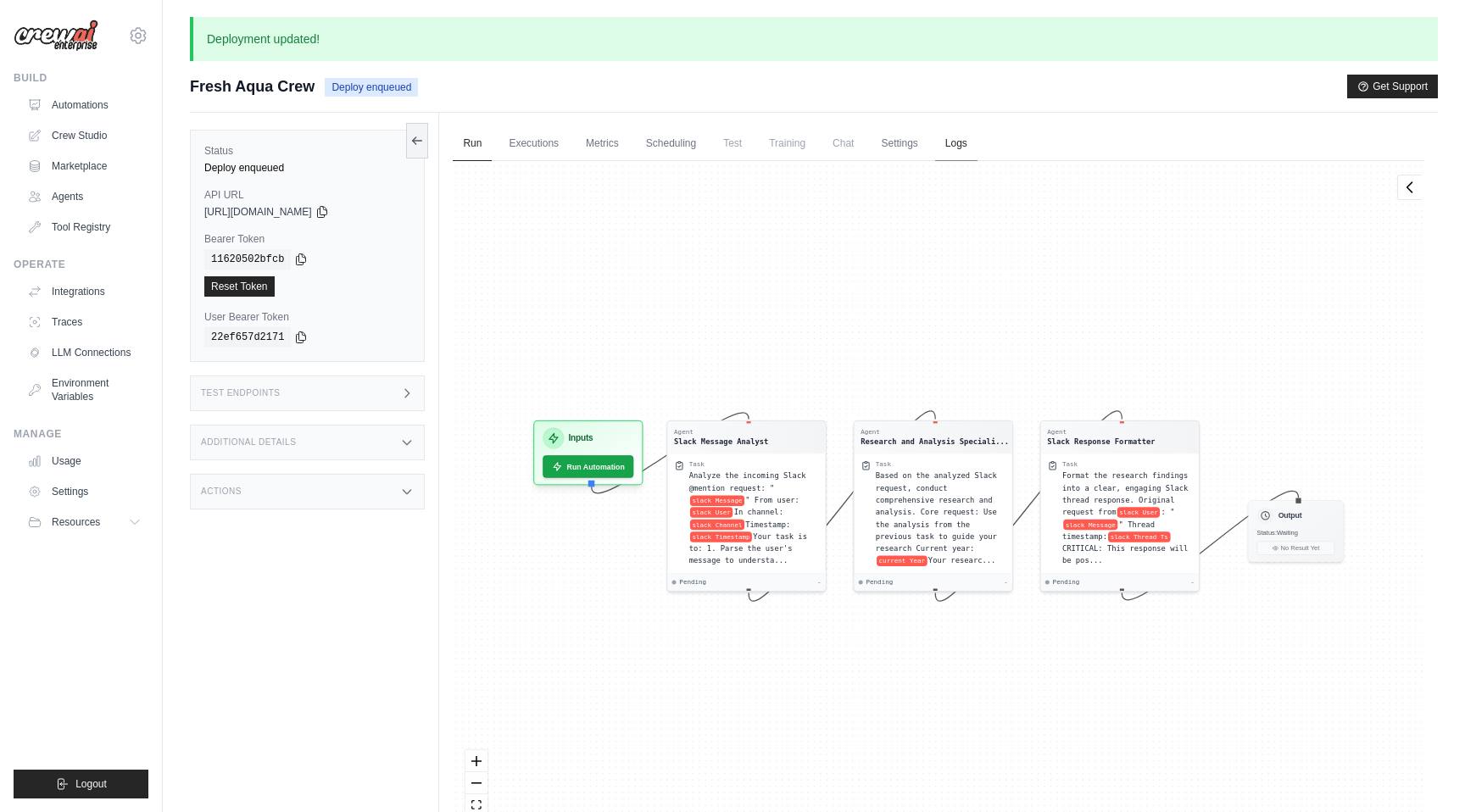
click at [959, 145] on link "Logs" at bounding box center [957, 144] width 42 height 36
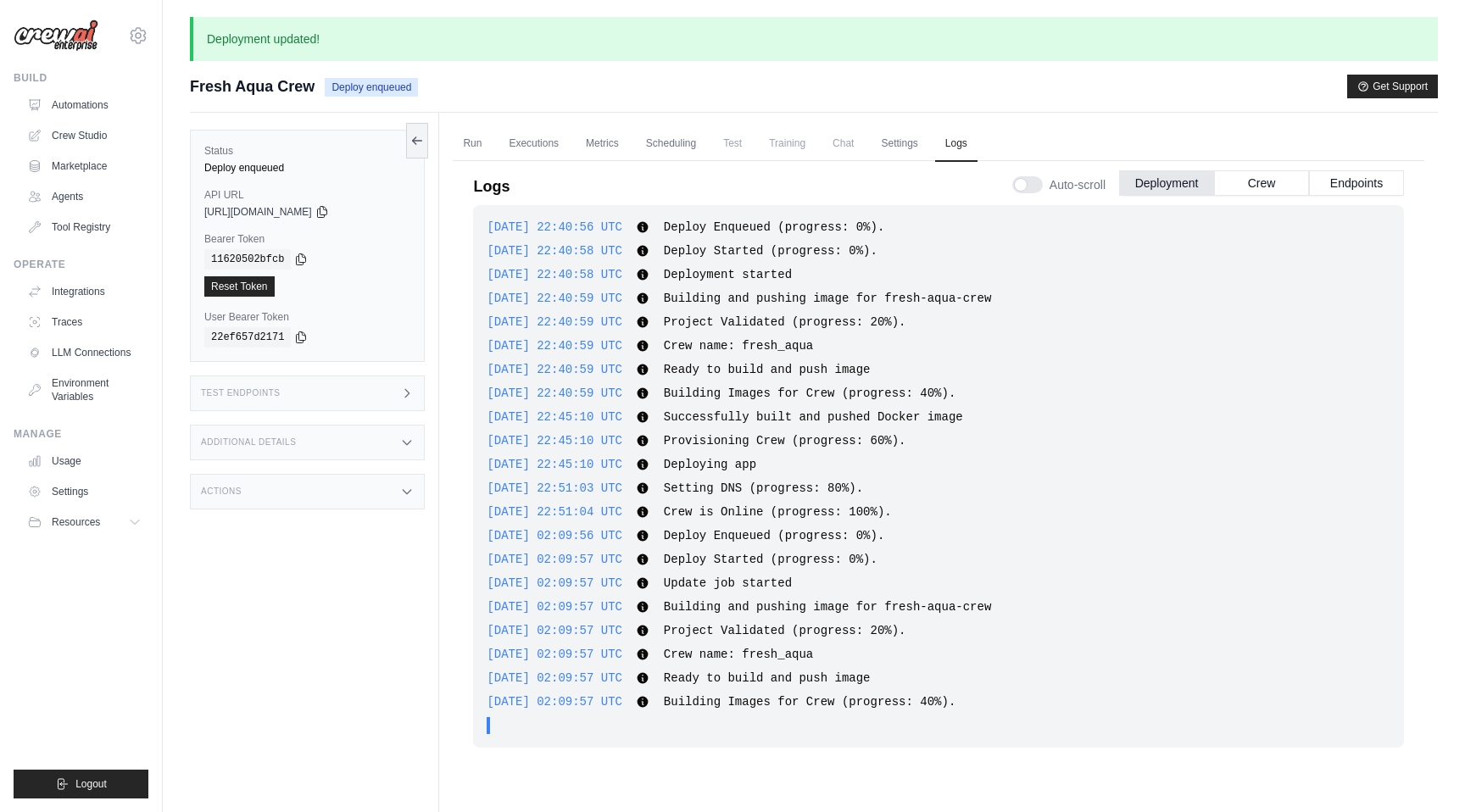
scroll to position [130, 0]
